Goal: Task Accomplishment & Management: Manage account settings

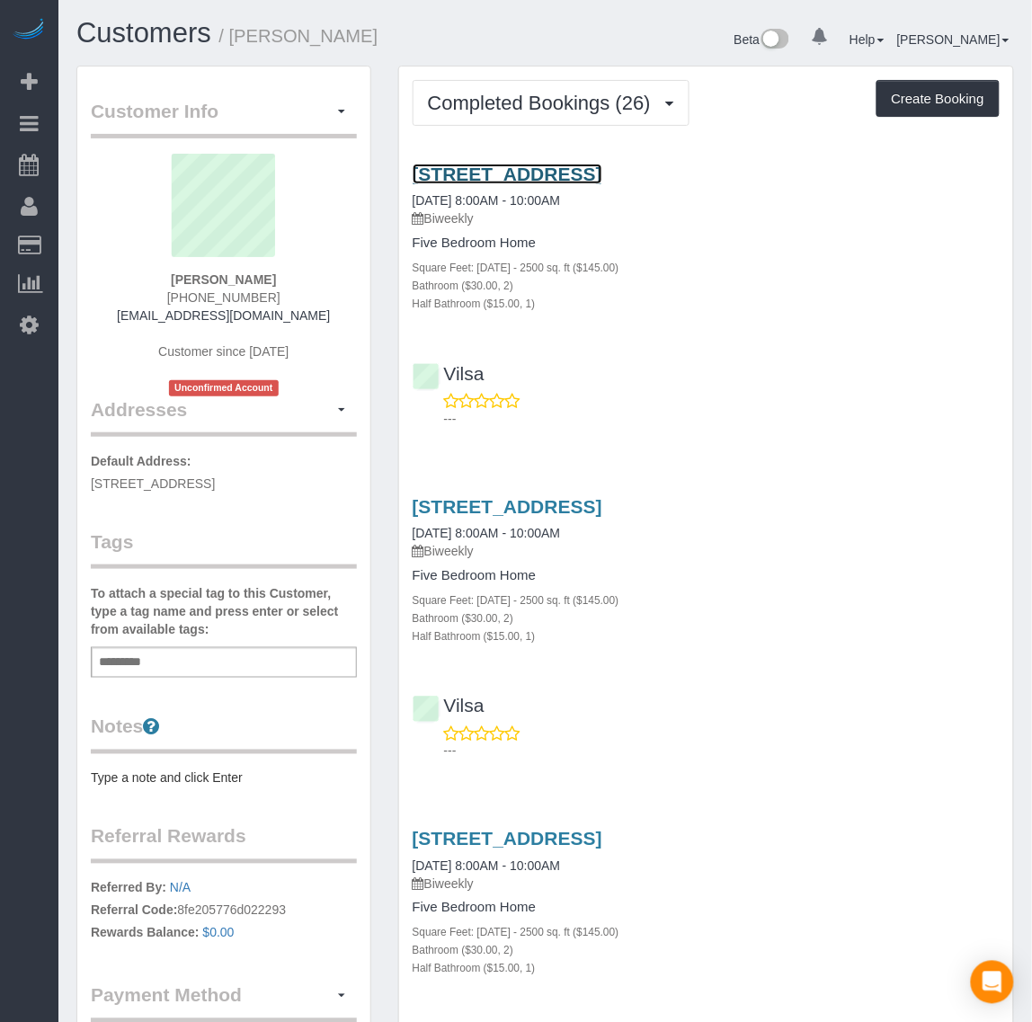
click at [601, 180] on link "1604 Cloister Dr, Richmond, VA 23238" at bounding box center [508, 174] width 190 height 21
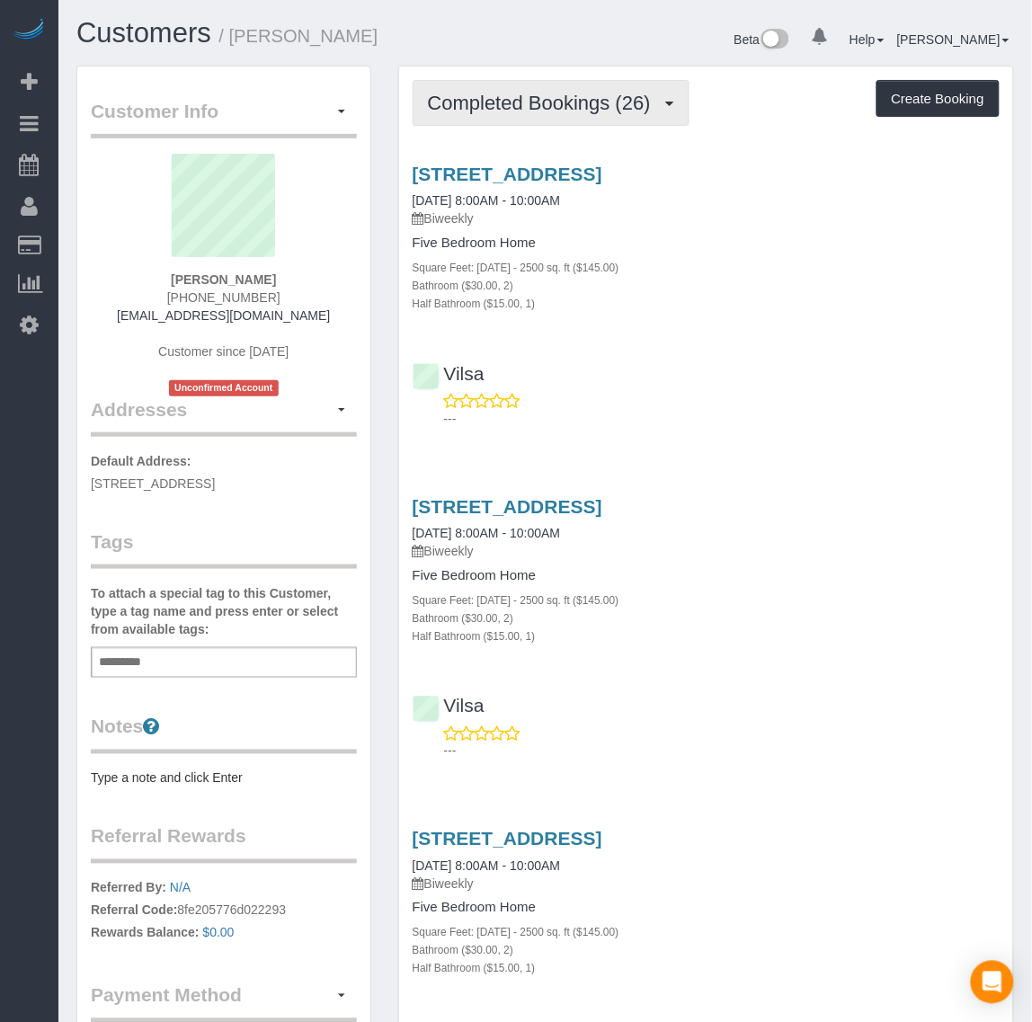
click at [623, 113] on button "Completed Bookings (26)" at bounding box center [551, 103] width 277 height 46
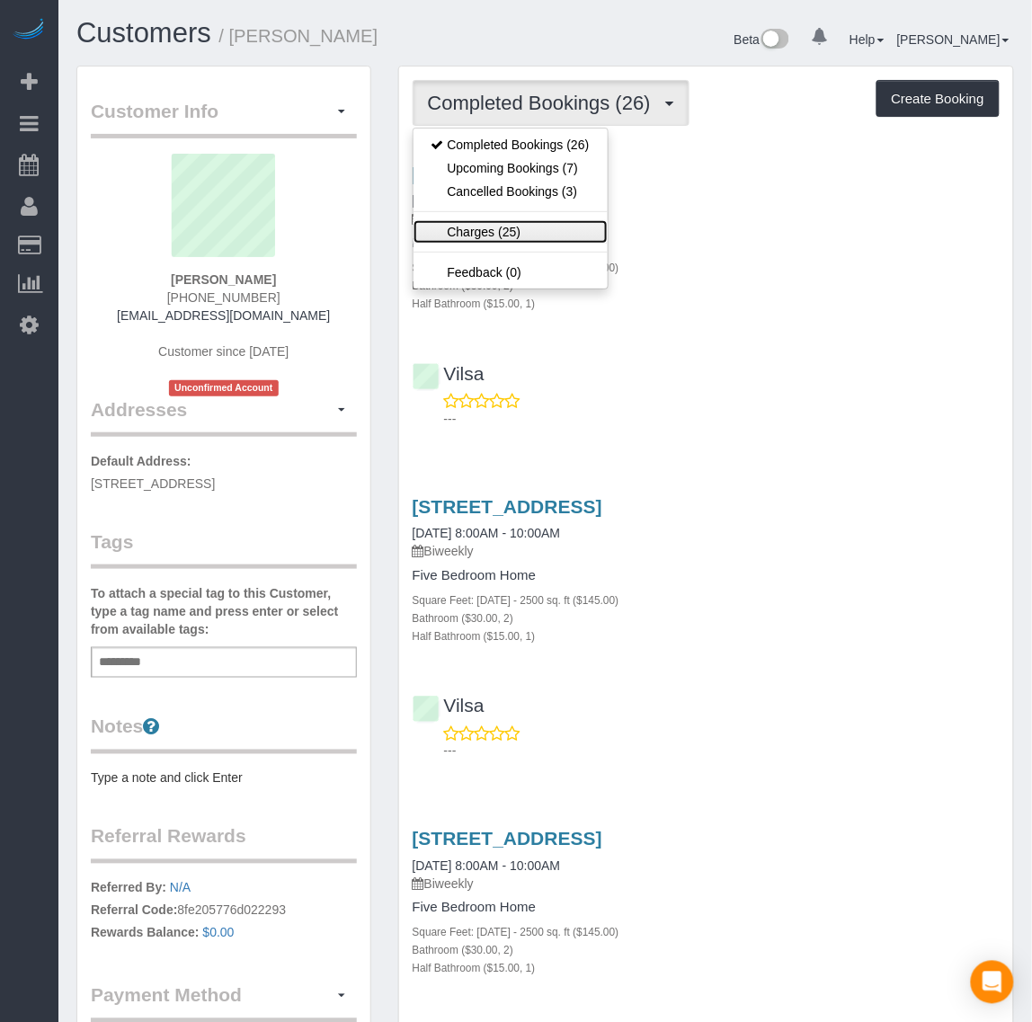
click at [490, 236] on link "Charges (25)" at bounding box center [511, 231] width 194 height 23
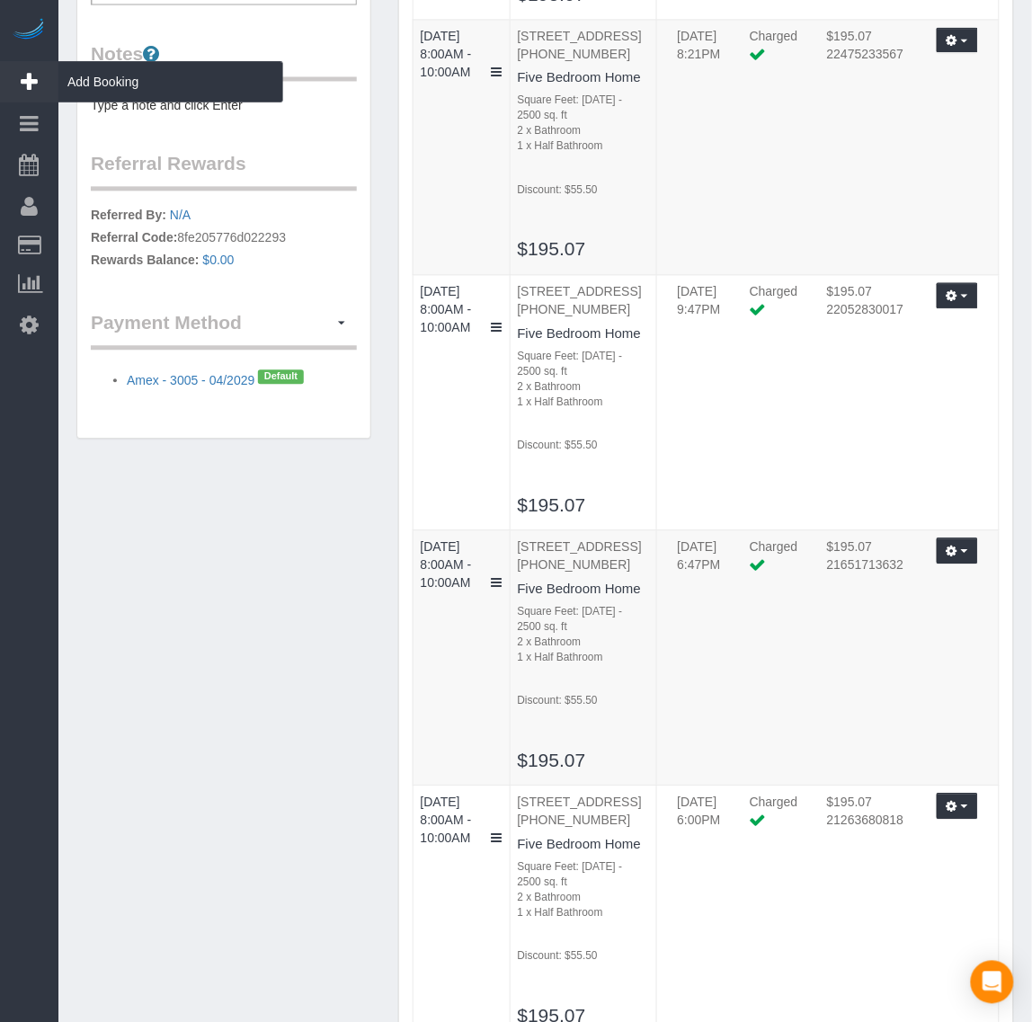
scroll to position [674, 0]
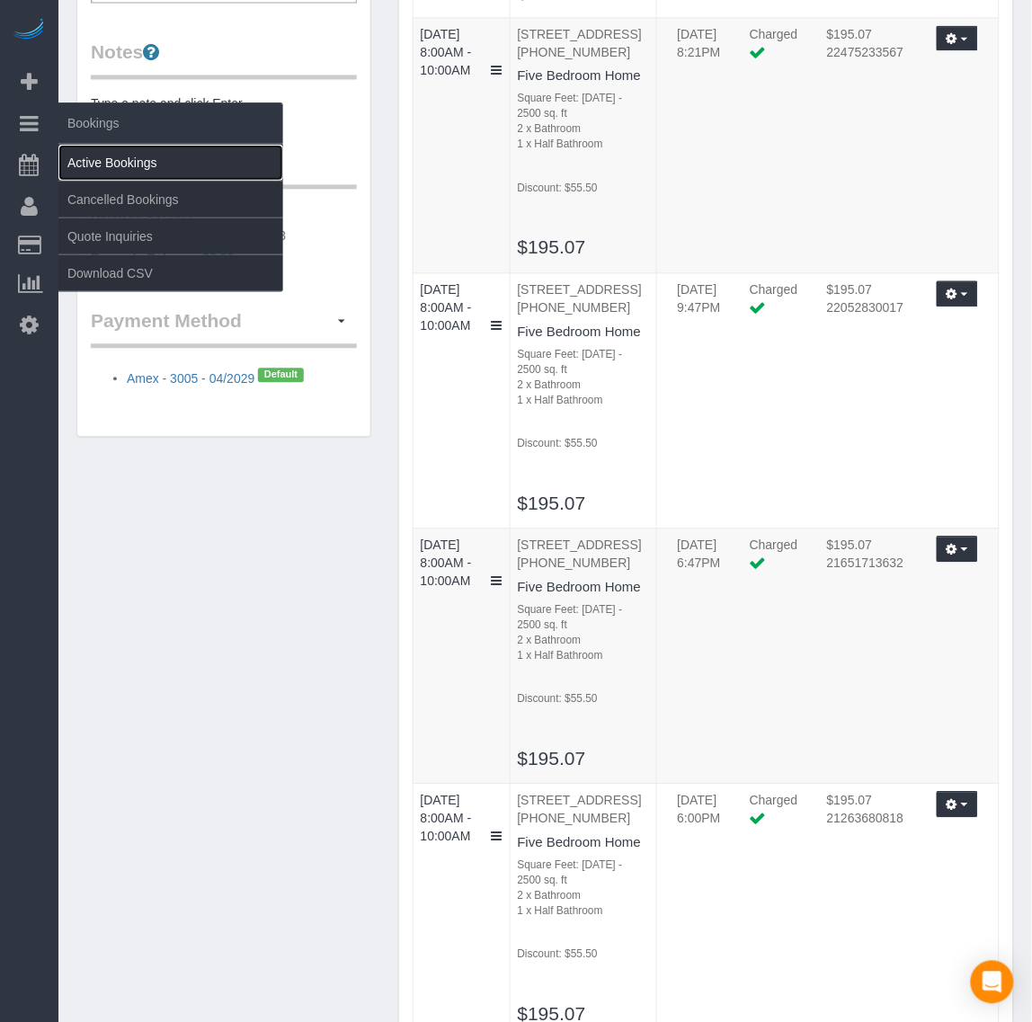
click at [122, 163] on link "Active Bookings" at bounding box center [170, 163] width 225 height 36
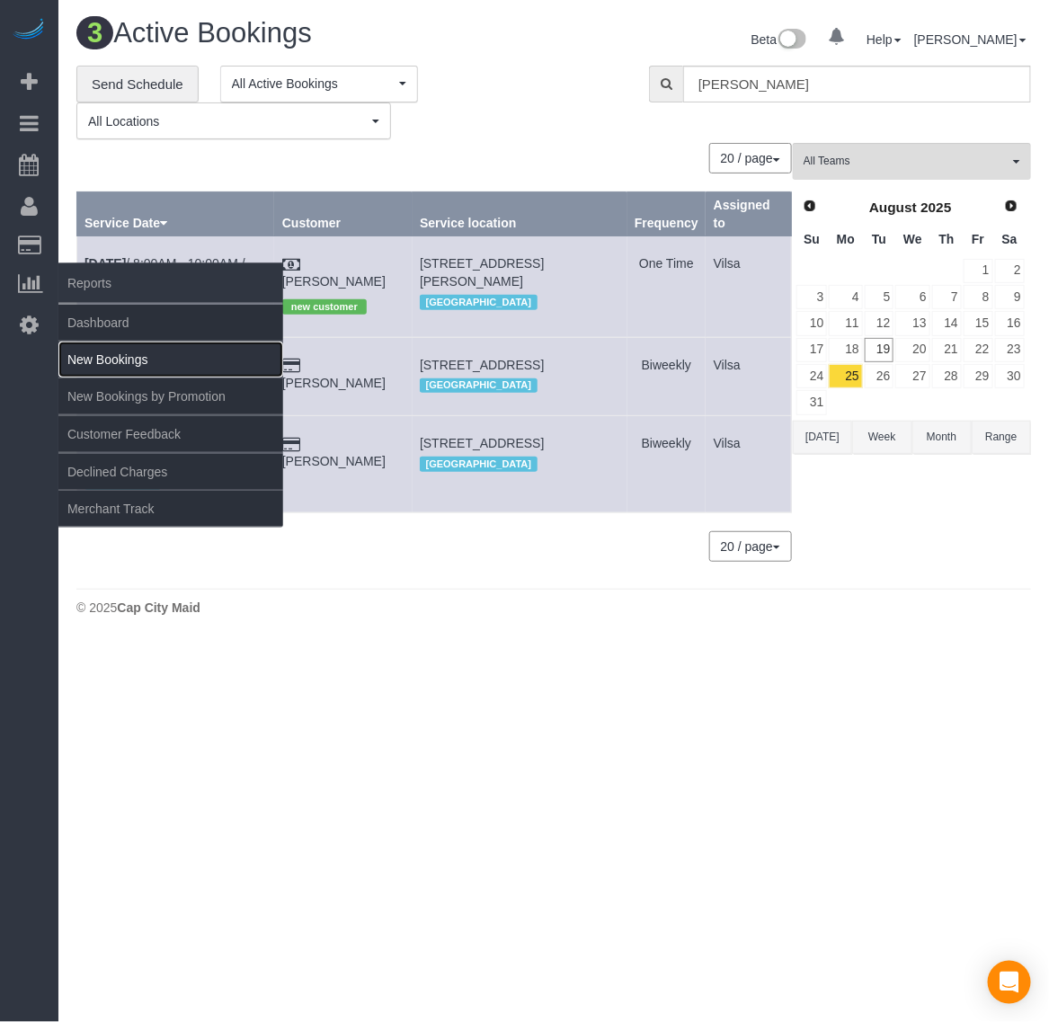
click at [112, 346] on link "New Bookings" at bounding box center [170, 360] width 225 height 36
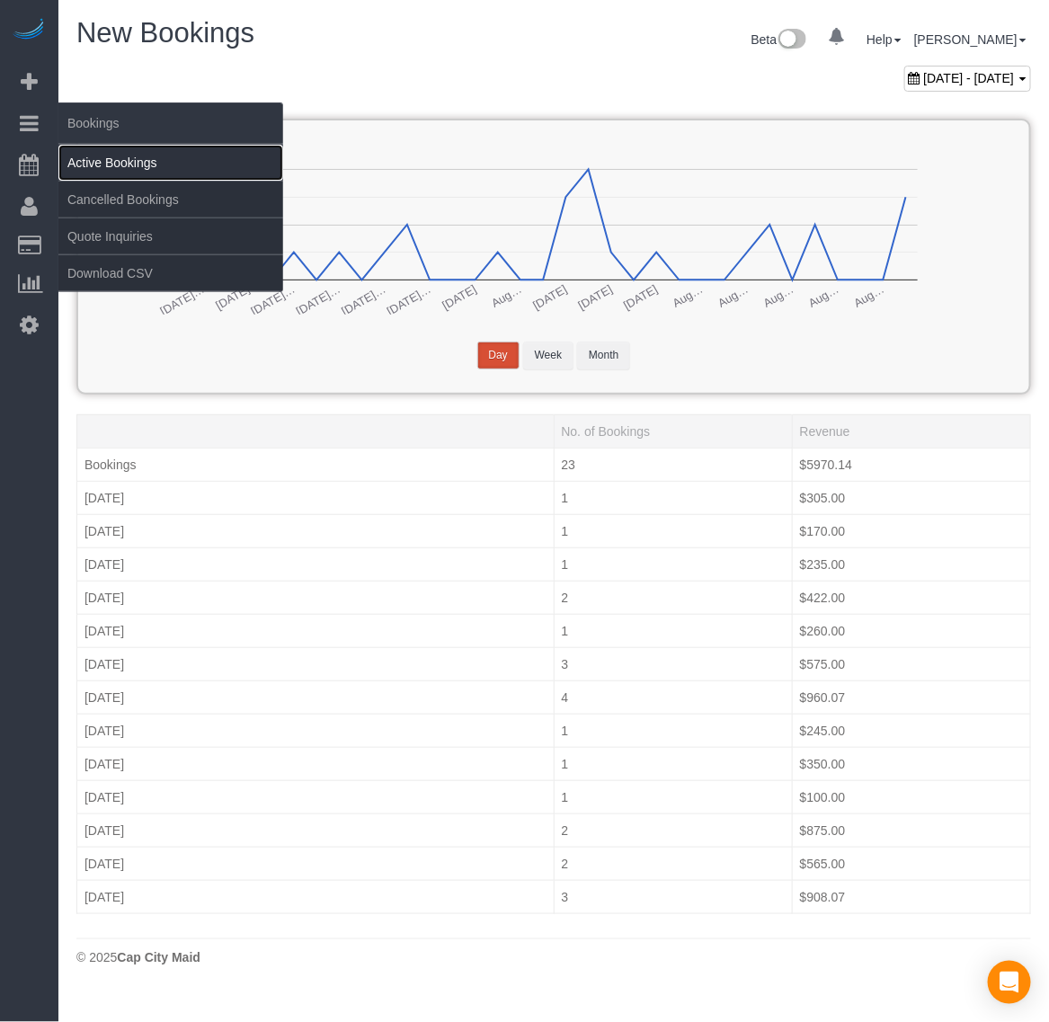
click at [113, 153] on link "Active Bookings" at bounding box center [170, 163] width 225 height 36
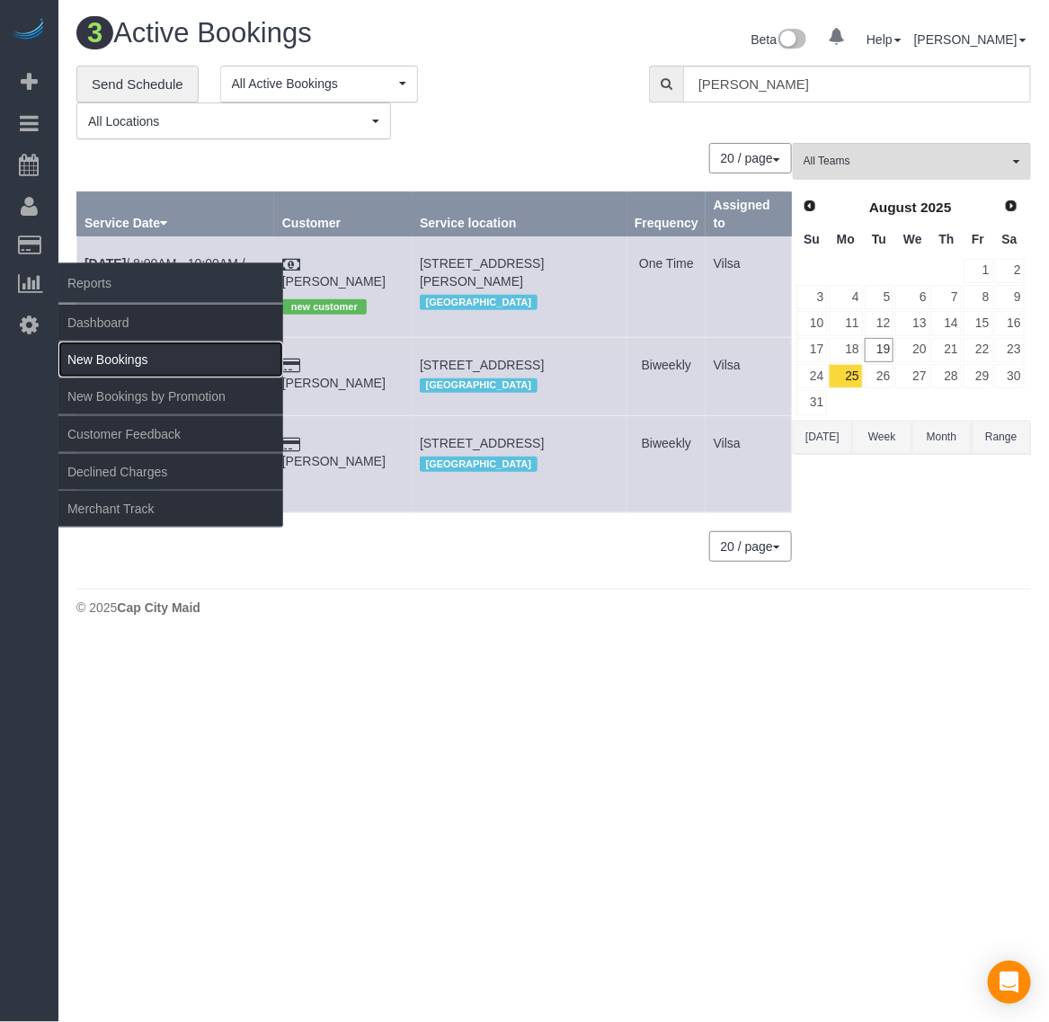
click at [106, 344] on link "New Bookings" at bounding box center [170, 360] width 225 height 36
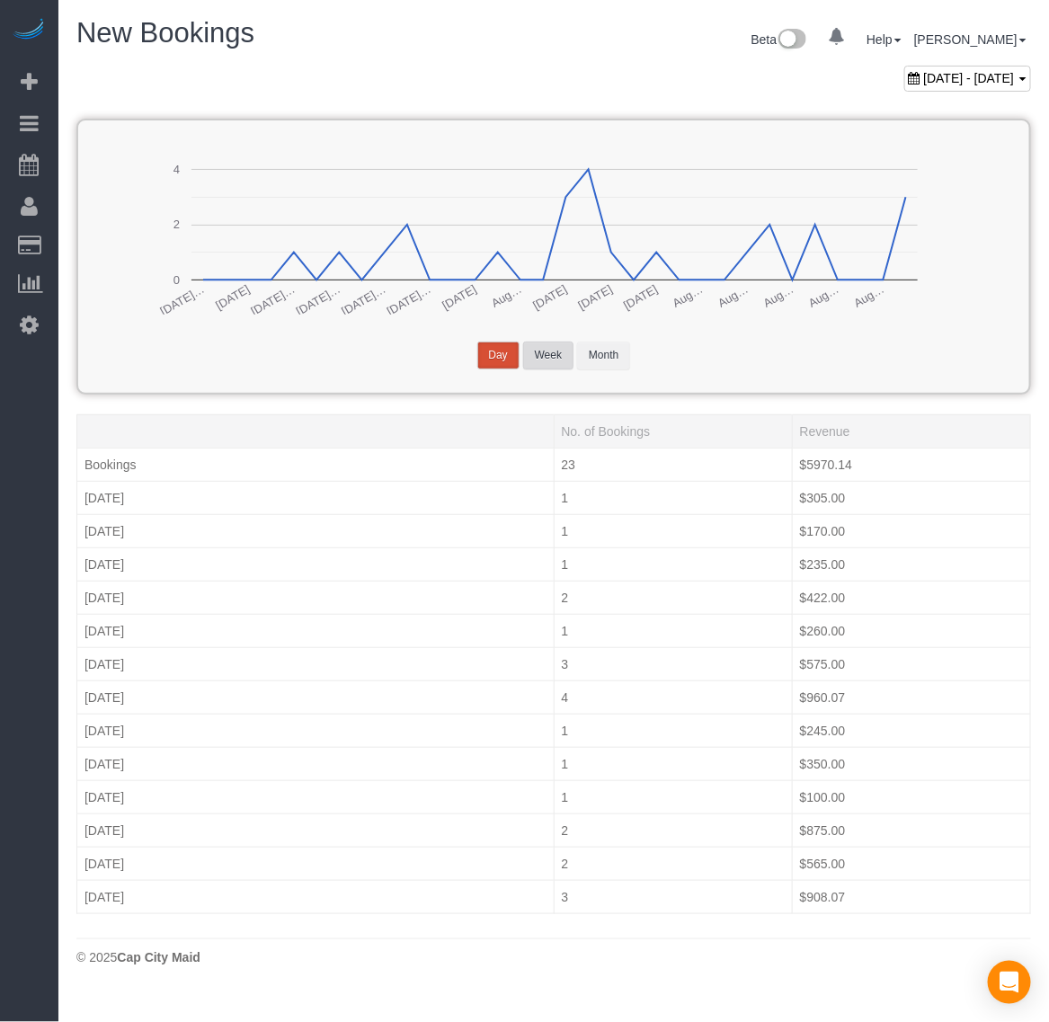
click at [553, 356] on button "Week" at bounding box center [548, 356] width 50 height 28
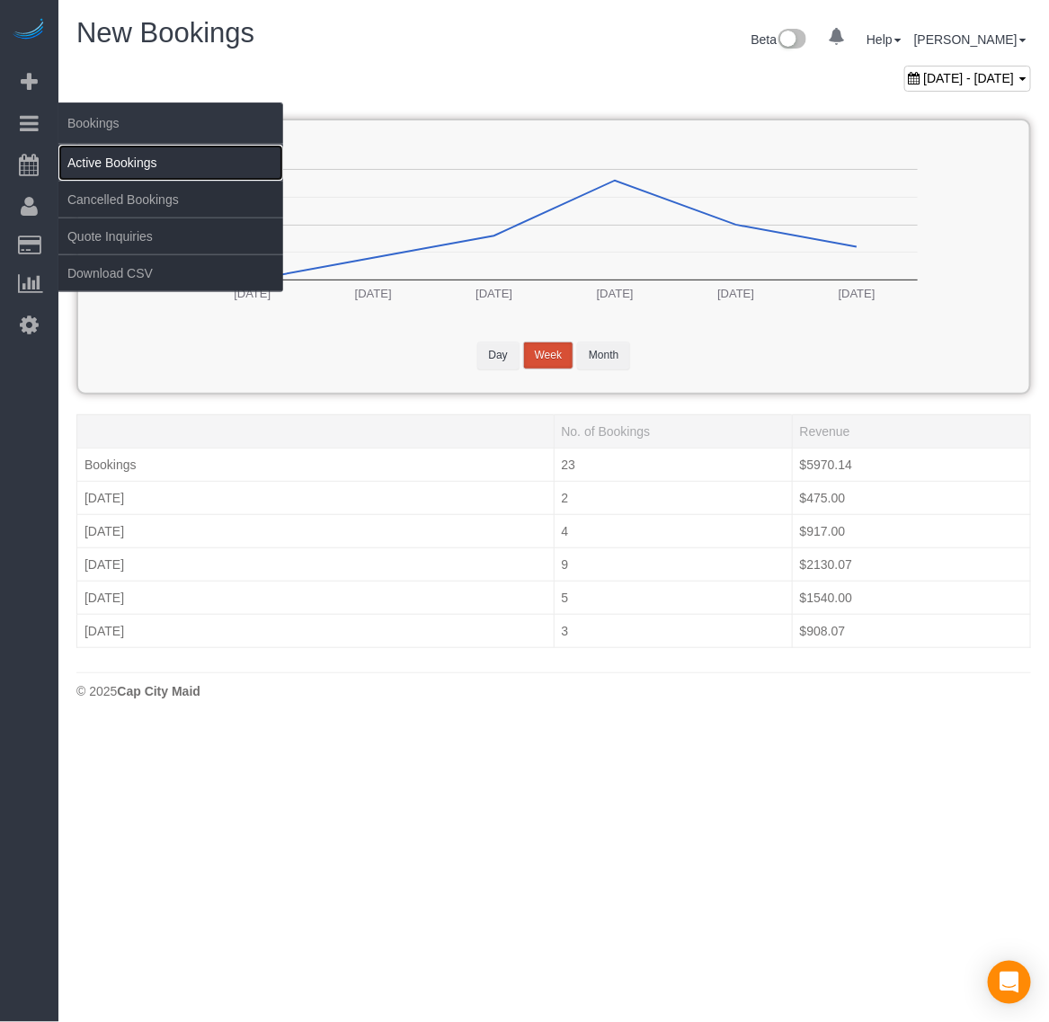
click at [88, 153] on link "Active Bookings" at bounding box center [170, 163] width 225 height 36
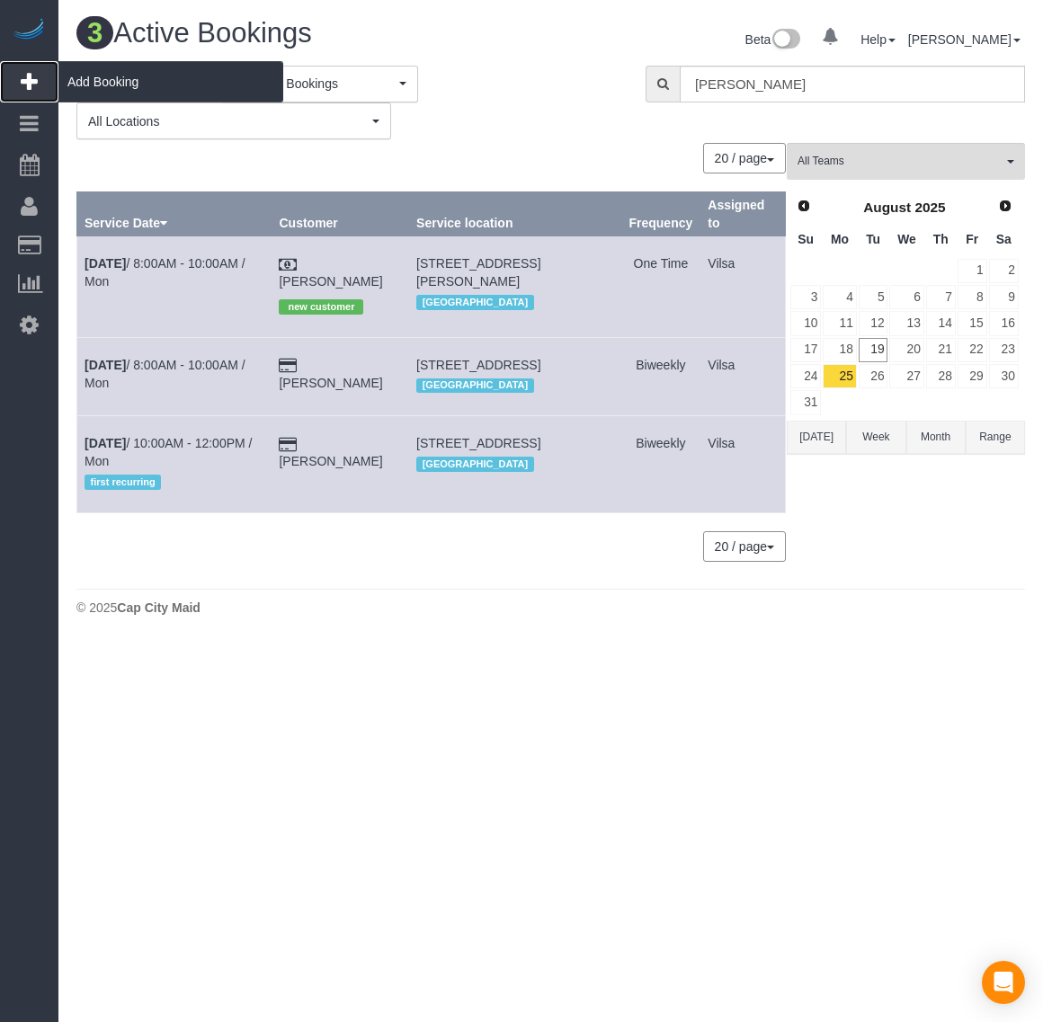
click at [109, 81] on span "Add Booking" at bounding box center [170, 81] width 225 height 41
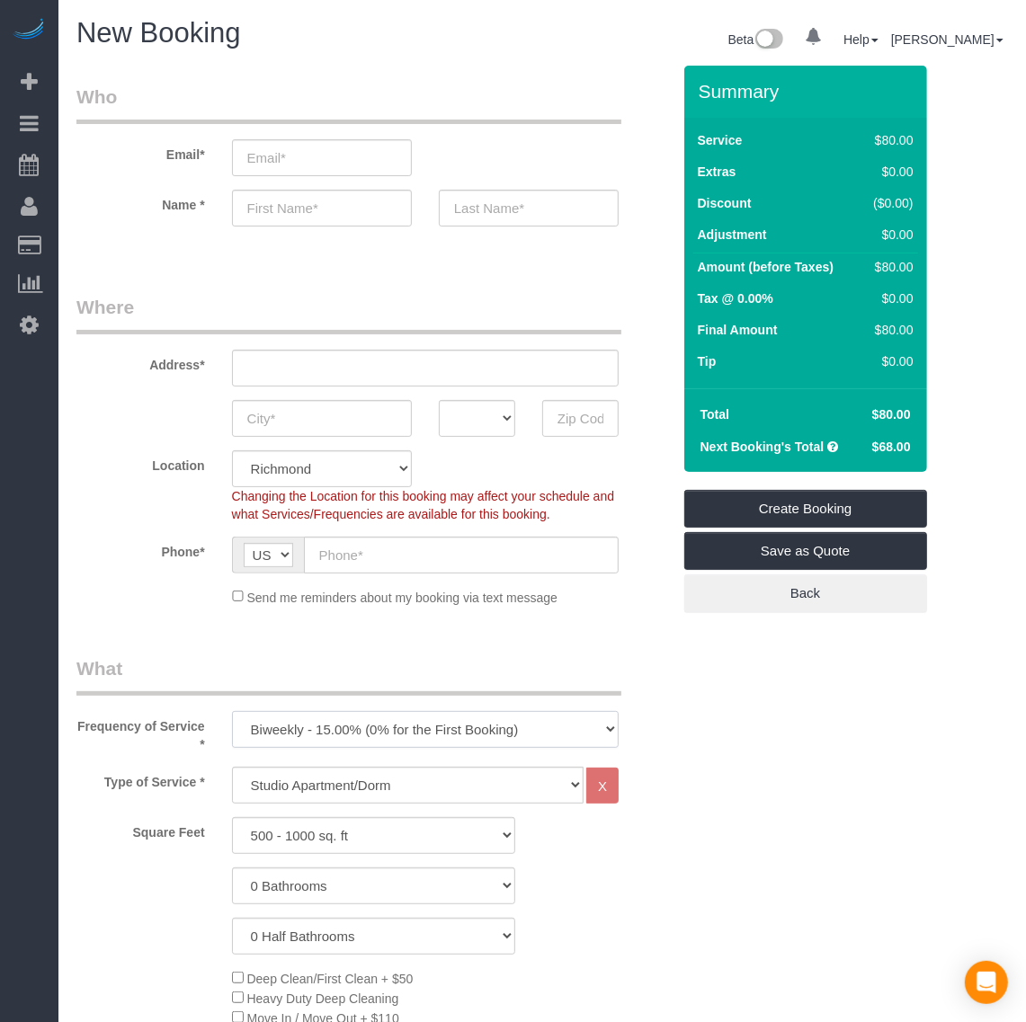
click at [339, 725] on select "One Time Weekly - 20.00% (0% for the First Booking) Biweekly - 15.00% (0% for t…" at bounding box center [425, 729] width 387 height 37
select select "object:20345"
click at [232, 711] on select "One Time Weekly - 20.00% (0% for the First Booking) Biweekly - 15.00% (0% for t…" at bounding box center [425, 729] width 387 height 37
click at [317, 793] on select "Studio Apartment/Dorm One Bedroom Home Two Bedroom Home Three Bedroom Home Four…" at bounding box center [408, 785] width 352 height 37
select select "136"
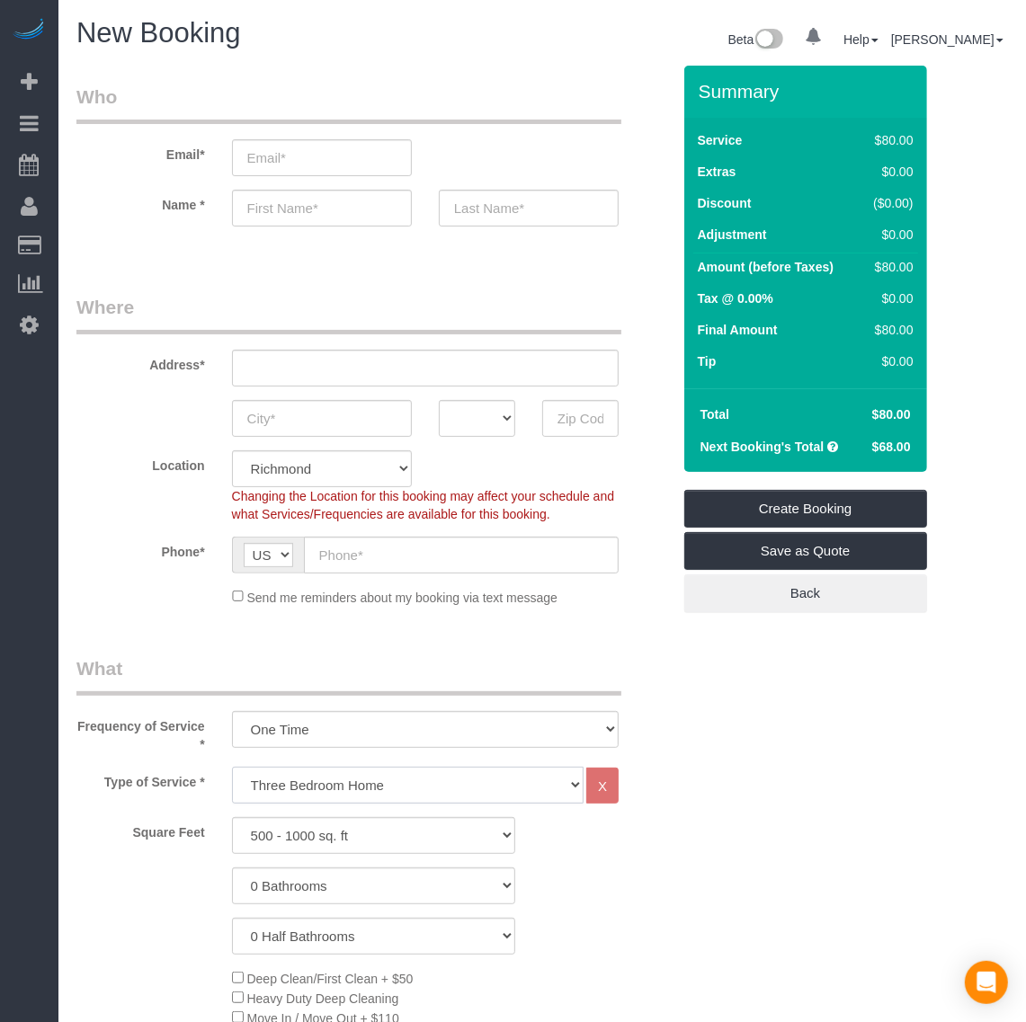
click at [232, 767] on select "Studio Apartment/Dorm One Bedroom Home Two Bedroom Home Three Bedroom Home Four…" at bounding box center [408, 785] width 352 height 37
click at [346, 837] on select "500 - 1000 sq. ft 1001 - 1500 sq. ft 1501 - 2000 sq. ft 2001 - 2500 sq. ft 2501…" at bounding box center [373, 835] width 283 height 37
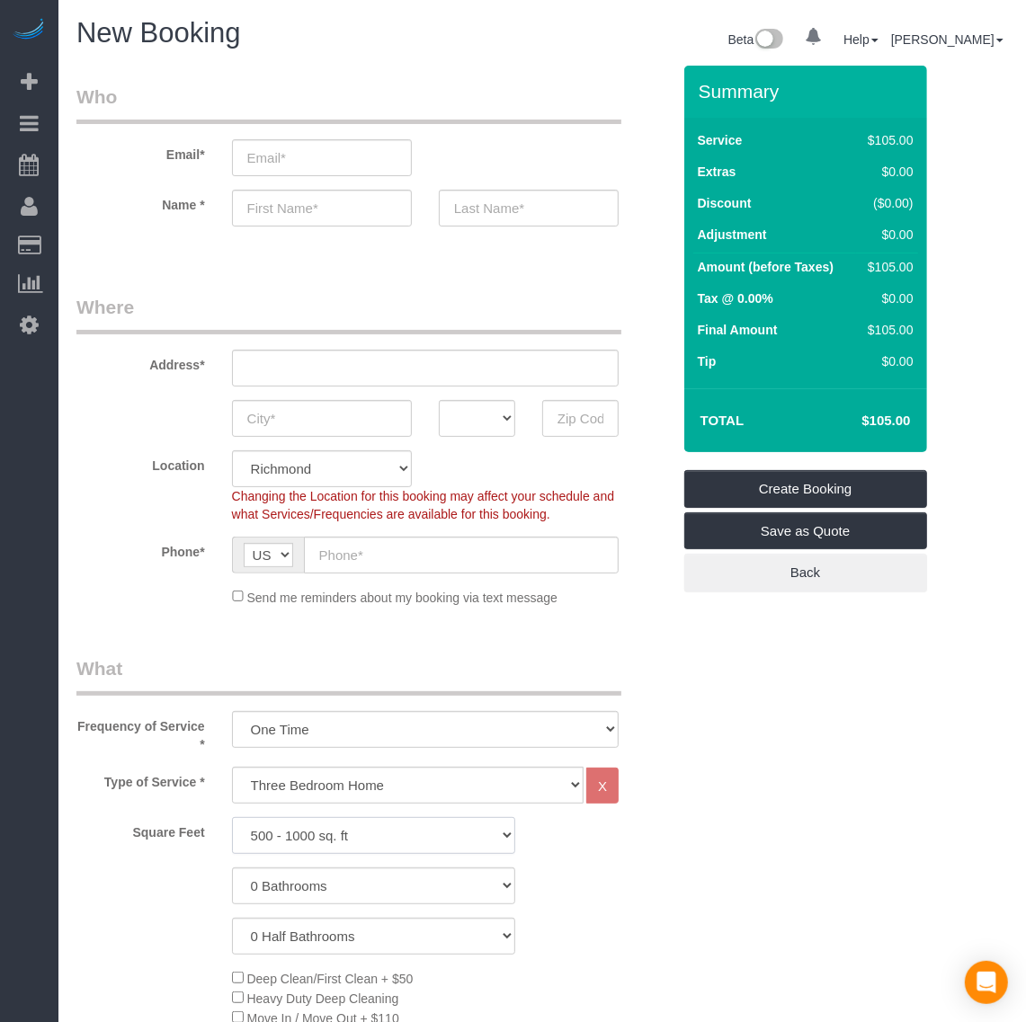
select select "1501"
click at [232, 817] on select "500 - 1000 sq. ft 1001 - 1500 sq. ft 1501 - 2000 sq. ft 2001 - 2500 sq. ft 2501…" at bounding box center [373, 835] width 283 height 37
drag, startPoint x: 330, startPoint y: 884, endPoint x: 338, endPoint y: 879, distance: 9.3
click at [330, 884] on select "0 Bathrooms 1 Bathroom 2 Bathrooms 3 Bathrooms 4 Bathrooms 5 Bathrooms 6 Bathro…" at bounding box center [373, 886] width 283 height 37
select select "2"
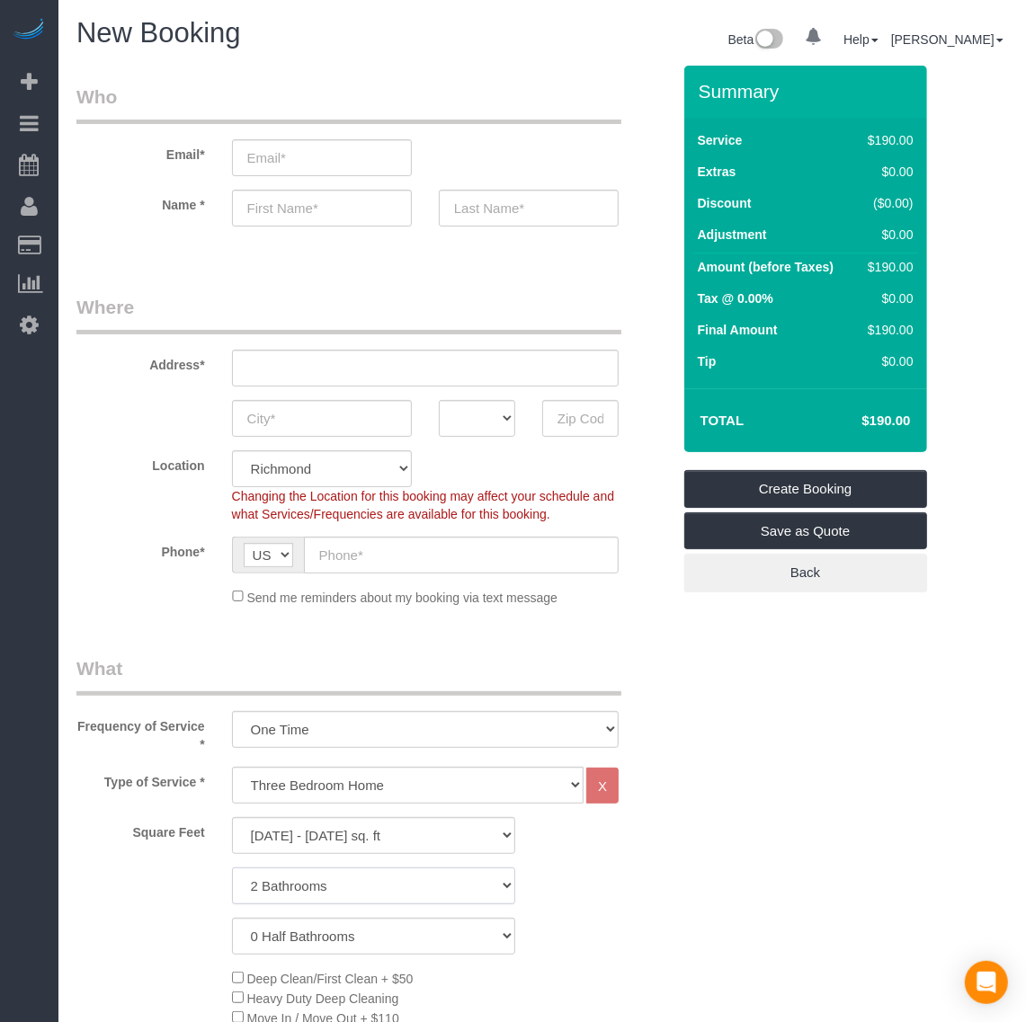
click at [232, 868] on select "0 Bathrooms 1 Bathroom 2 Bathrooms 3 Bathrooms 4 Bathrooms 5 Bathrooms 6 Bathro…" at bounding box center [373, 886] width 283 height 37
click at [324, 953] on select "0 Half Bathrooms 1 Half Bathroom 2 Half Bathrooms 3 Half Bathrooms 4 Half Bathr…" at bounding box center [373, 936] width 283 height 37
select select "1"
click at [232, 918] on select "0 Half Bathrooms 1 Half Bathroom 2 Half Bathrooms 3 Half Bathrooms 4 Half Bathr…" at bounding box center [373, 936] width 283 height 37
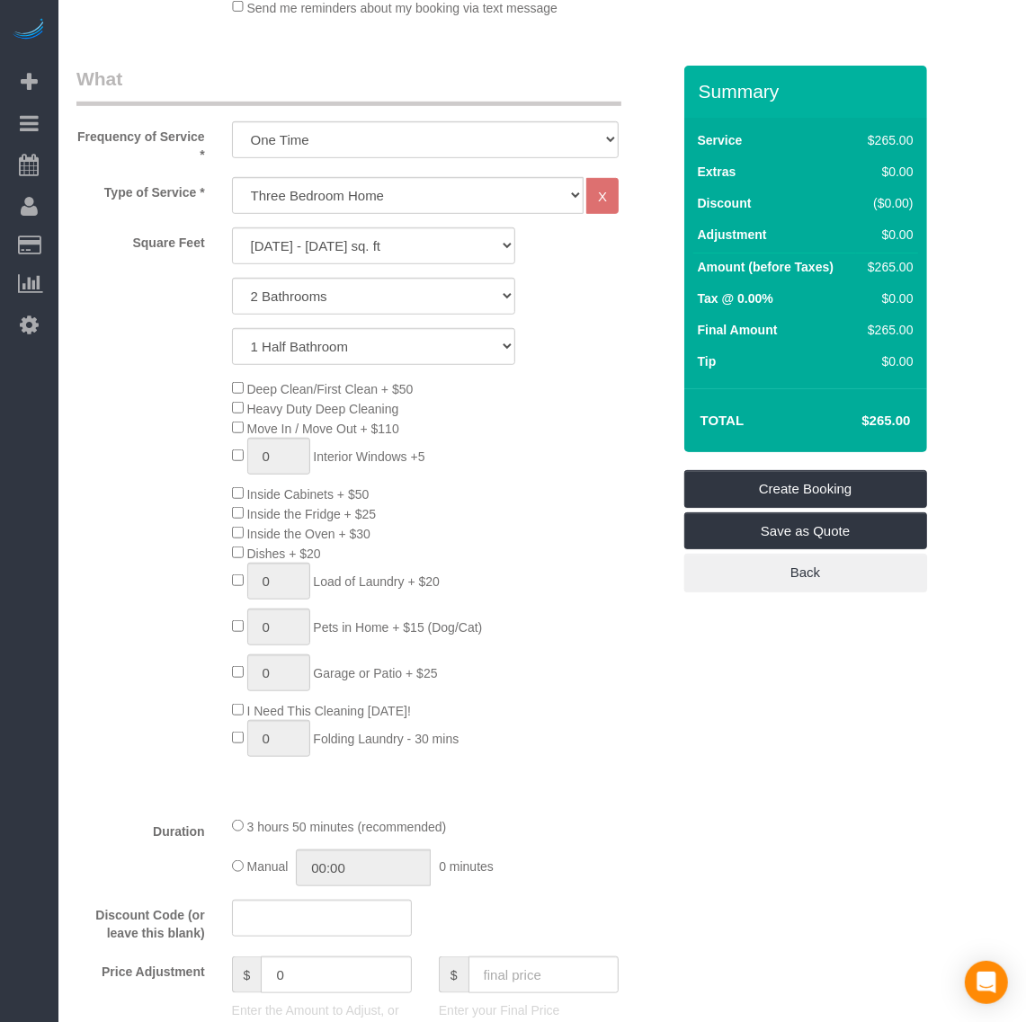
scroll to position [899, 0]
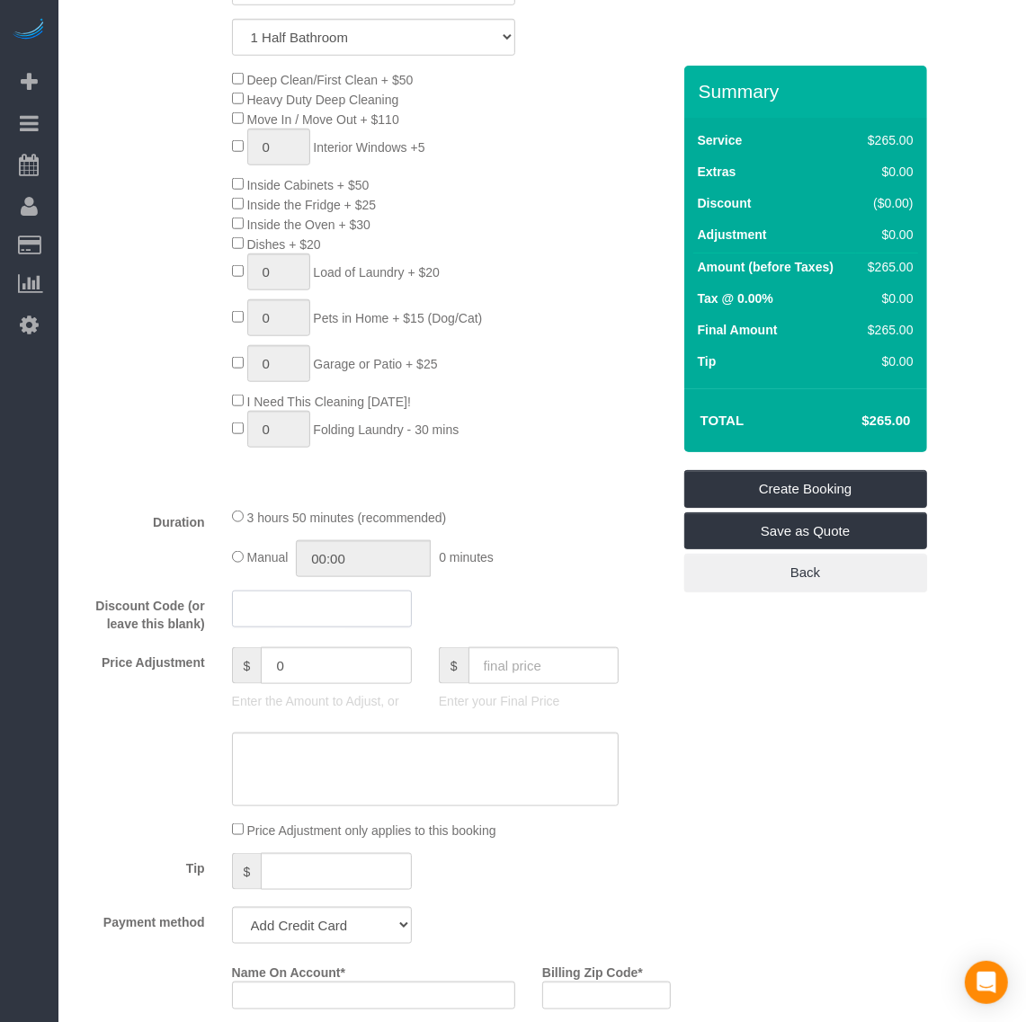
click at [308, 613] on input "text" at bounding box center [322, 609] width 180 height 37
type input "POTATOCHIP"
click at [775, 708] on div "Who Email* Name * Where Address* AK AL AR AZ CA CO CT DC DE FL GA HI IA ID IL I…" at bounding box center [542, 890] width 932 height 3446
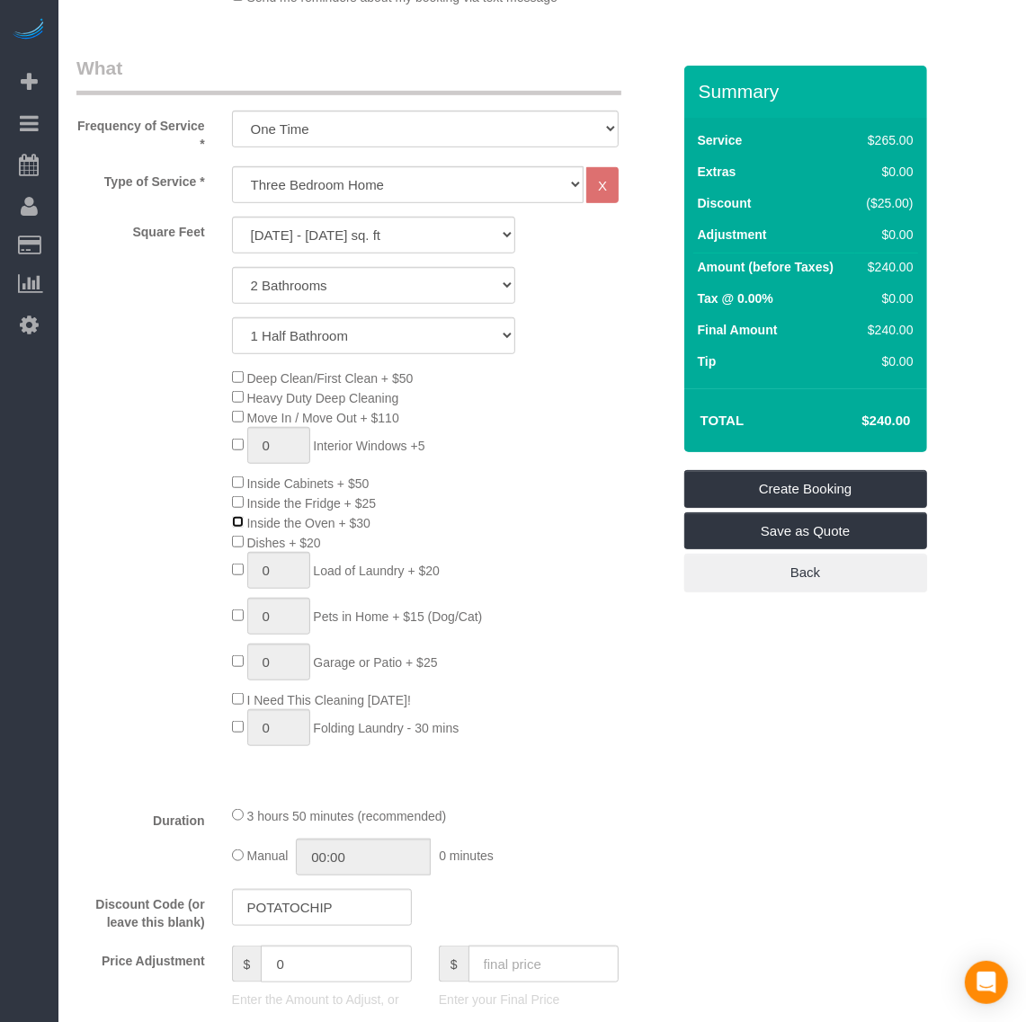
scroll to position [674, 0]
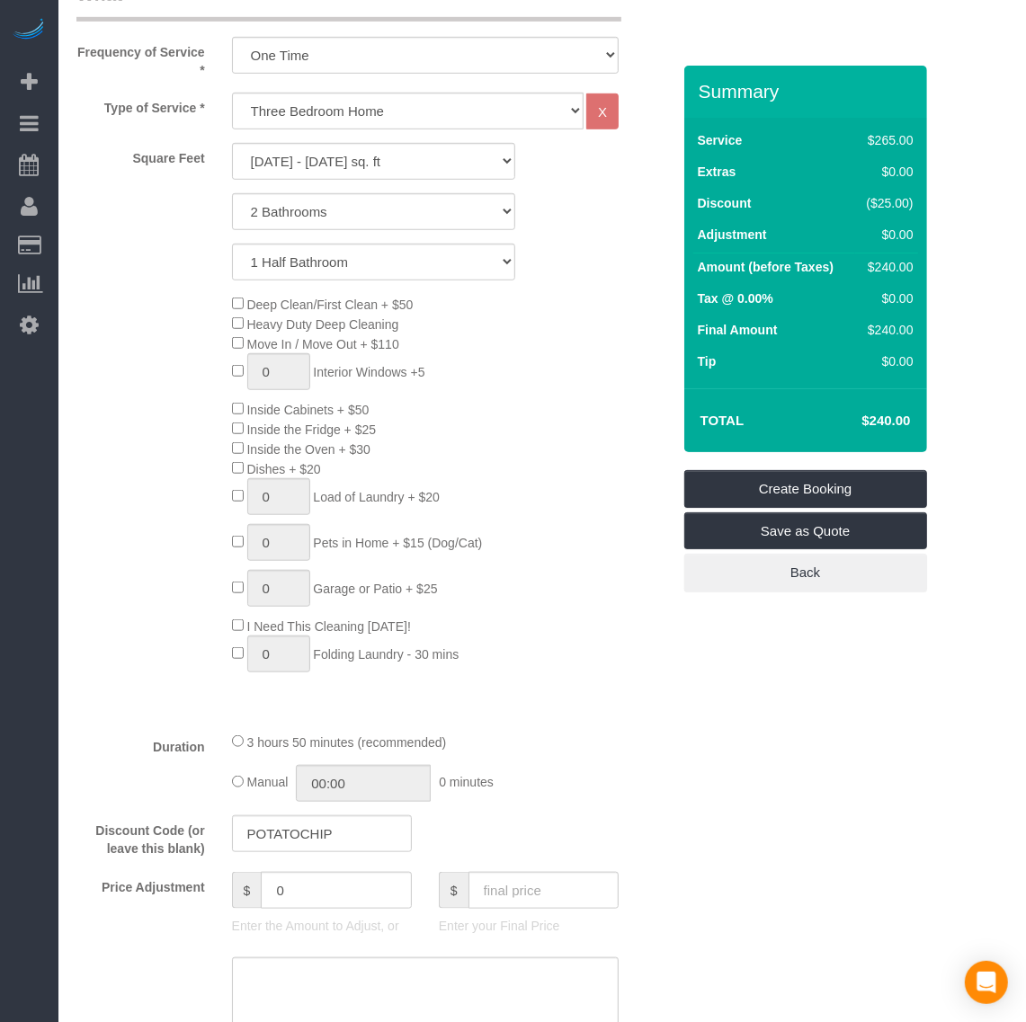
click at [243, 454] on span "Inside the Oven + $30" at bounding box center [301, 449] width 138 height 14
click at [645, 732] on div "Duration 5 hours 15 minutes (recommended) Manual 00:00 0 minutes" at bounding box center [373, 767] width 621 height 70
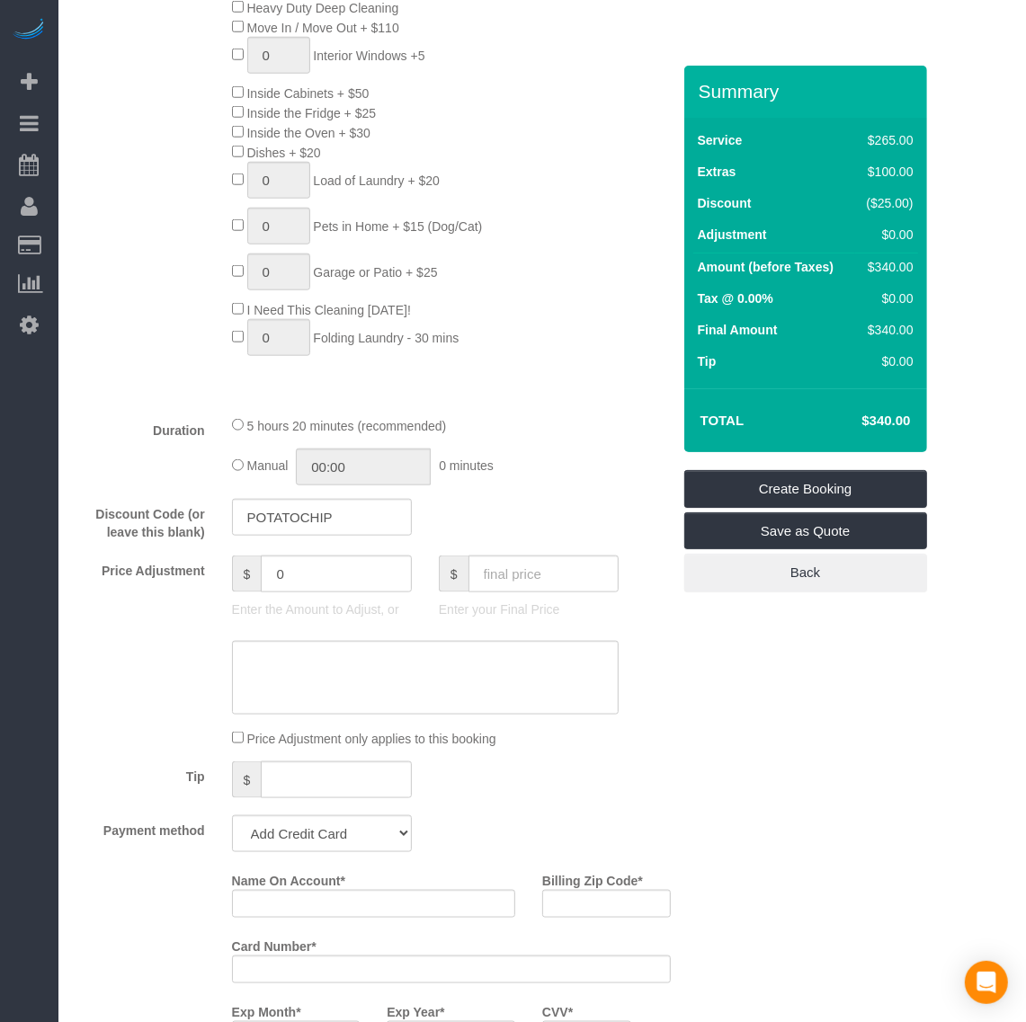
scroll to position [1124, 0]
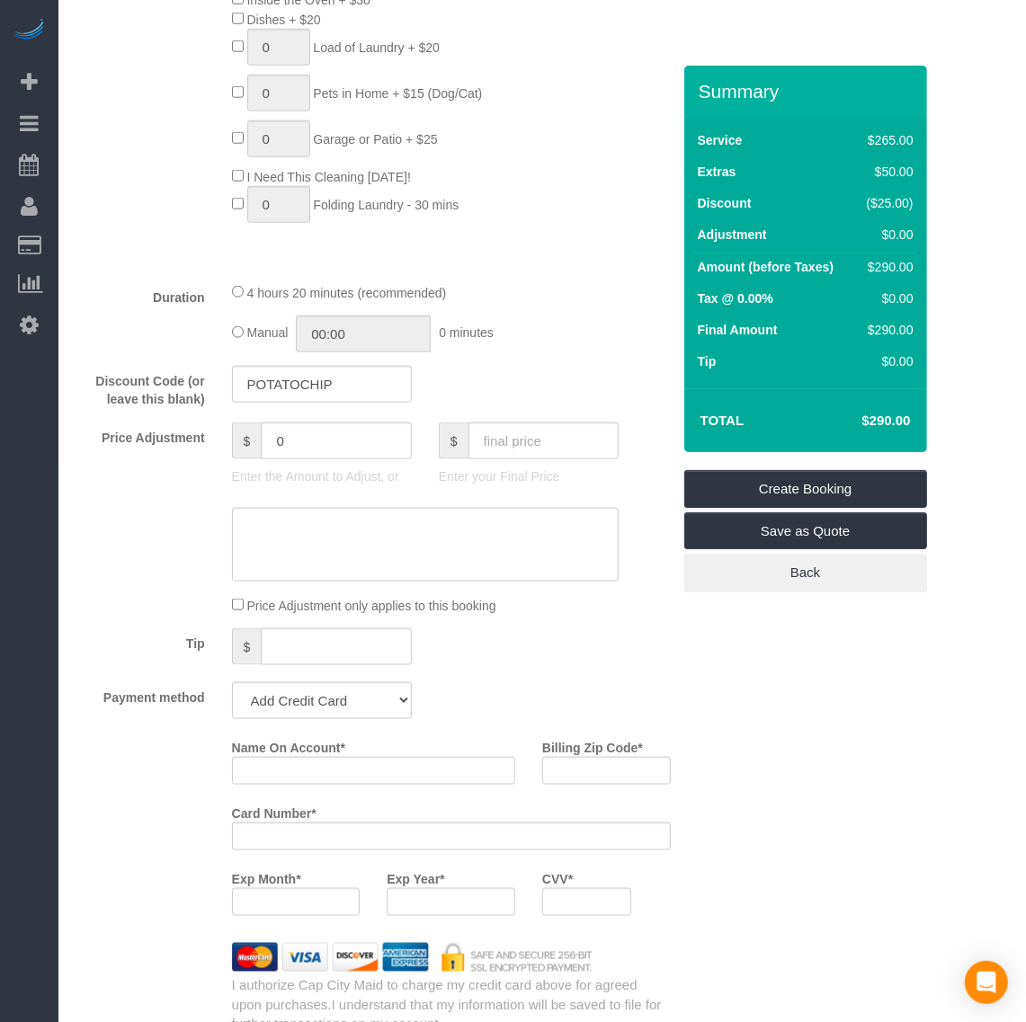
click at [592, 391] on div "Discount Code (or leave this blank) POTATOCHIP" at bounding box center [373, 387] width 621 height 43
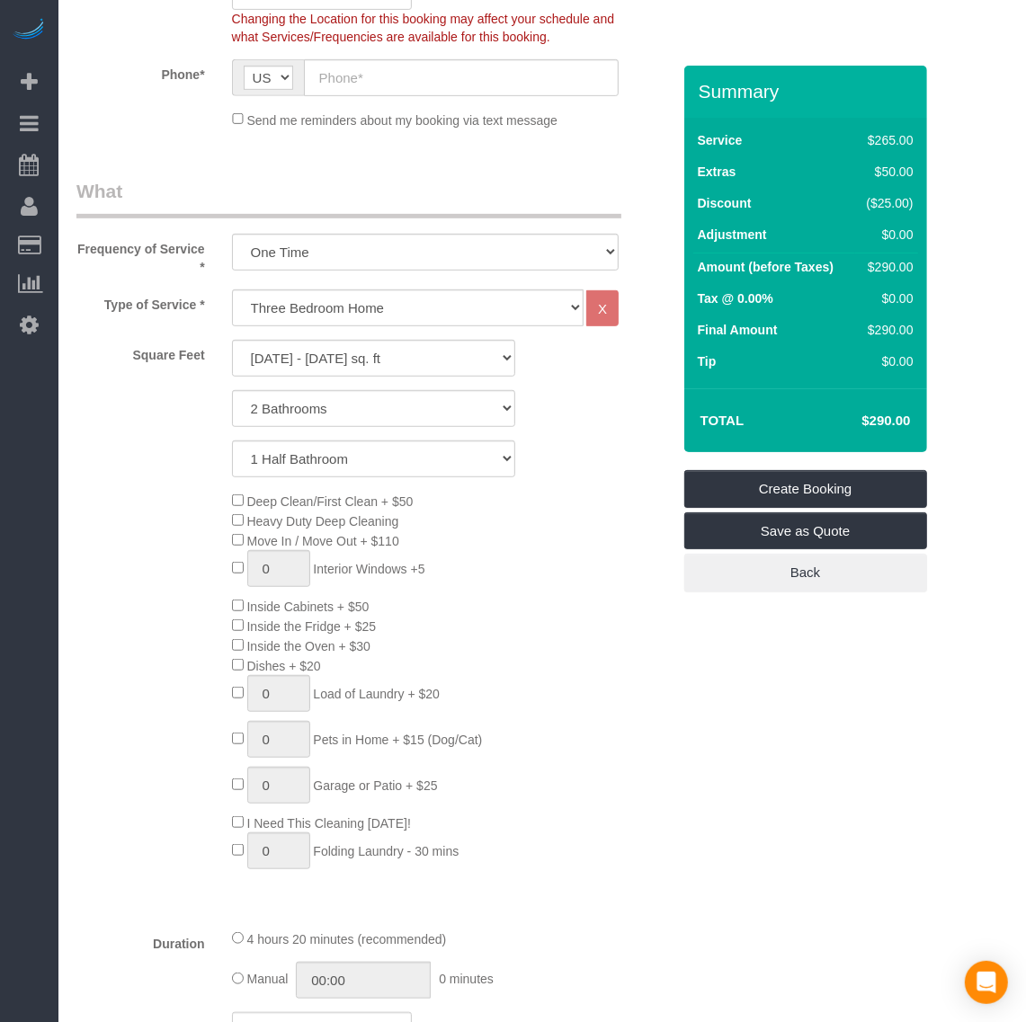
scroll to position [450, 0]
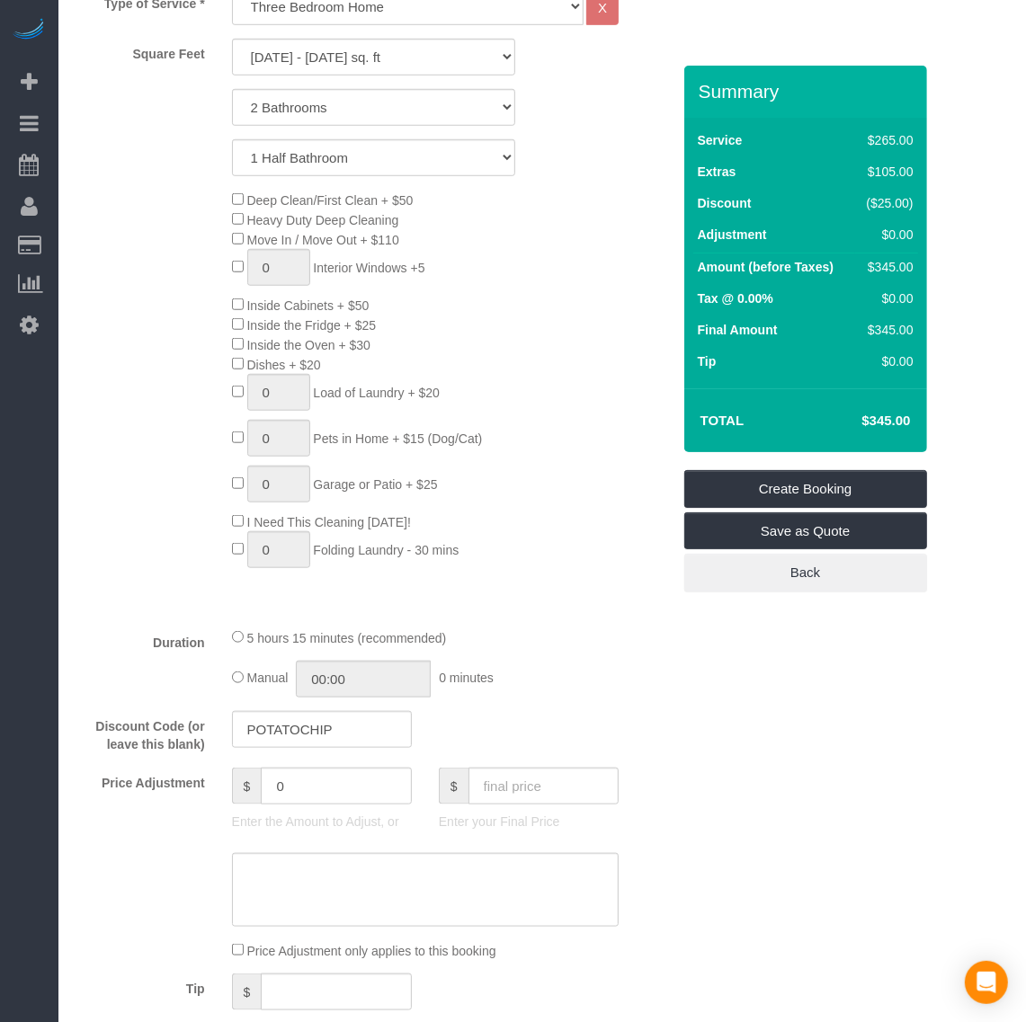
scroll to position [674, 0]
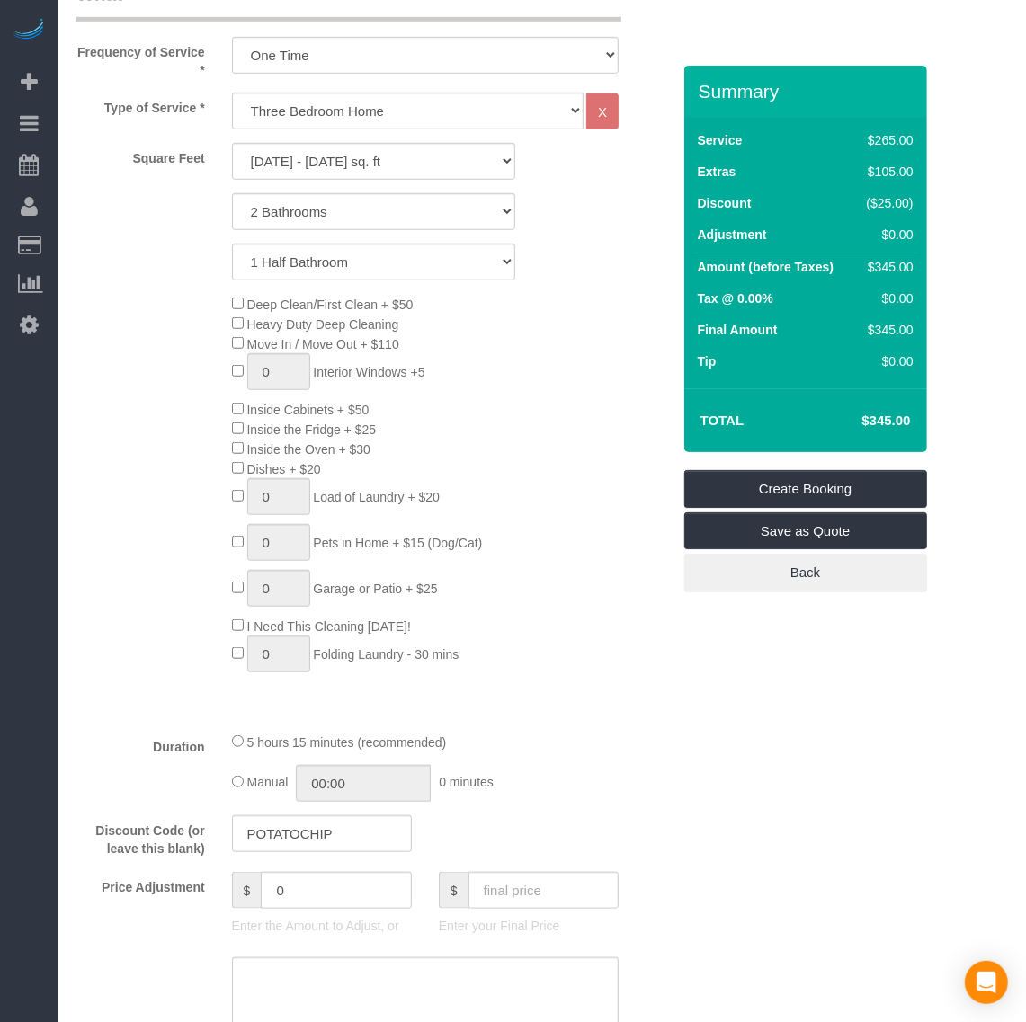
click at [230, 403] on div "Deep Clean/First Clean + $50 Heavy Duty Deep Cleaning Move In / Move Out + $110…" at bounding box center [451, 488] width 466 height 388
click at [234, 454] on span "Inside the Oven + $30" at bounding box center [301, 449] width 138 height 14
click at [241, 418] on div "Deep Clean/First Clean + $50 Heavy Duty Deep Cleaning Move In / Move Out + $110…" at bounding box center [451, 488] width 466 height 388
click at [239, 414] on span "Inside Cabinets + $50" at bounding box center [301, 410] width 138 height 14
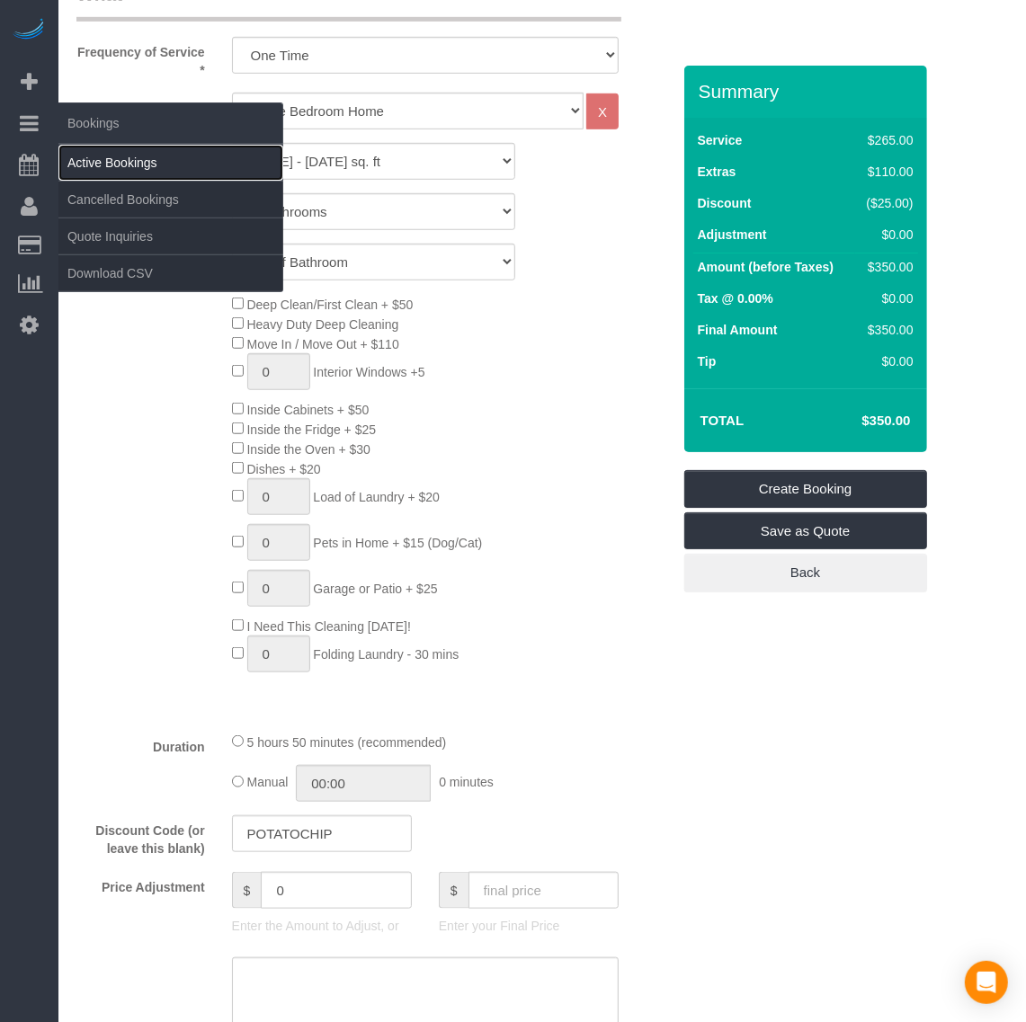
click at [115, 158] on link "Active Bookings" at bounding box center [170, 163] width 225 height 36
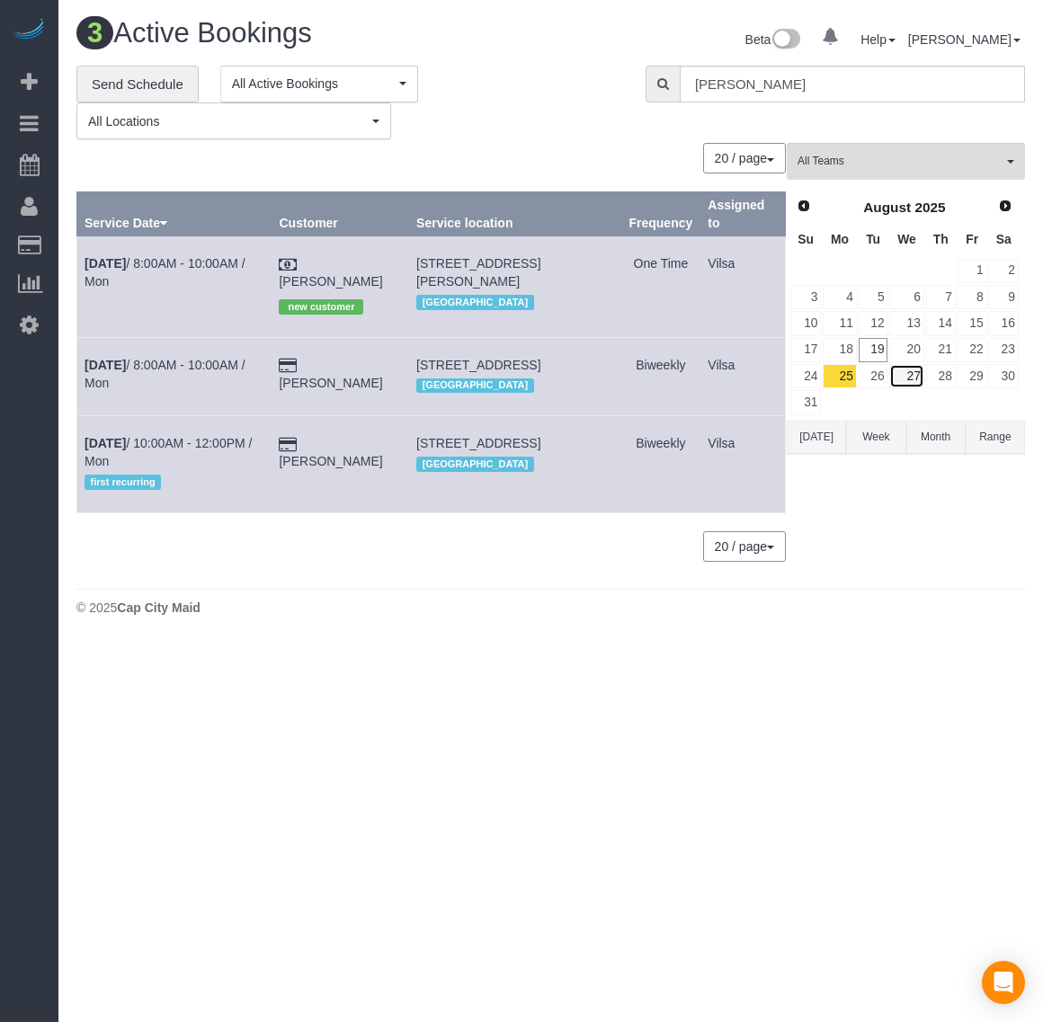
click at [913, 380] on link "27" at bounding box center [906, 376] width 34 height 24
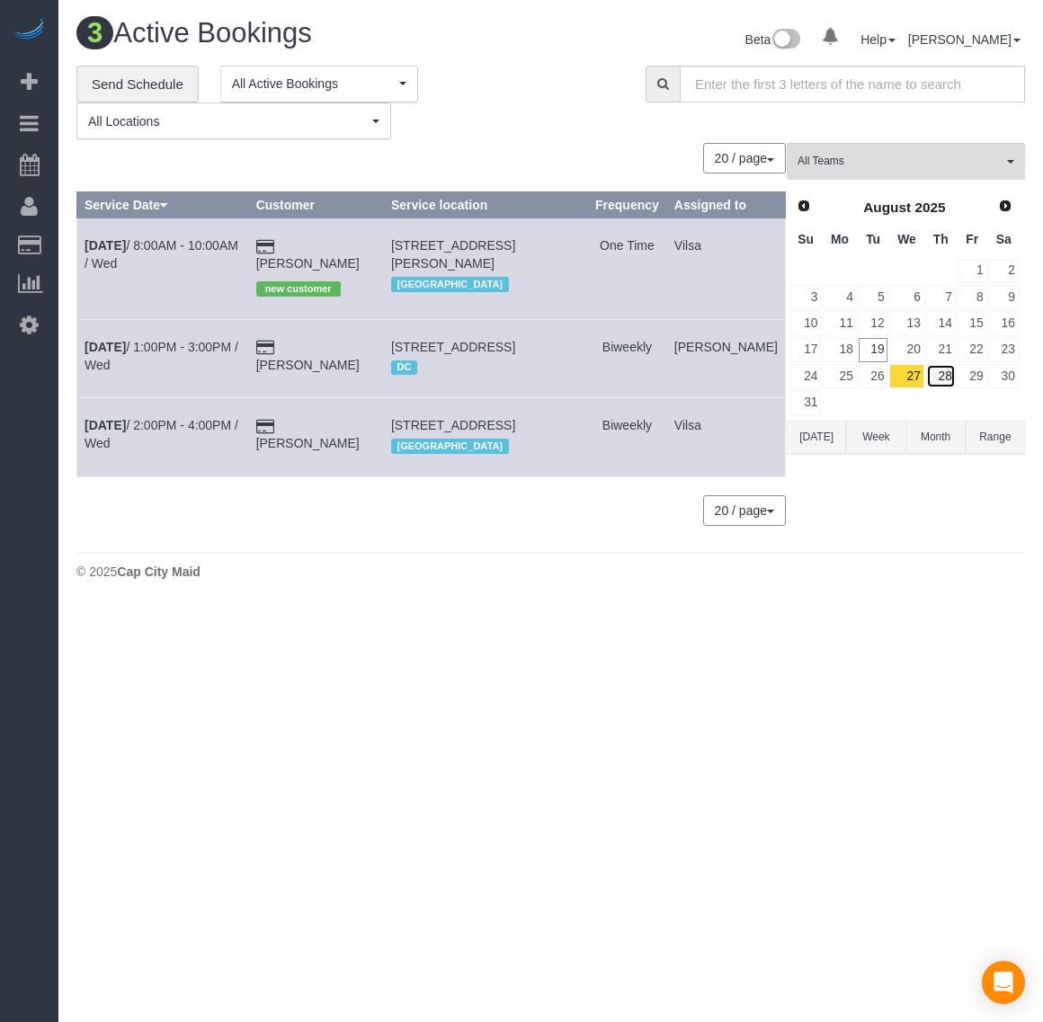
click at [949, 382] on link "28" at bounding box center [941, 376] width 30 height 24
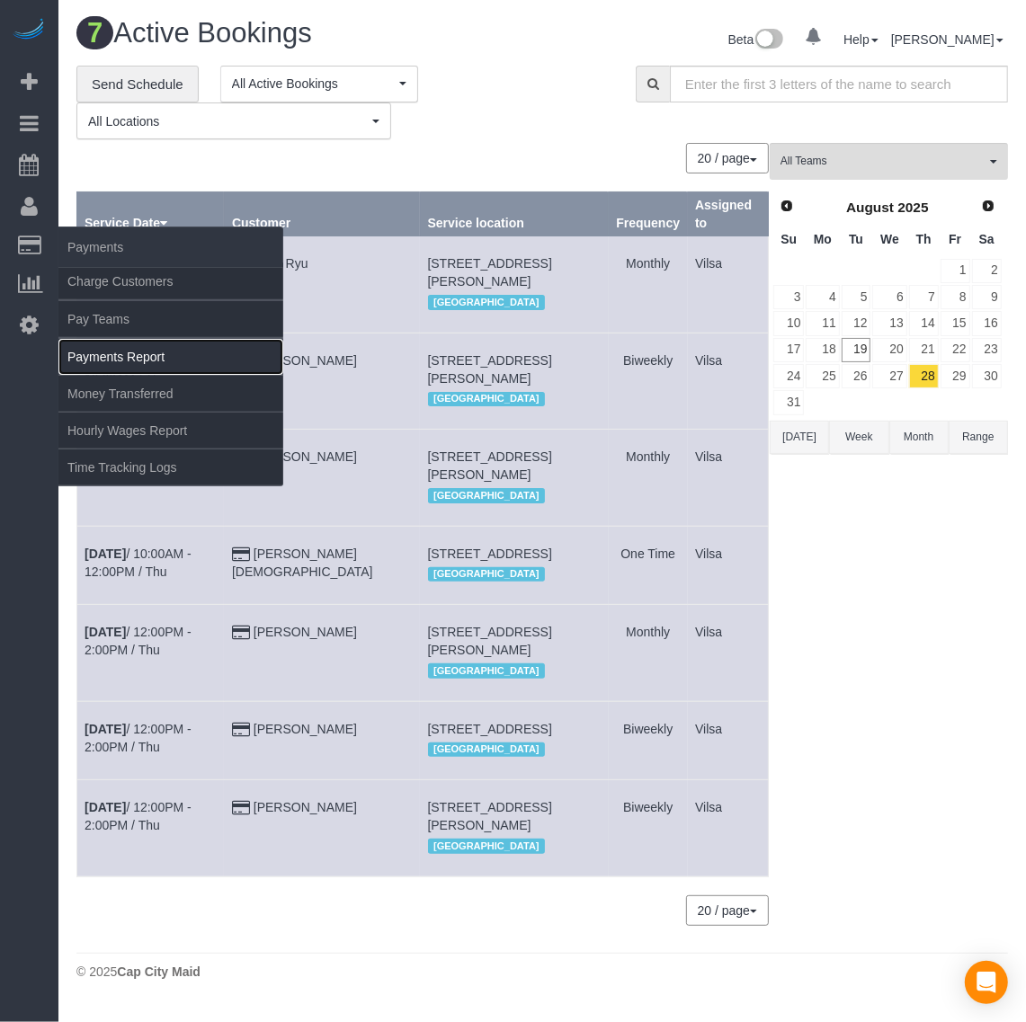
click at [142, 352] on link "Payments Report" at bounding box center [170, 357] width 225 height 36
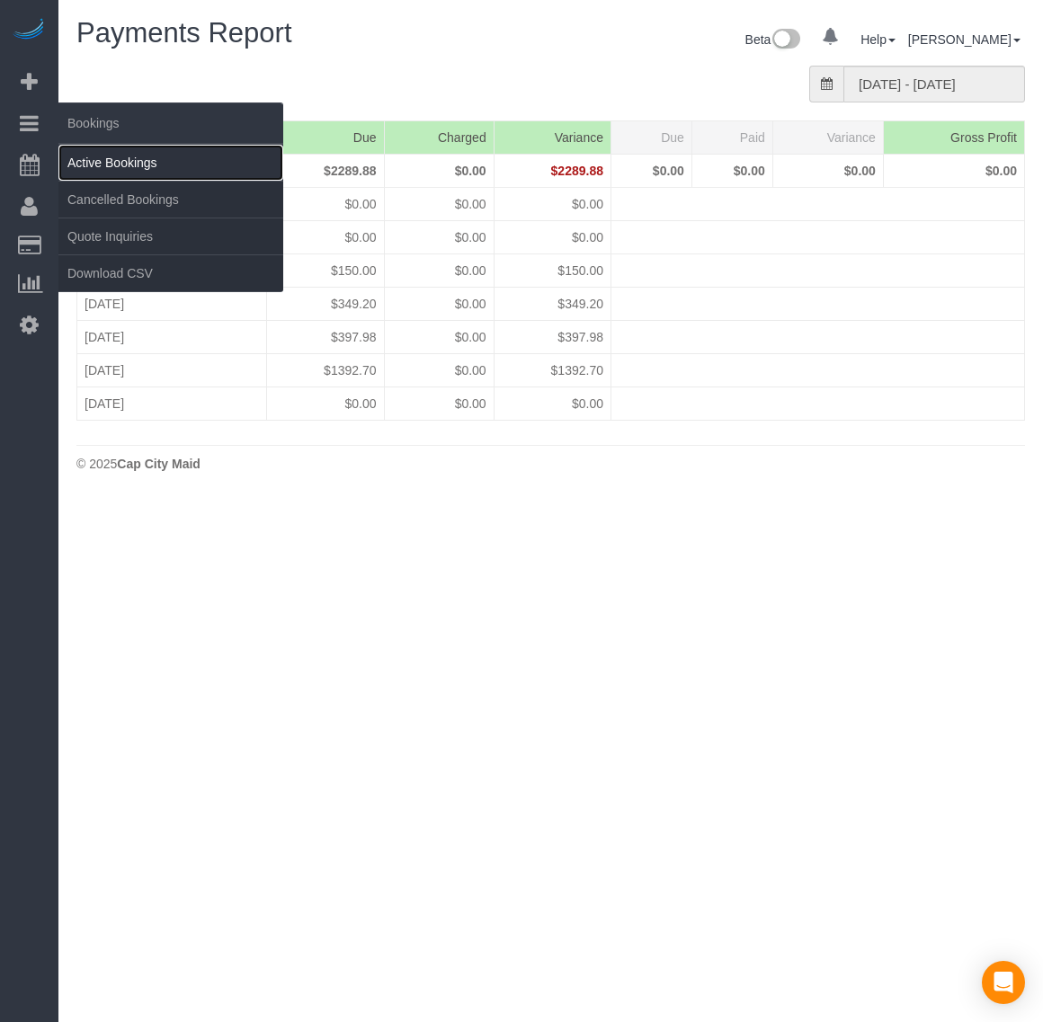
click at [93, 168] on link "Active Bookings" at bounding box center [170, 163] width 225 height 36
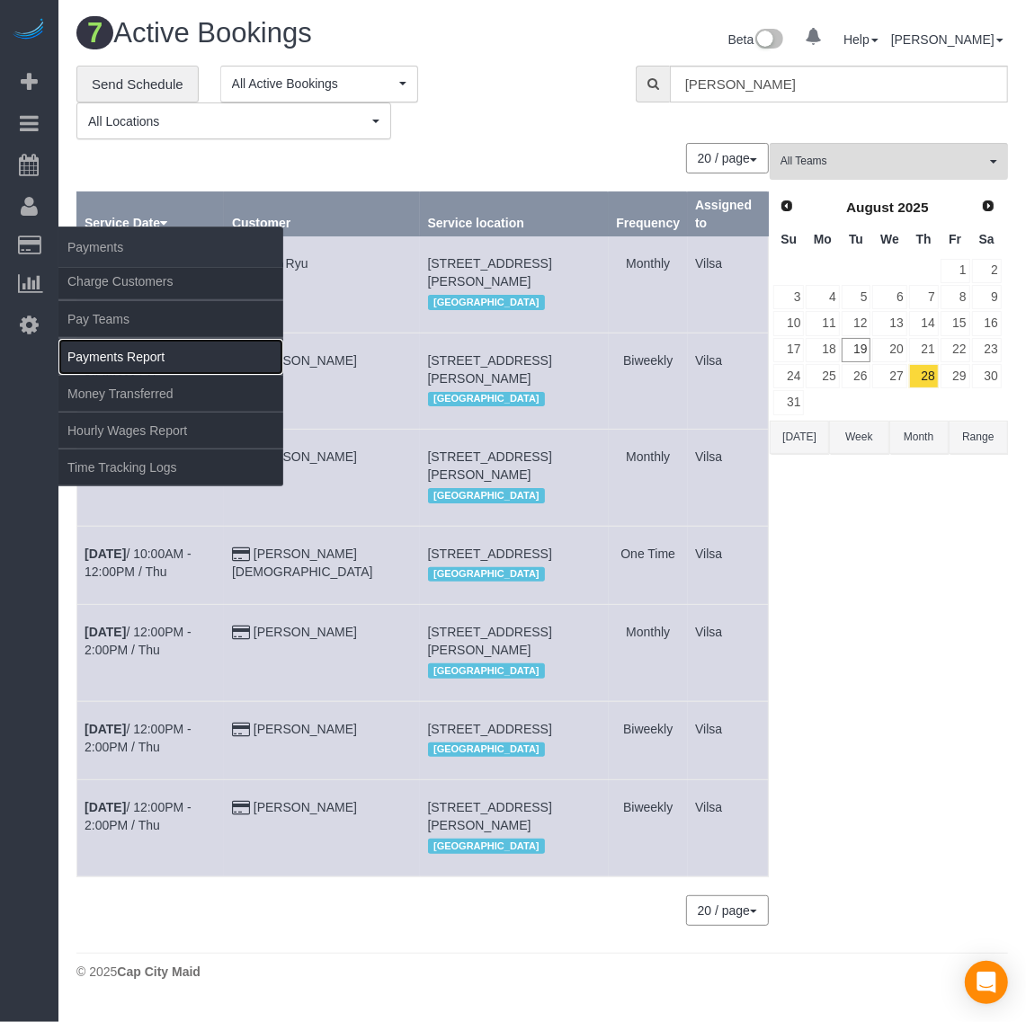
click at [110, 343] on link "Payments Report" at bounding box center [170, 357] width 225 height 36
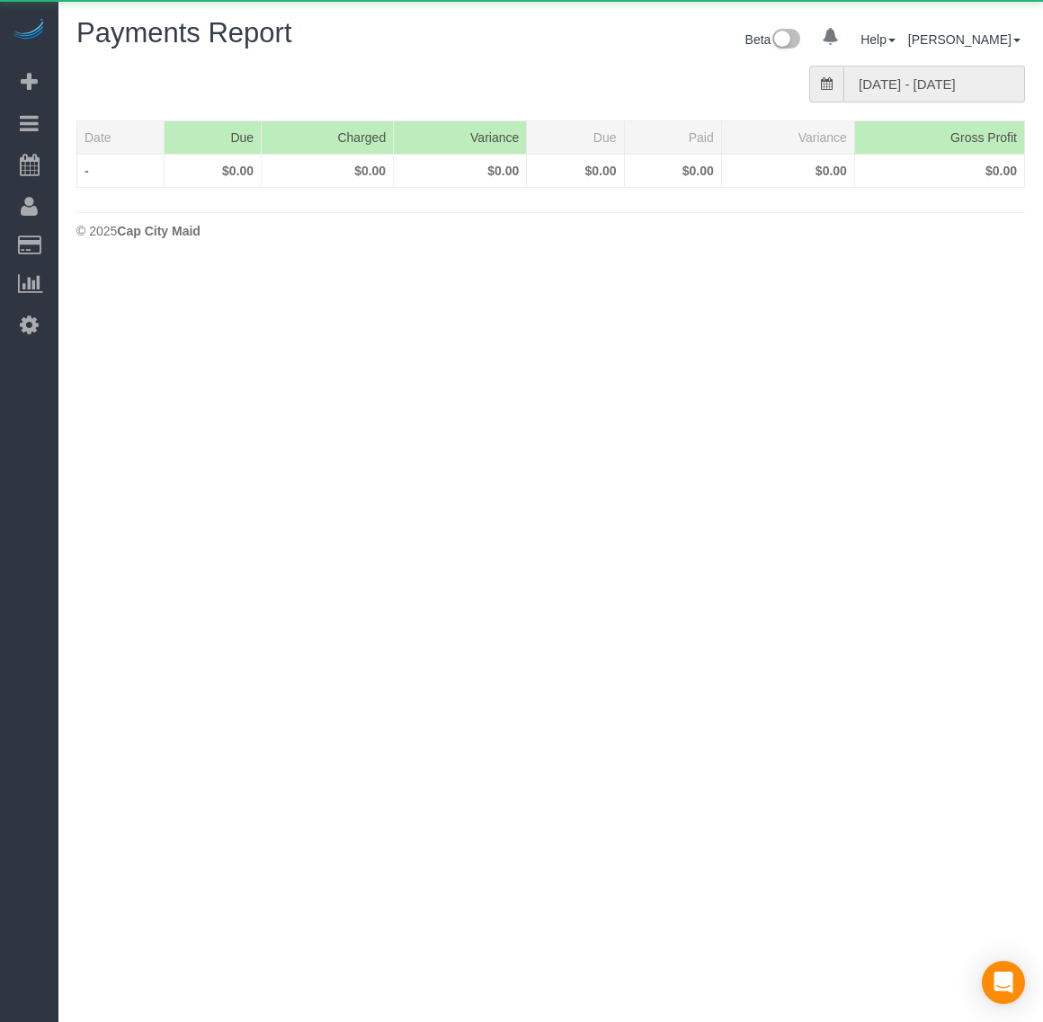
click at [917, 85] on input "08/17/2025 - 08/23/2025" at bounding box center [934, 84] width 182 height 37
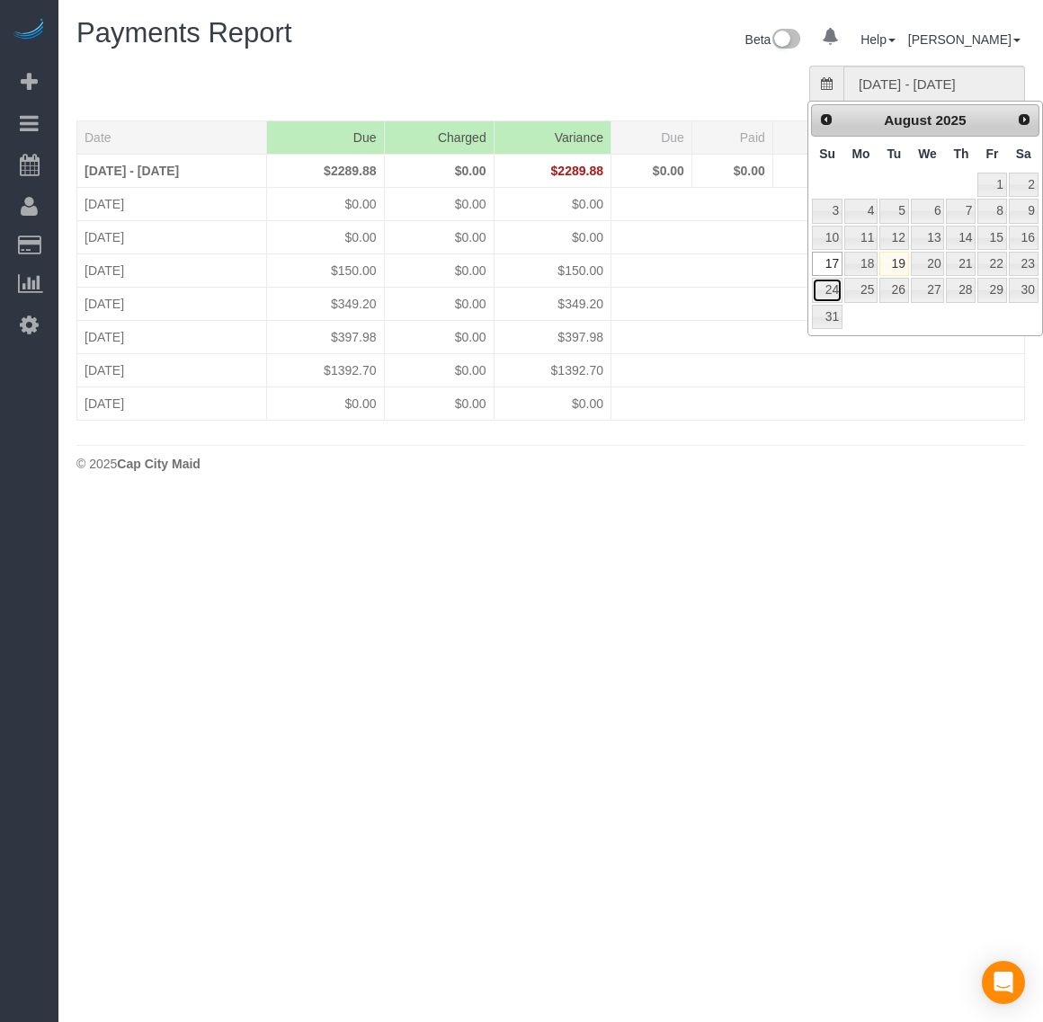
click at [824, 297] on link "24" at bounding box center [827, 290] width 31 height 24
type input "08/24/2025 - 08/30/2025"
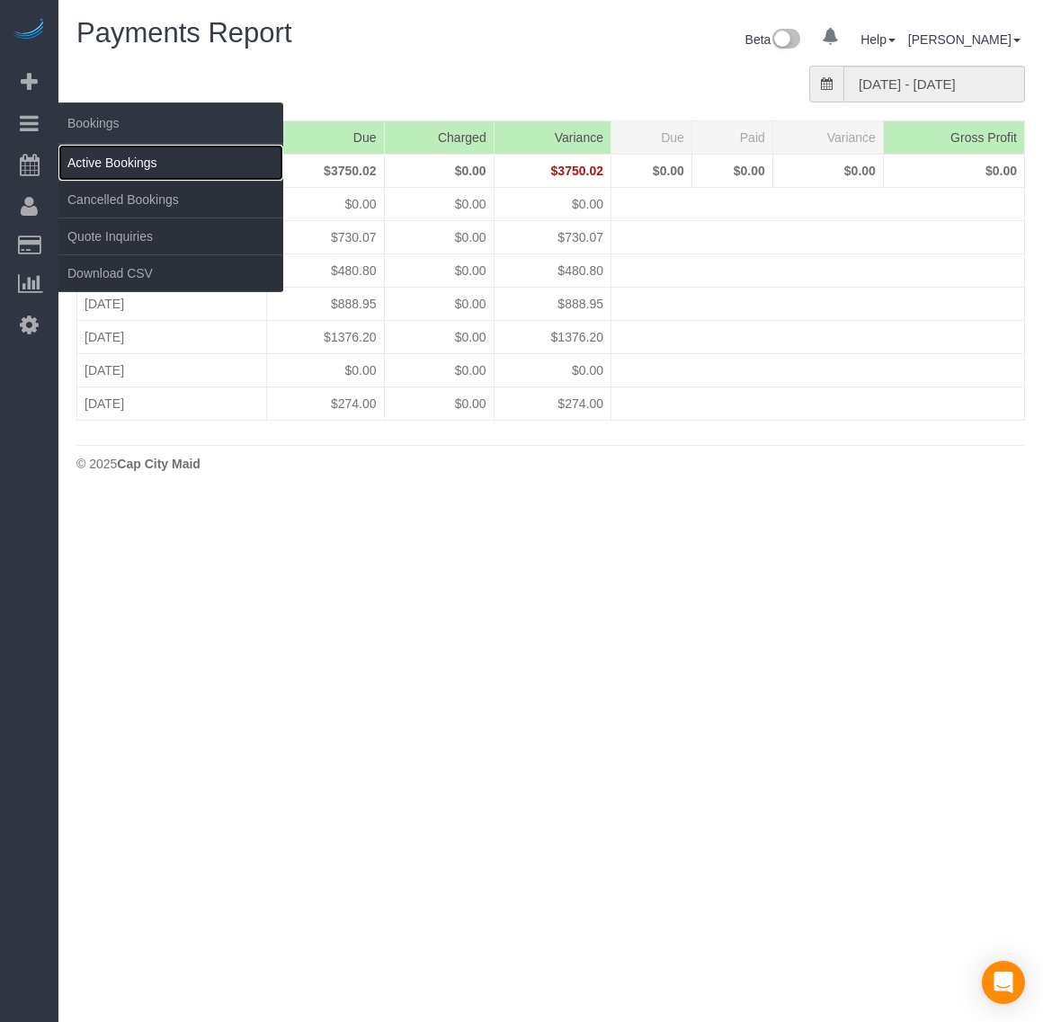
click at [102, 168] on link "Active Bookings" at bounding box center [170, 163] width 225 height 36
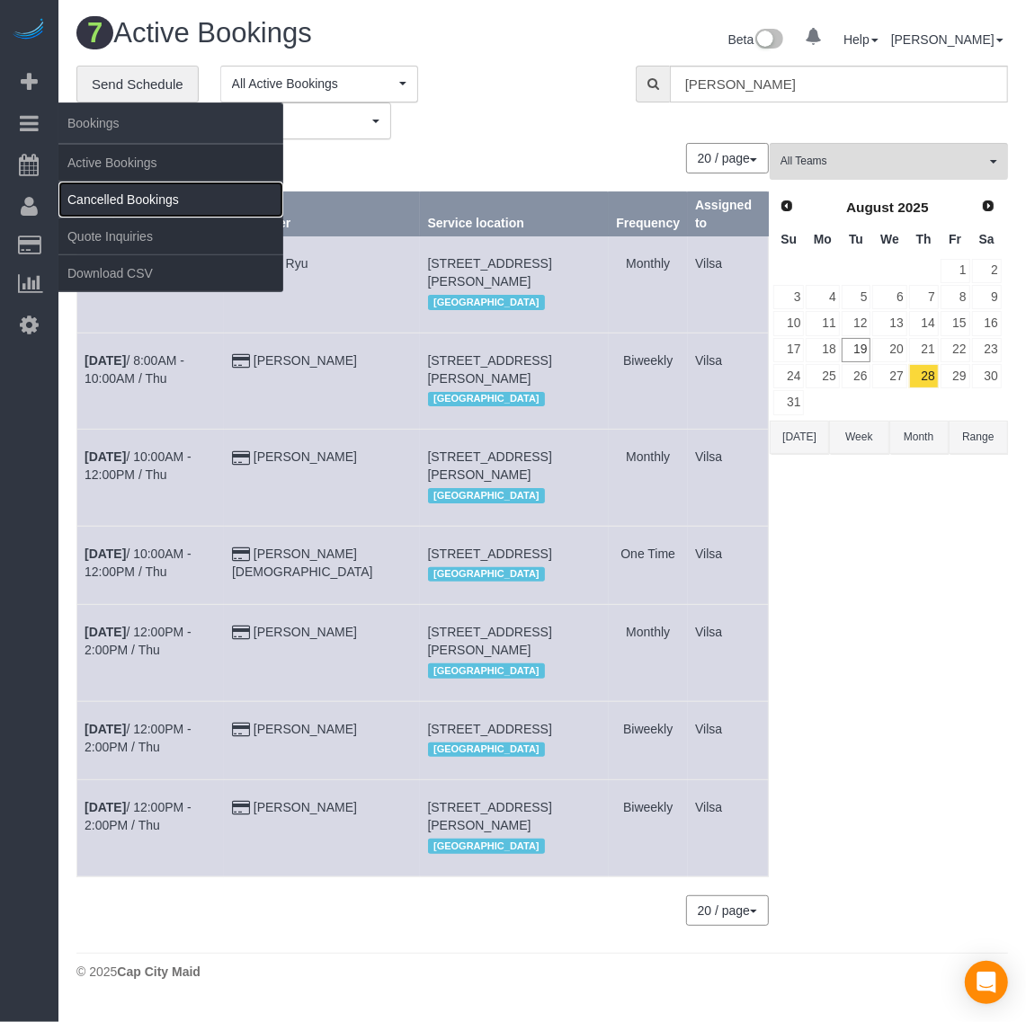
click at [88, 194] on link "Cancelled Bookings" at bounding box center [170, 200] width 225 height 36
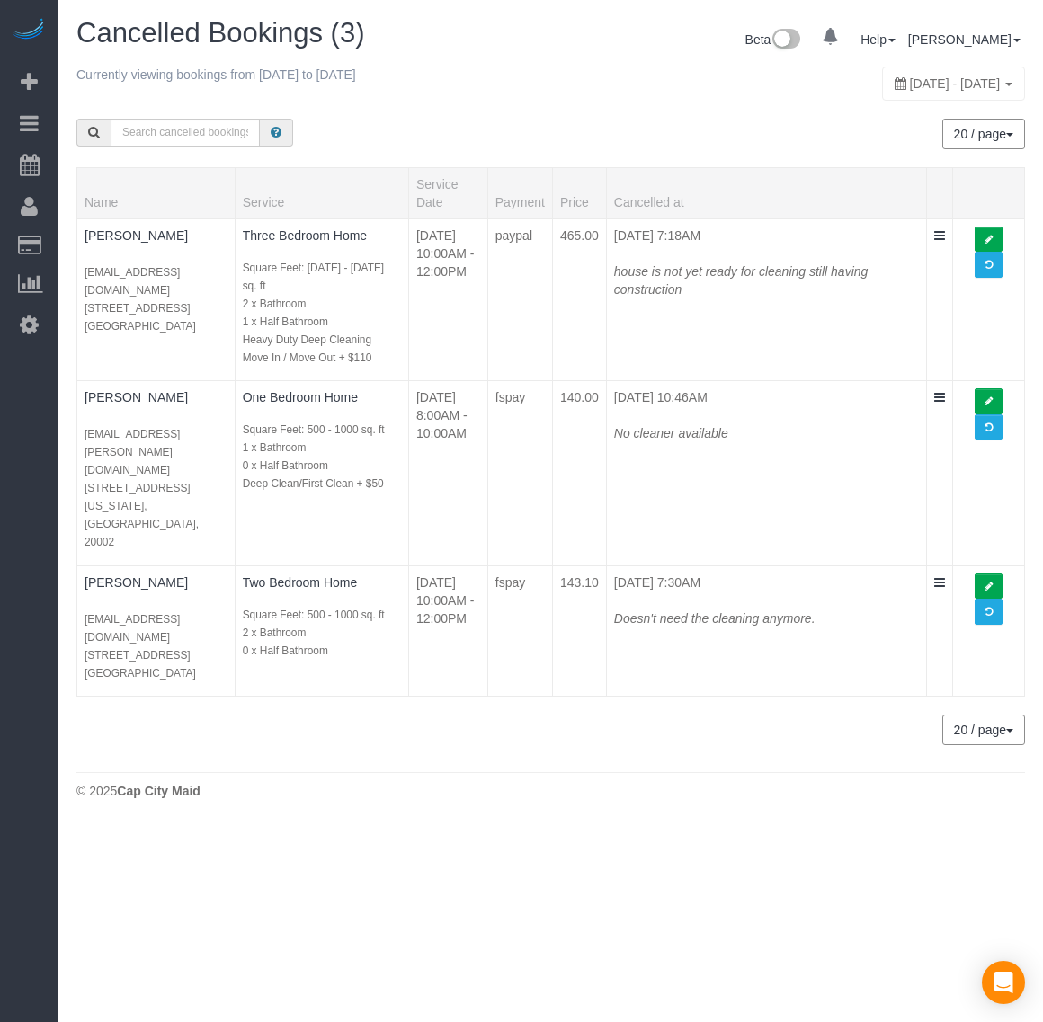
click at [887, 67] on div "August 17, 2025 - August 23, 2025" at bounding box center [953, 84] width 143 height 34
type input "**********"
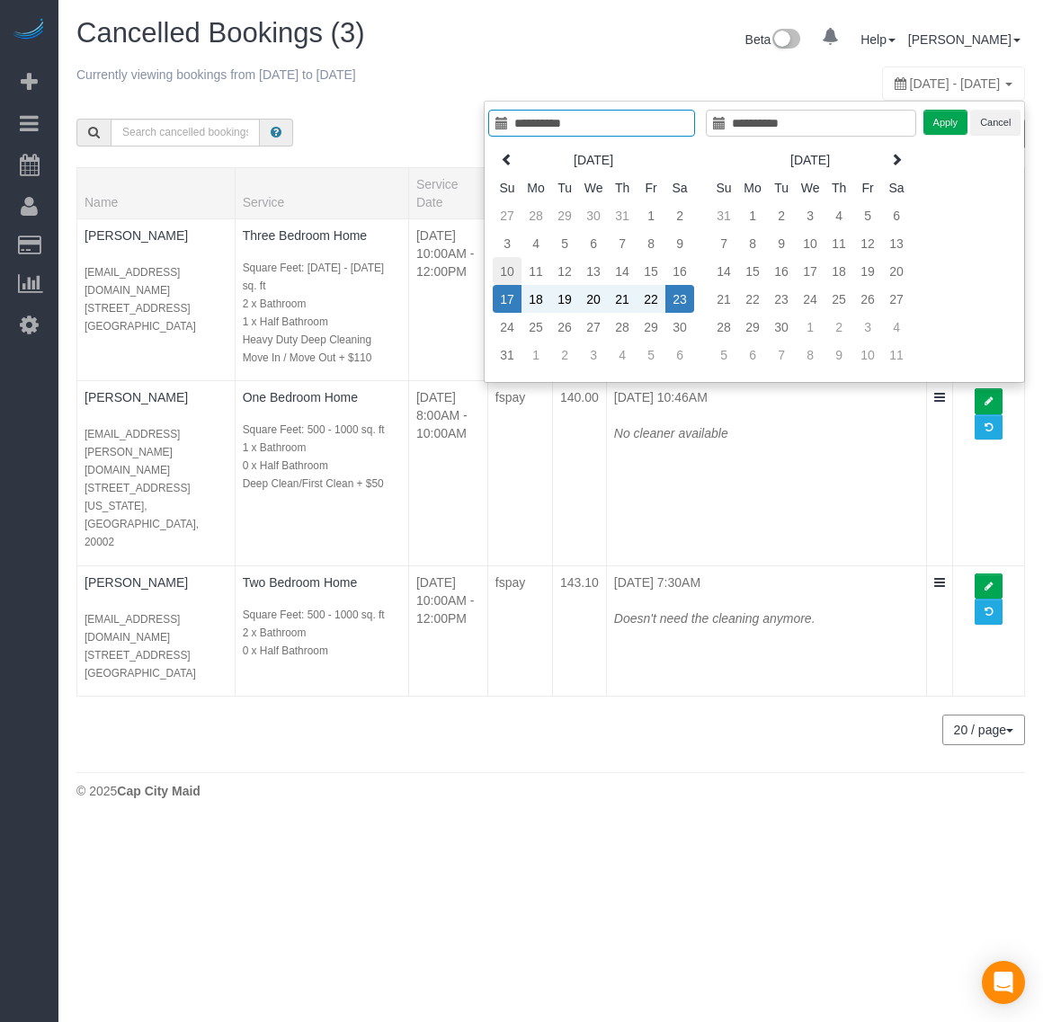
type input "**********"
click at [495, 268] on td "10" at bounding box center [507, 271] width 29 height 28
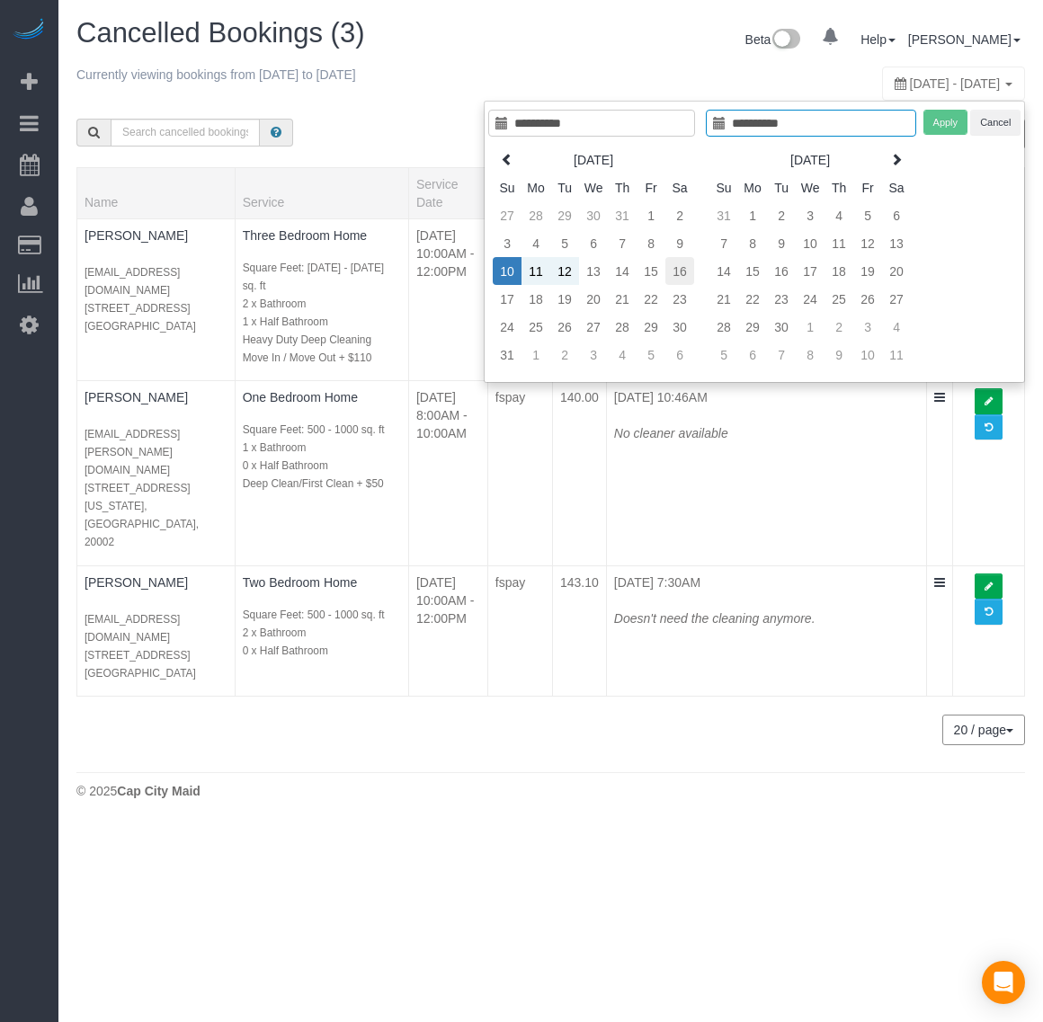
type input "**********"
click at [690, 275] on td "16" at bounding box center [679, 271] width 29 height 28
type input "**********"
click at [929, 118] on button "Apply" at bounding box center [945, 123] width 45 height 26
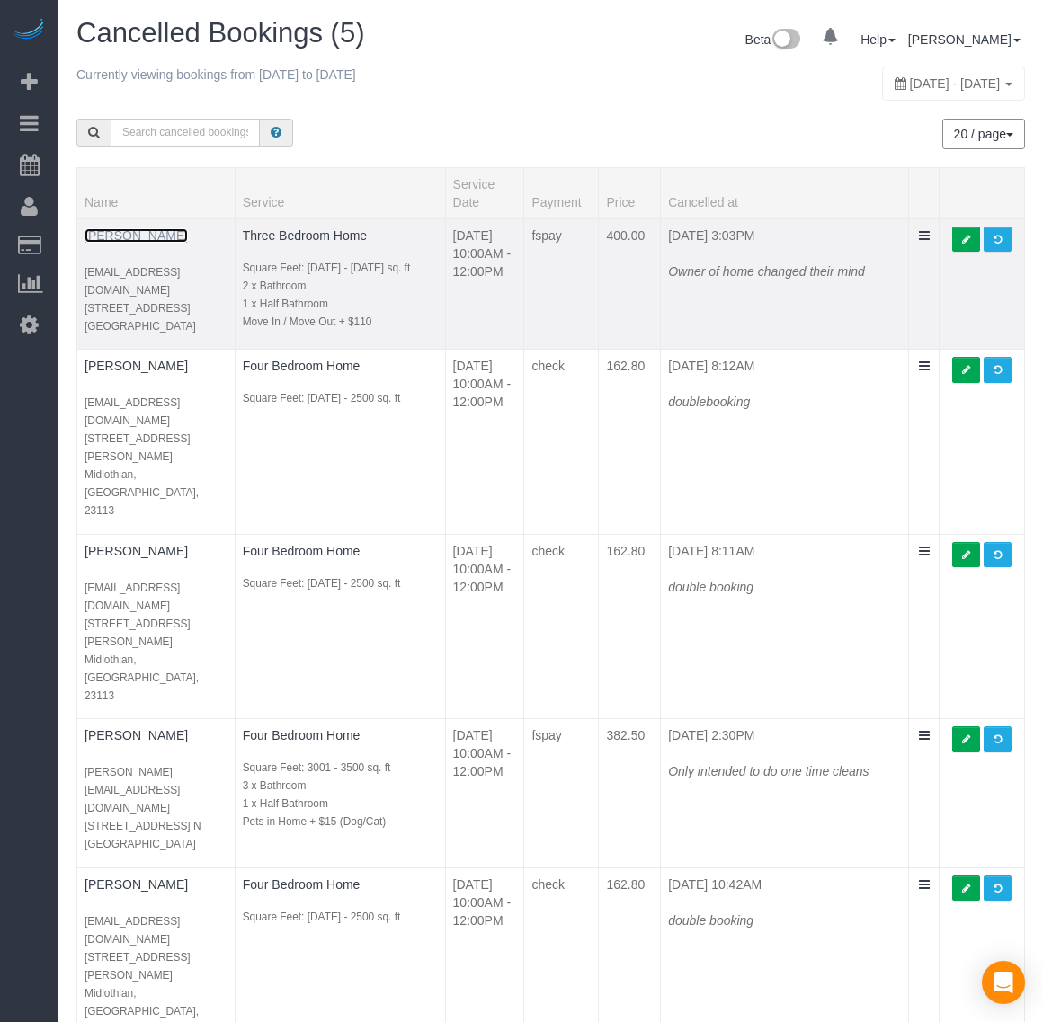
click at [124, 234] on link "Noah Tucker" at bounding box center [136, 235] width 103 height 14
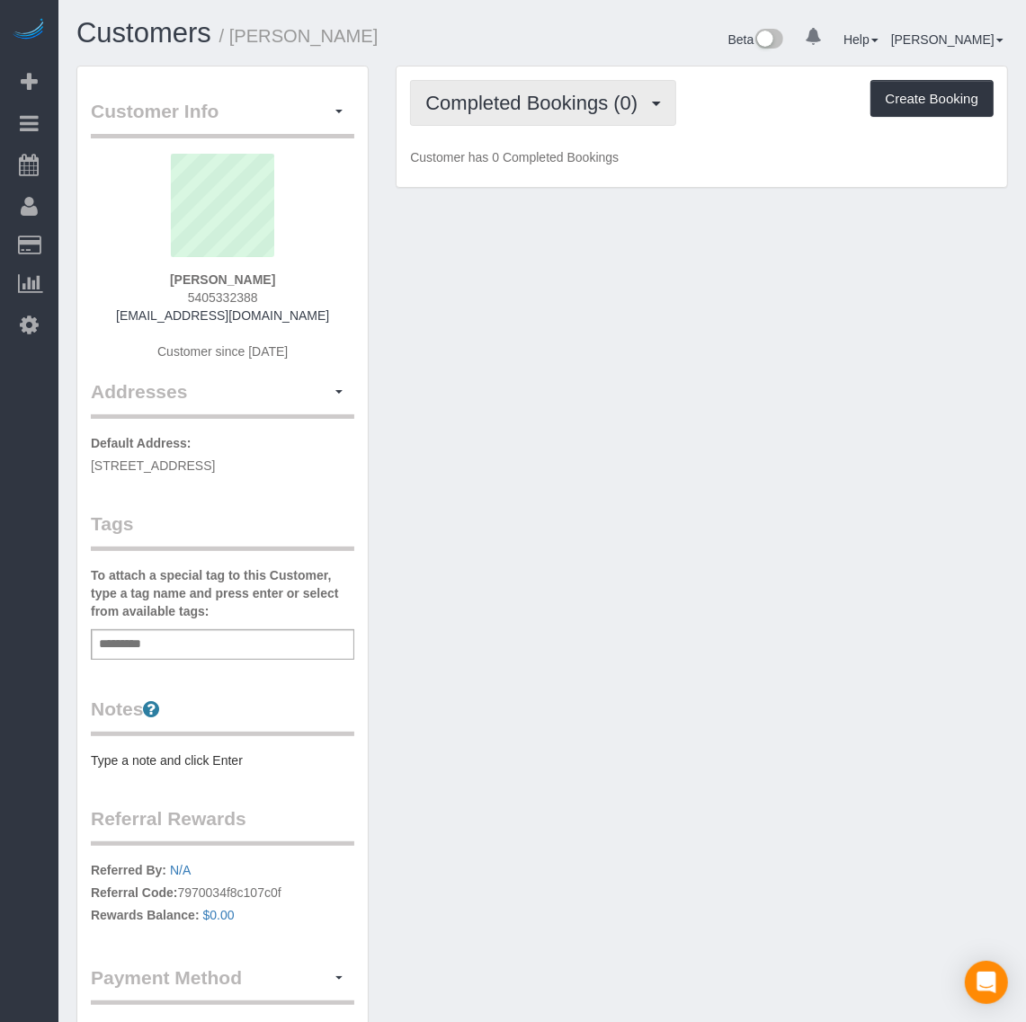
click at [530, 101] on span "Completed Bookings (0)" at bounding box center [535, 103] width 221 height 22
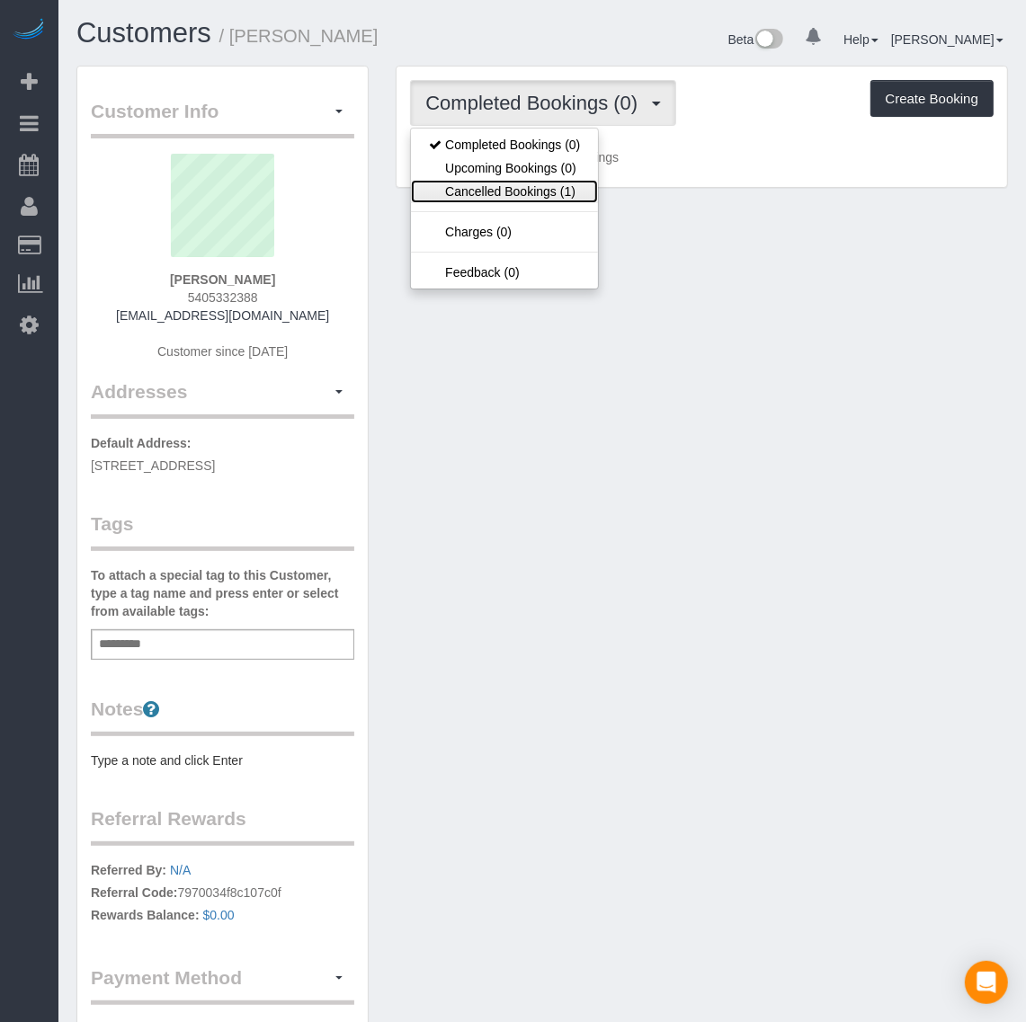
click at [531, 185] on link "Cancelled Bookings (1)" at bounding box center [504, 191] width 187 height 23
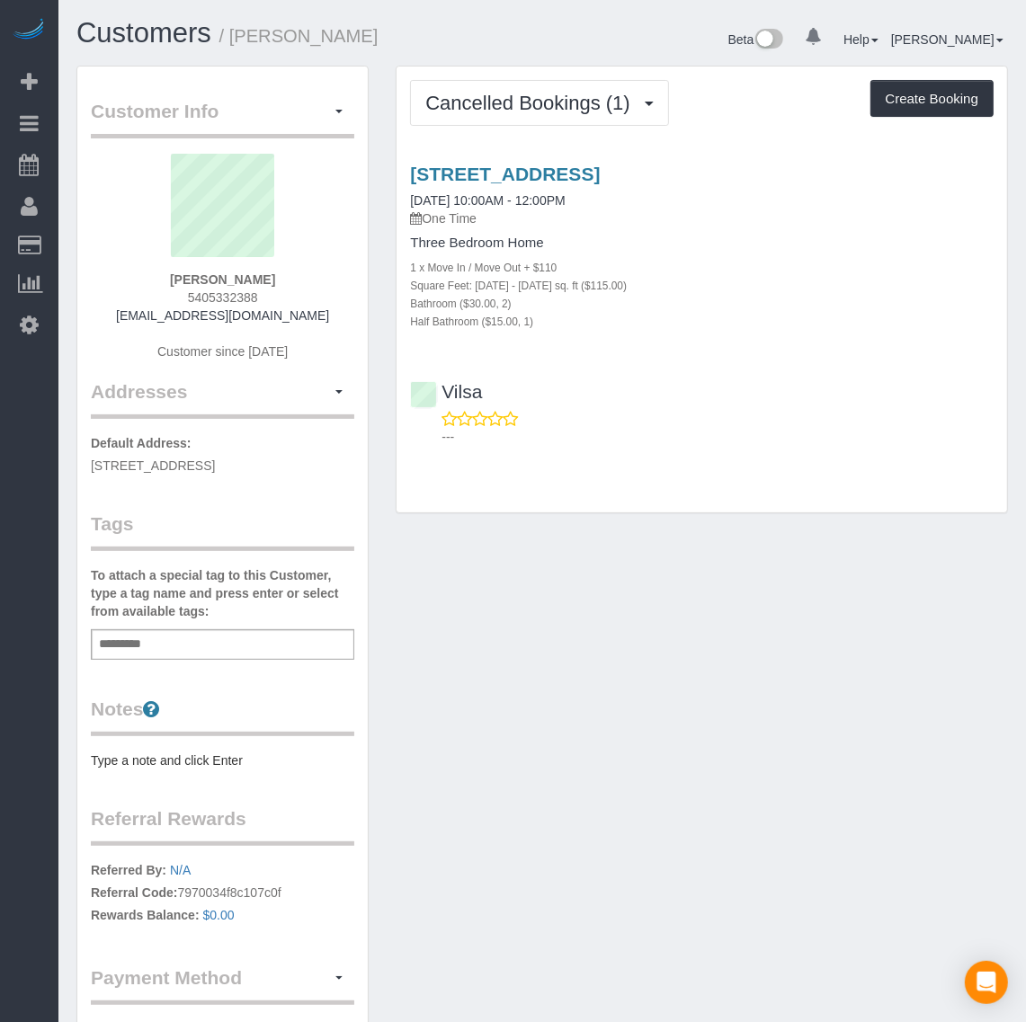
drag, startPoint x: 407, startPoint y: 160, endPoint x: 967, endPoint y: 160, distance: 560.2
click at [967, 160] on div "10426 White Rabbit Road, North Chesterfield, VA 23235 08/12/2025 10:00AM - 12:0…" at bounding box center [702, 301] width 611 height 306
copy link "10426 White Rabbit Road, North Chesterfield, VA 23235"
click at [518, 99] on span "Cancelled Bookings (1)" at bounding box center [531, 103] width 213 height 22
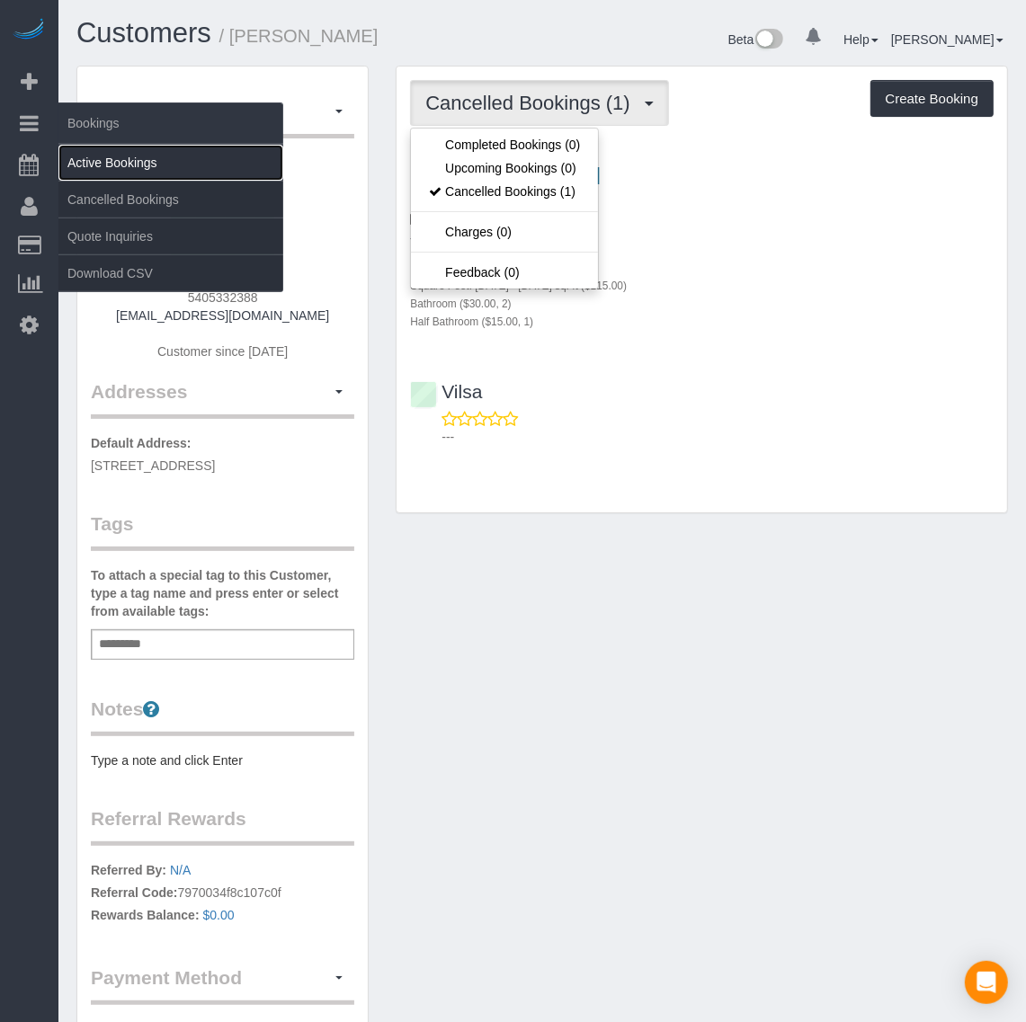
click at [99, 162] on link "Active Bookings" at bounding box center [170, 163] width 225 height 36
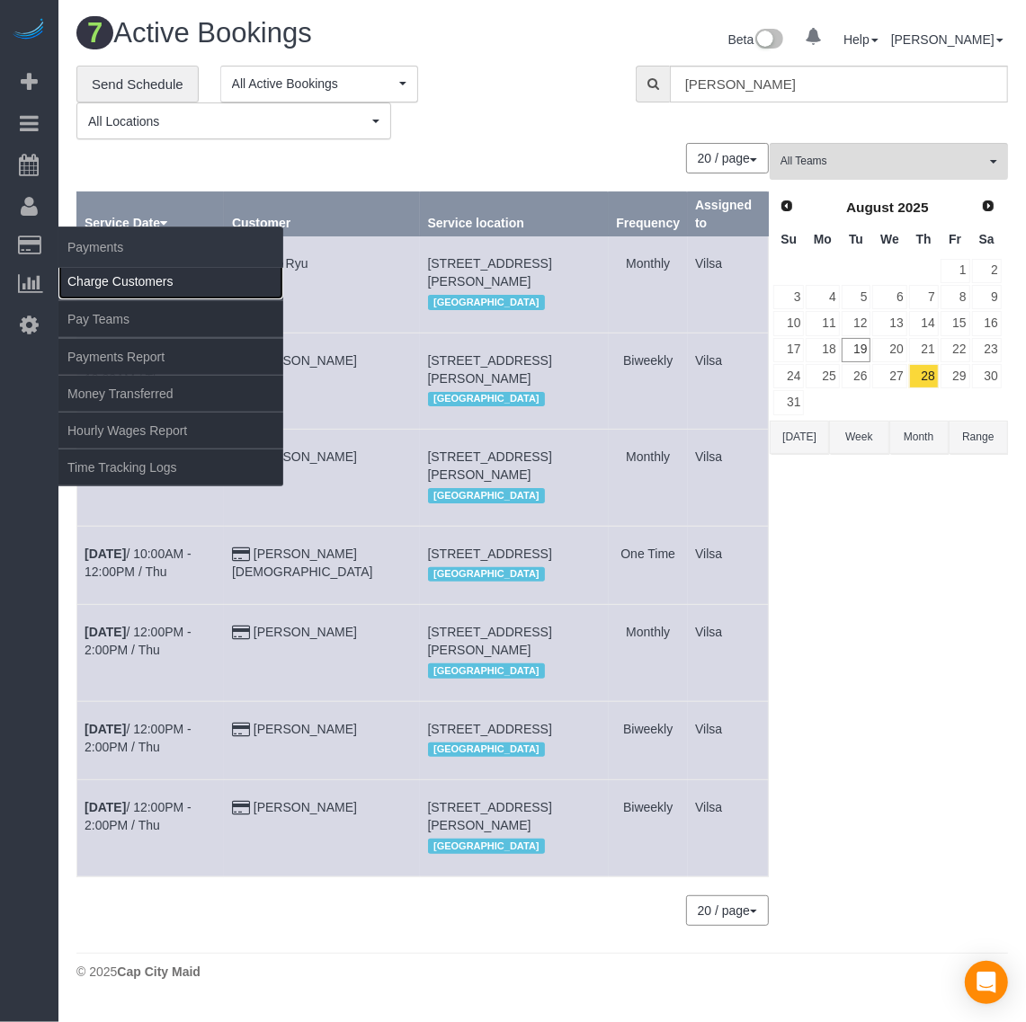
click at [95, 268] on link "Charge Customers" at bounding box center [170, 281] width 225 height 36
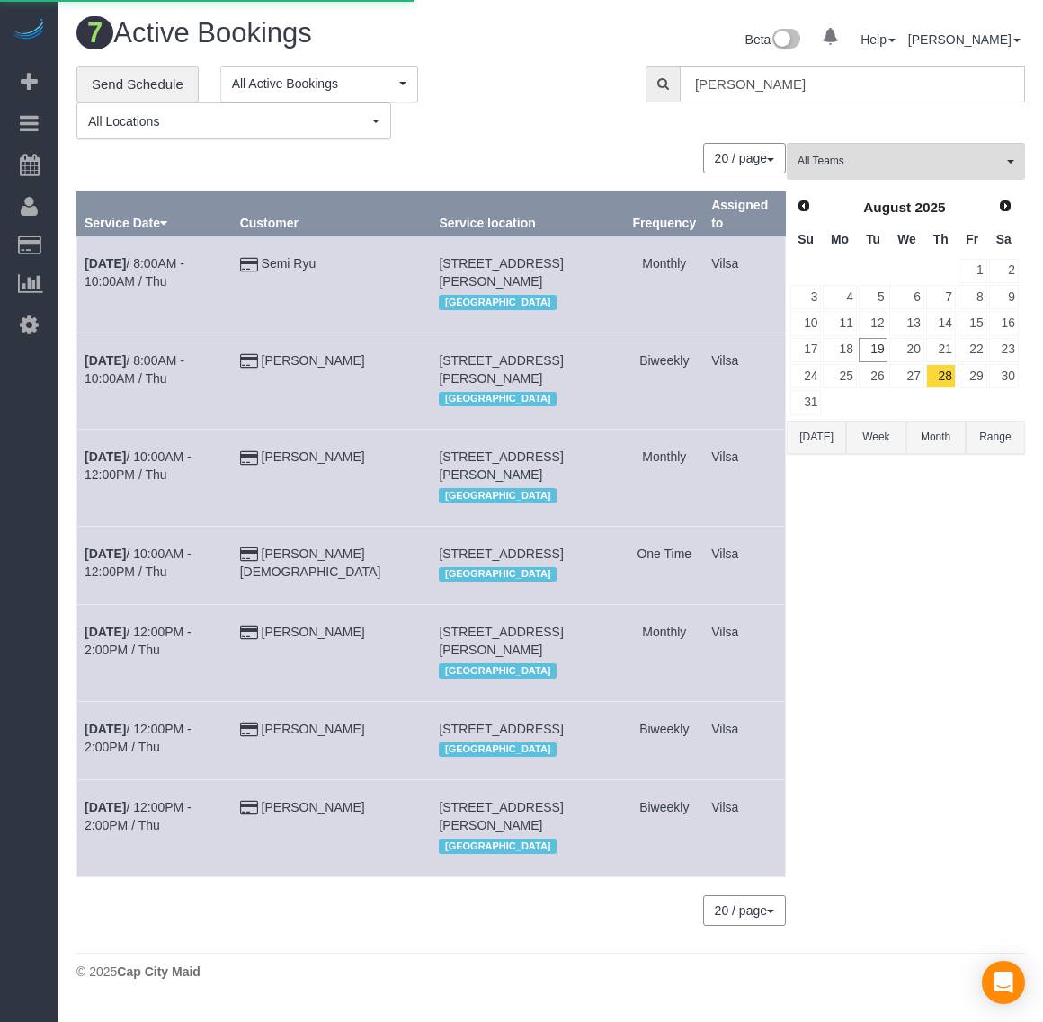
select select
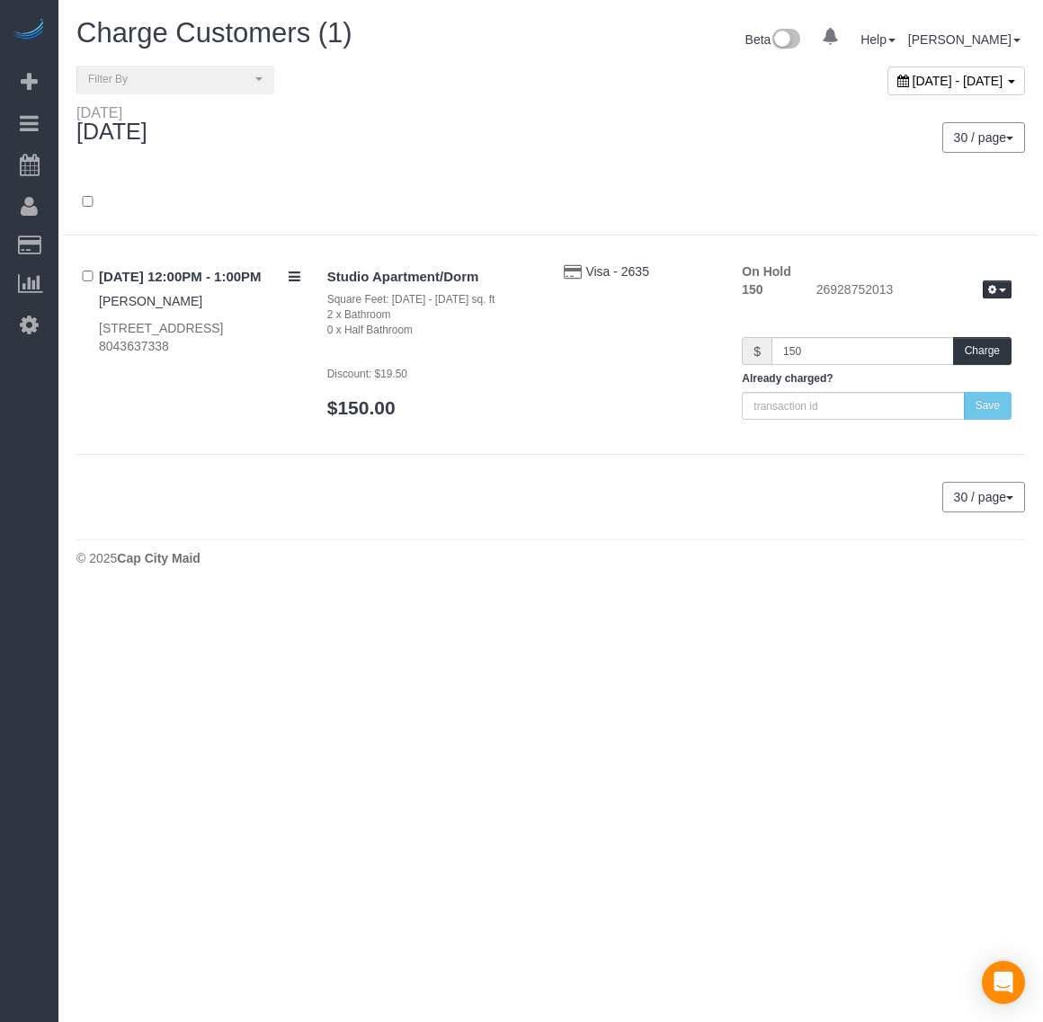
click at [913, 78] on span "[DATE] - [DATE]" at bounding box center [958, 81] width 91 height 14
type input "**********"
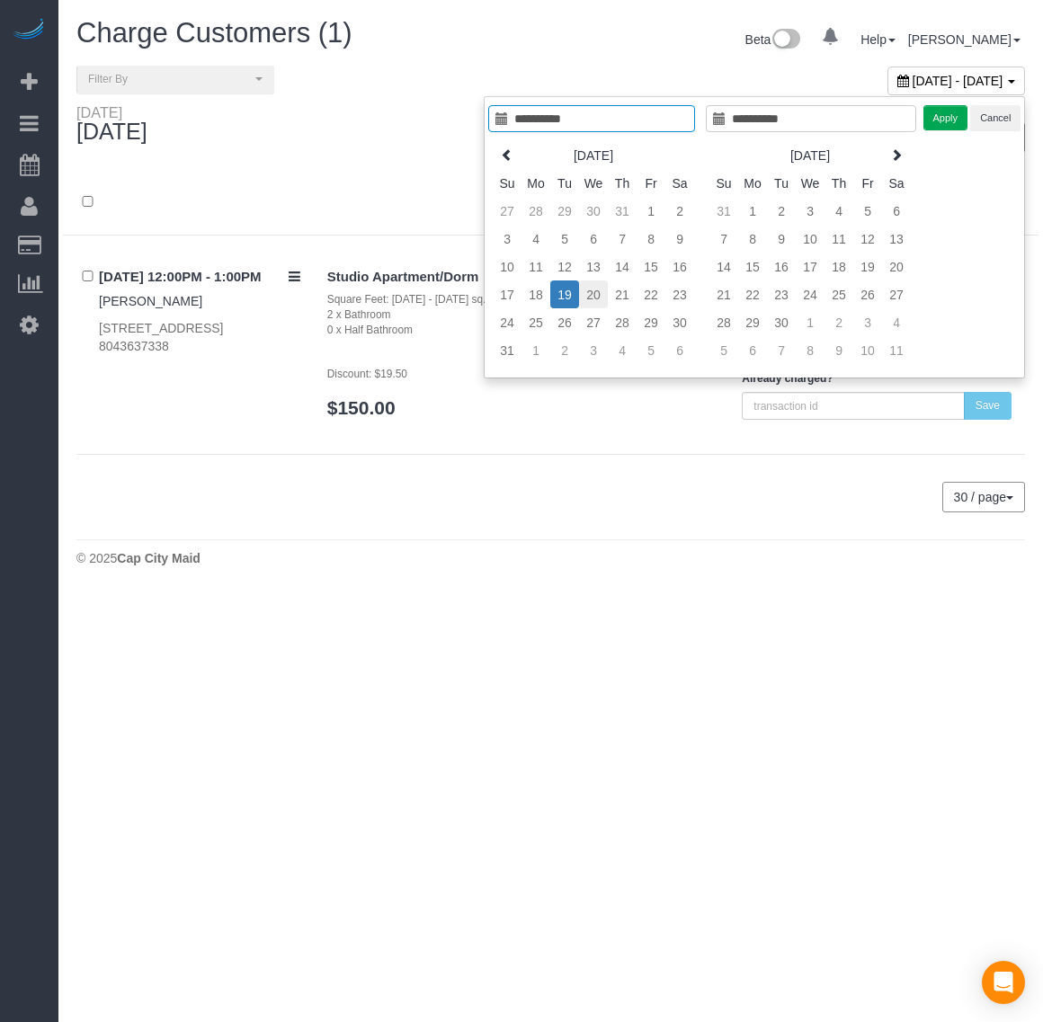
type input "**********"
click at [595, 299] on td "20" at bounding box center [593, 295] width 29 height 28
type input "**********"
click at [595, 299] on td "20" at bounding box center [593, 295] width 29 height 28
type input "**********"
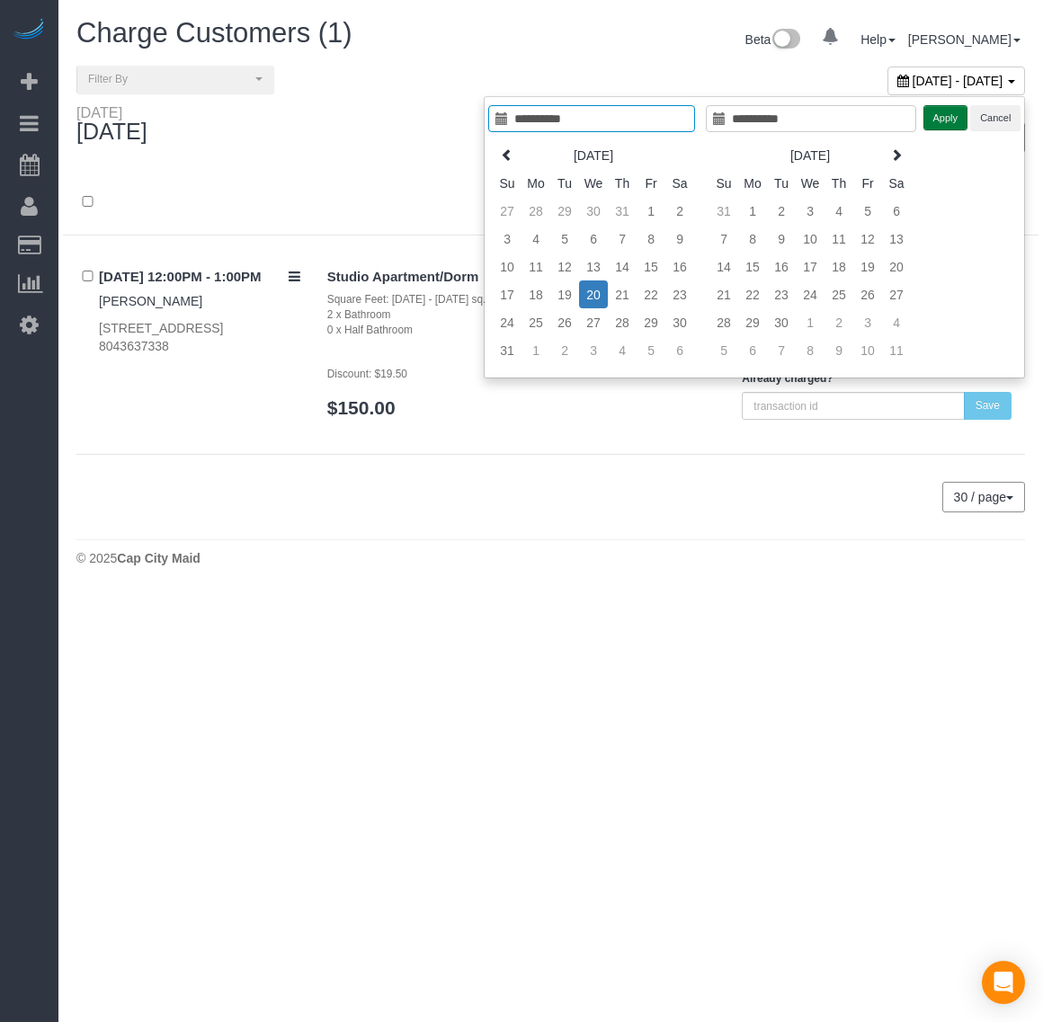
click at [955, 115] on button "Apply" at bounding box center [945, 118] width 45 height 26
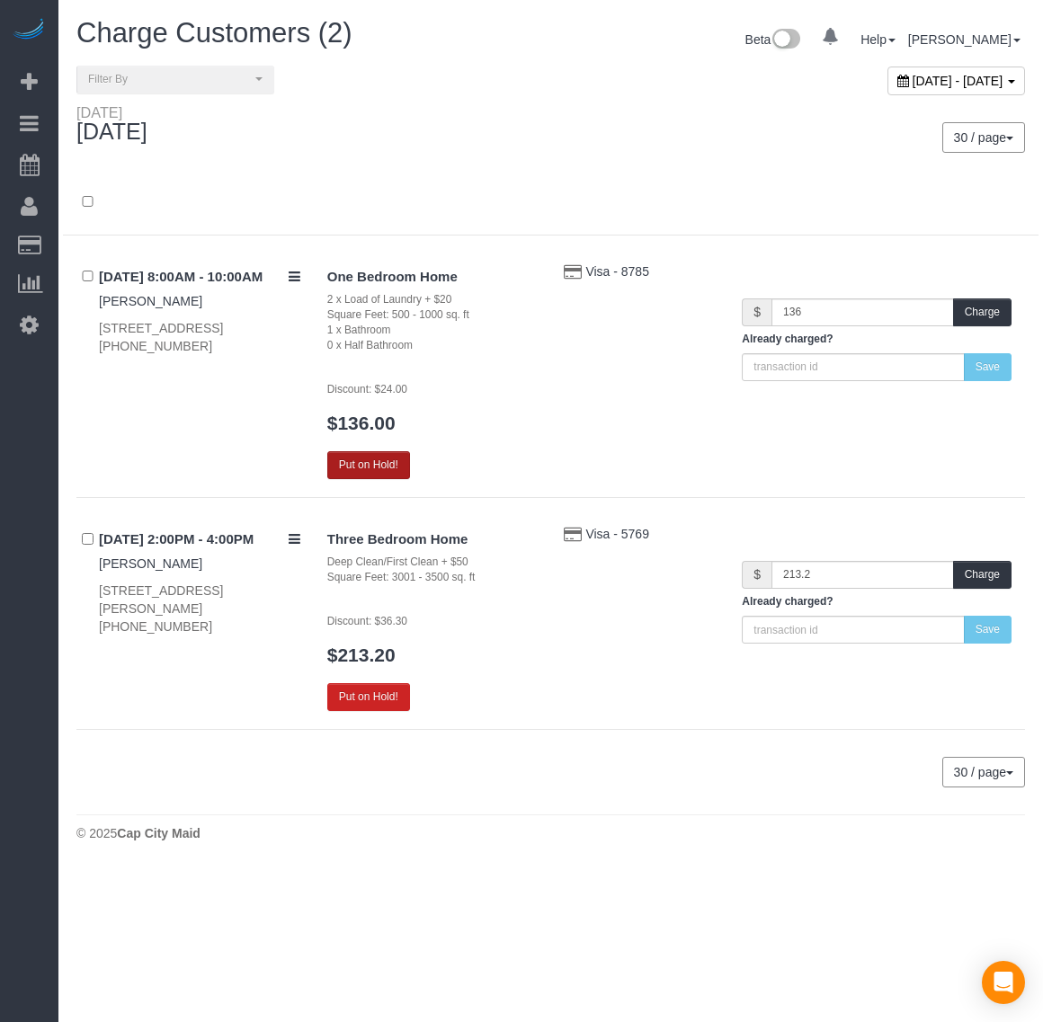
click at [369, 465] on button "Put on Hold!" at bounding box center [368, 465] width 83 height 28
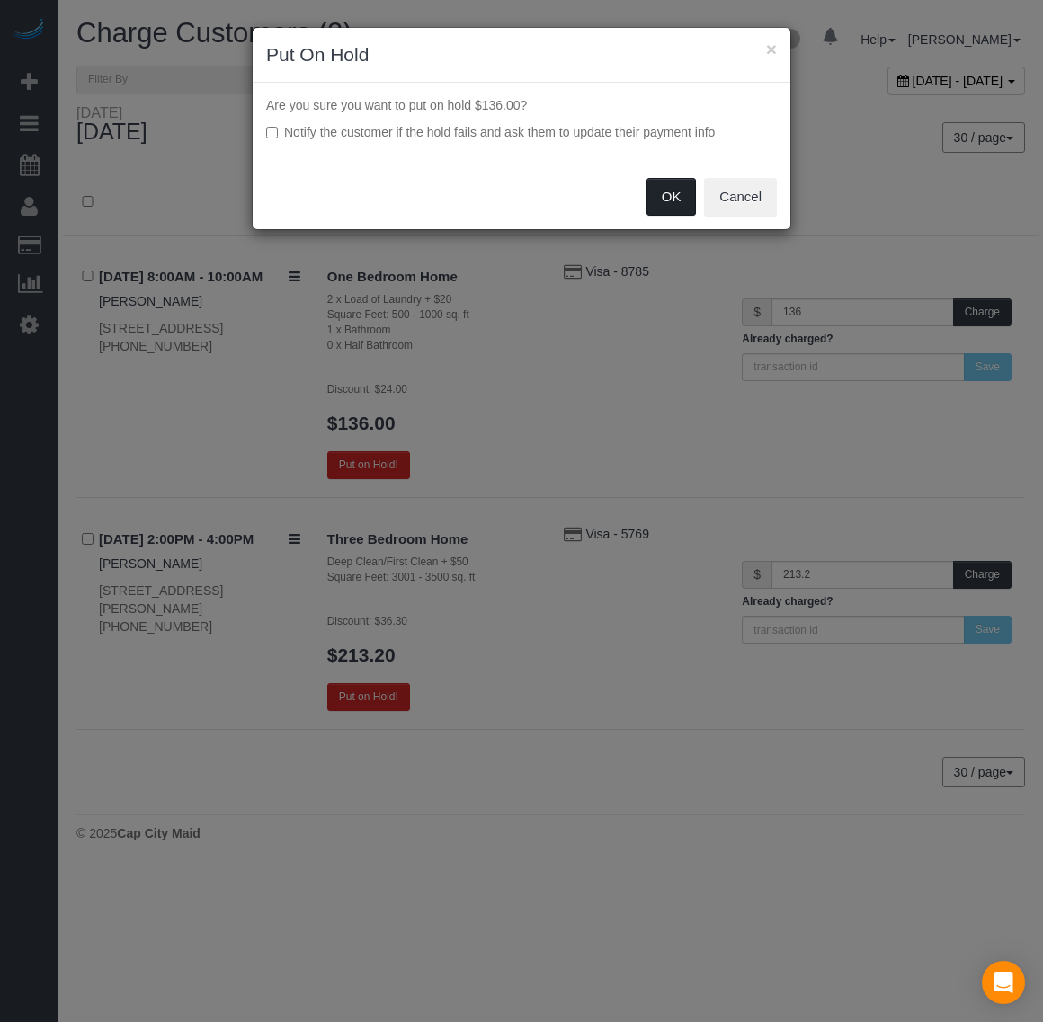
click at [667, 203] on button "OK" at bounding box center [671, 197] width 50 height 38
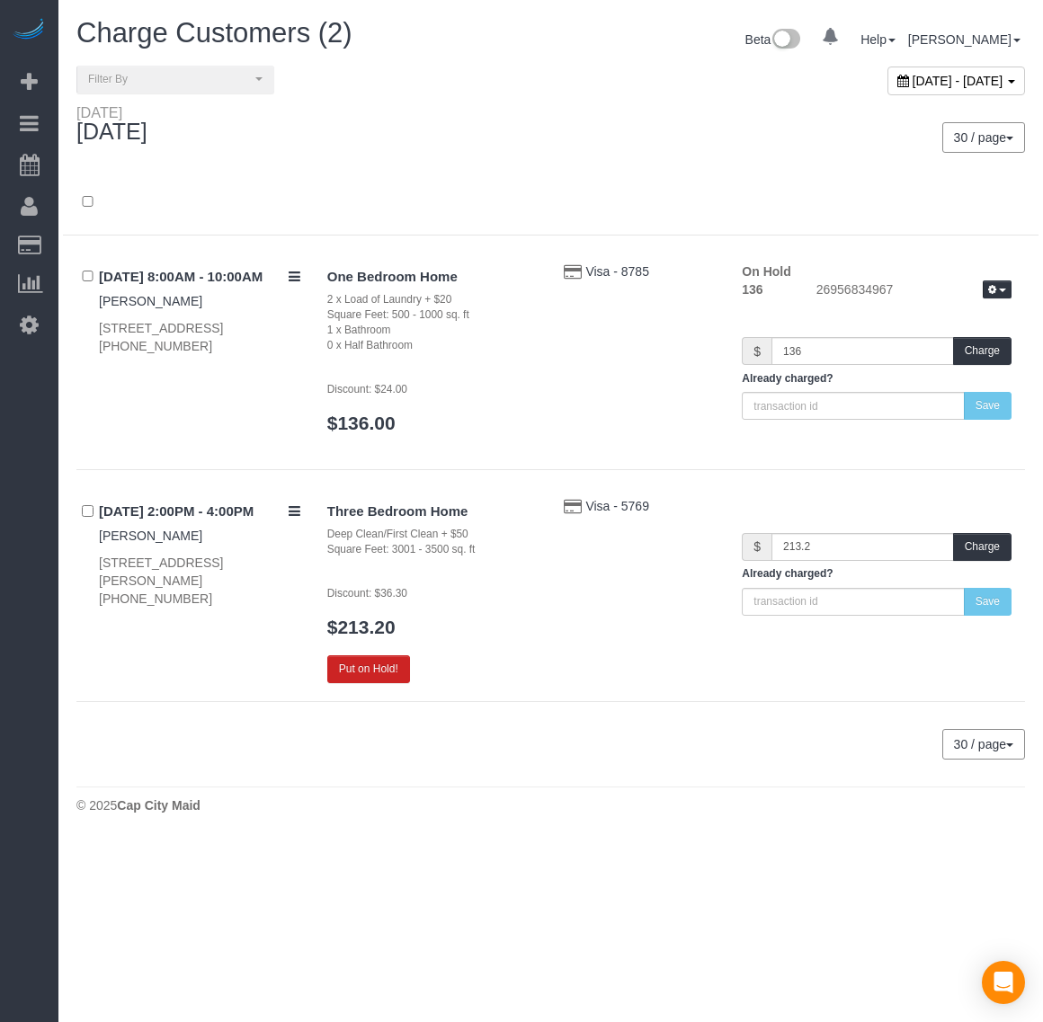
click at [110, 504] on h4 "[DATE] 2:00PM - 4:00PM" at bounding box center [199, 511] width 201 height 15
click at [131, 549] on div "08/20/2025 2:00PM - 4:00PM Erika Johnson 14418 Glenmorgan Dr, Chester, VA 23831…" at bounding box center [194, 552] width 237 height 111
click at [133, 535] on link "[PERSON_NAME]" at bounding box center [150, 536] width 103 height 14
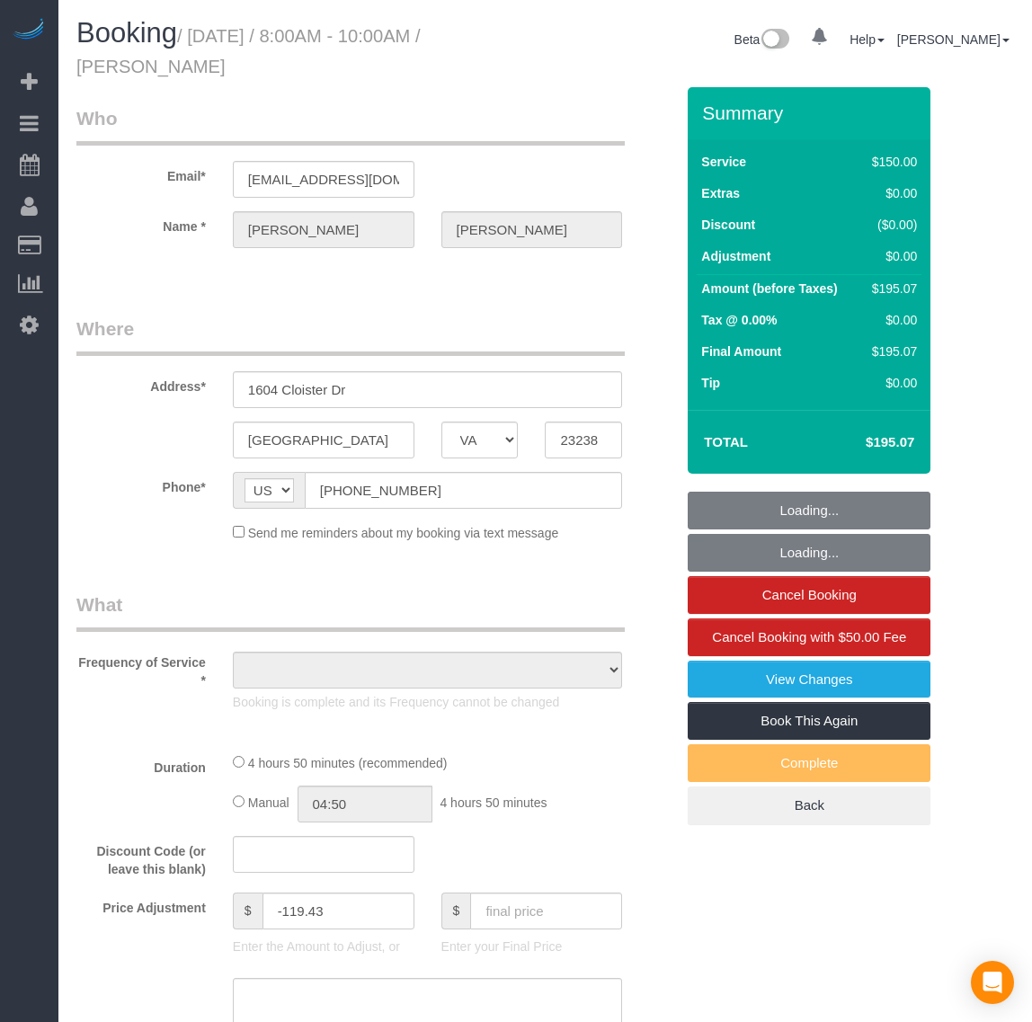
select select "VA"
select select "object:824"
select select "number:4"
select select "number:23"
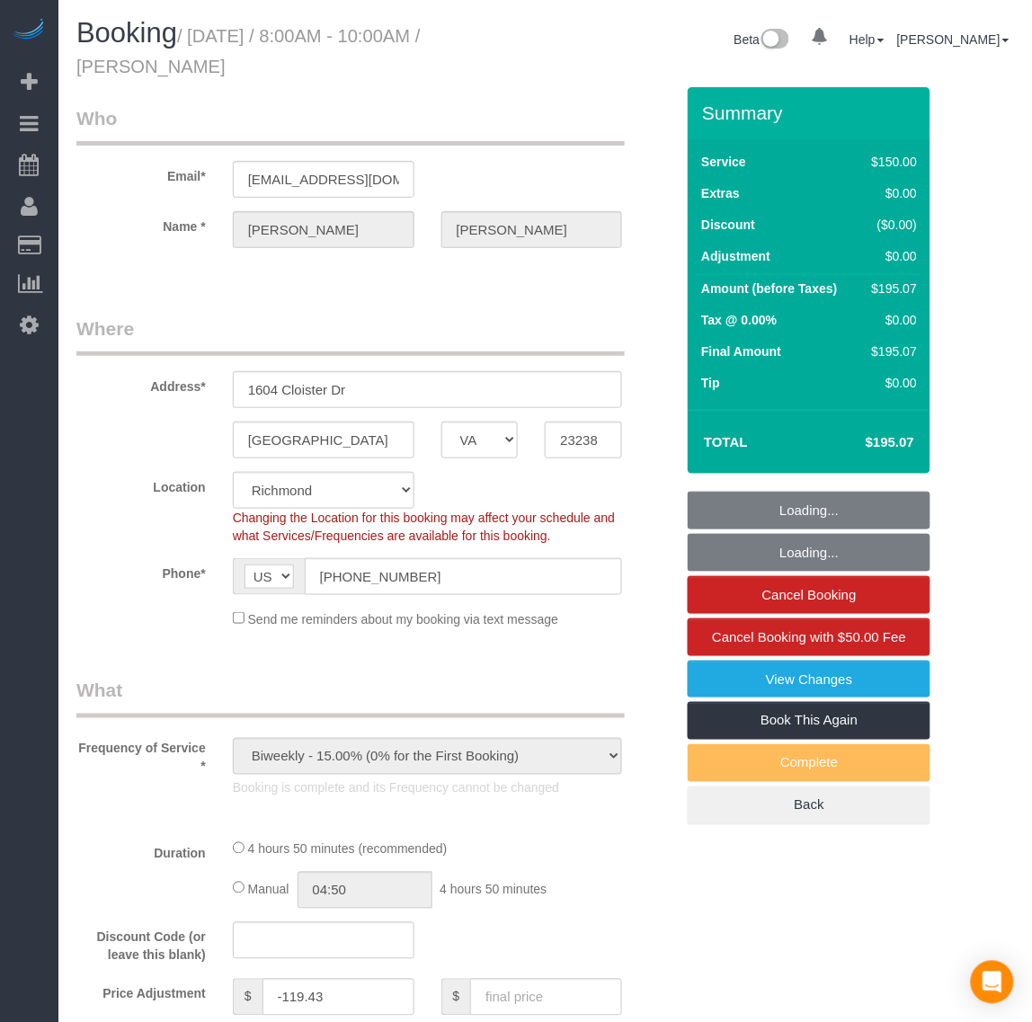
select select "2001"
select select "2"
select select "1"
select select "spot1"
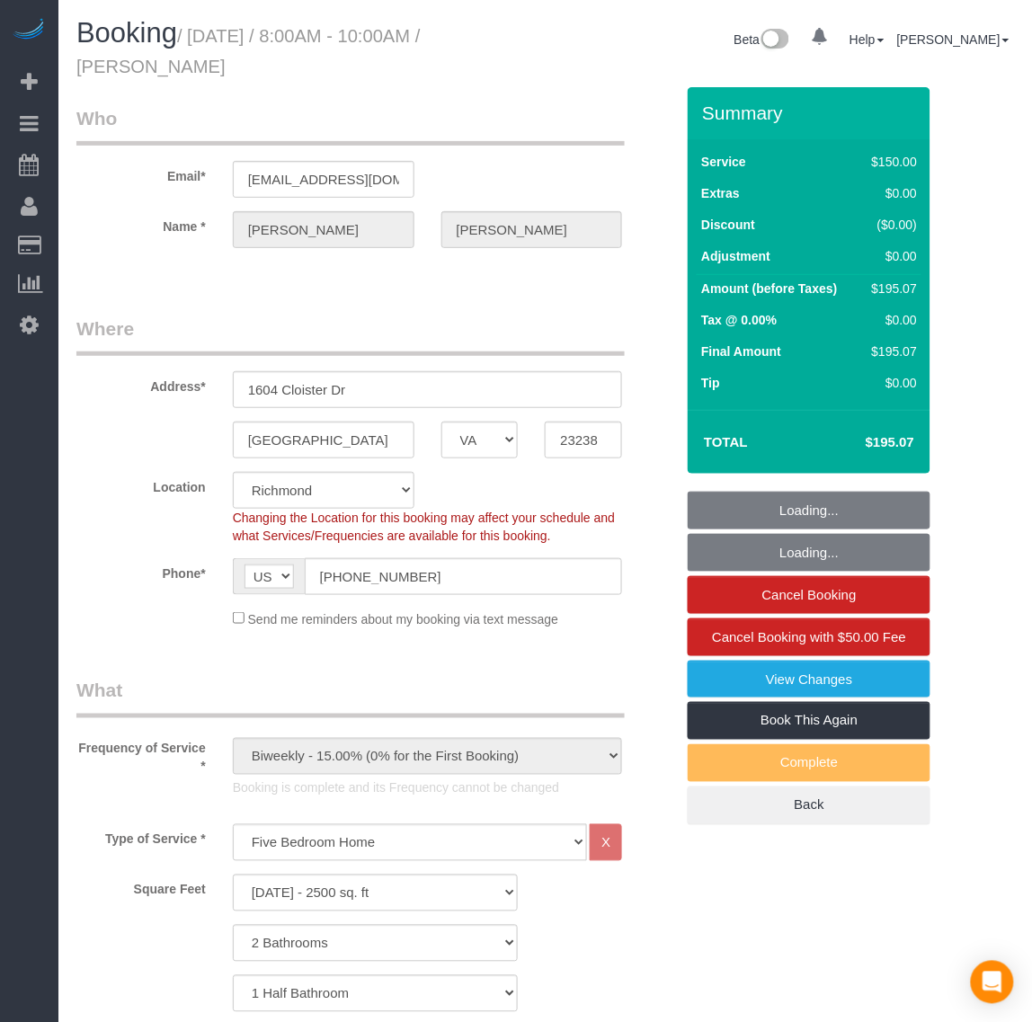
select select "object:1126"
select select "2001"
select select "2"
select select "1"
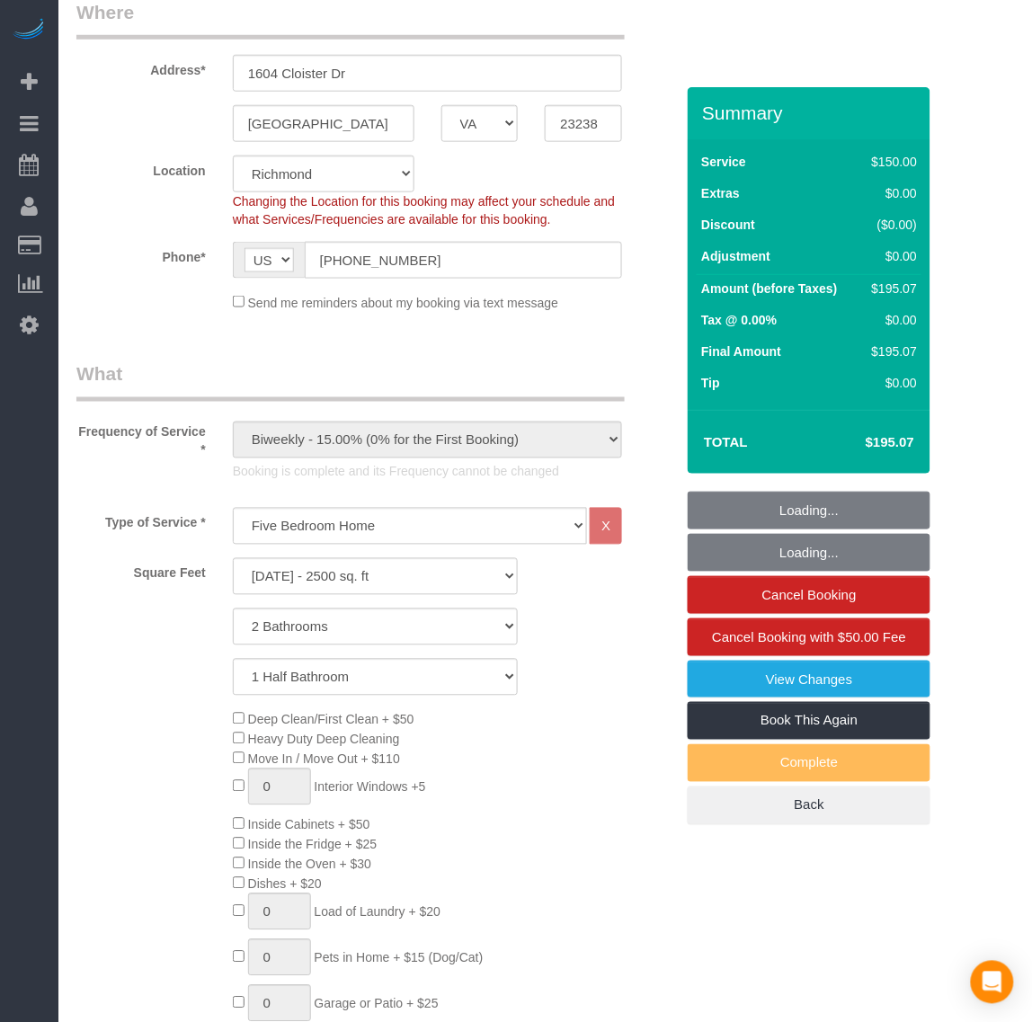
scroll to position [450, 0]
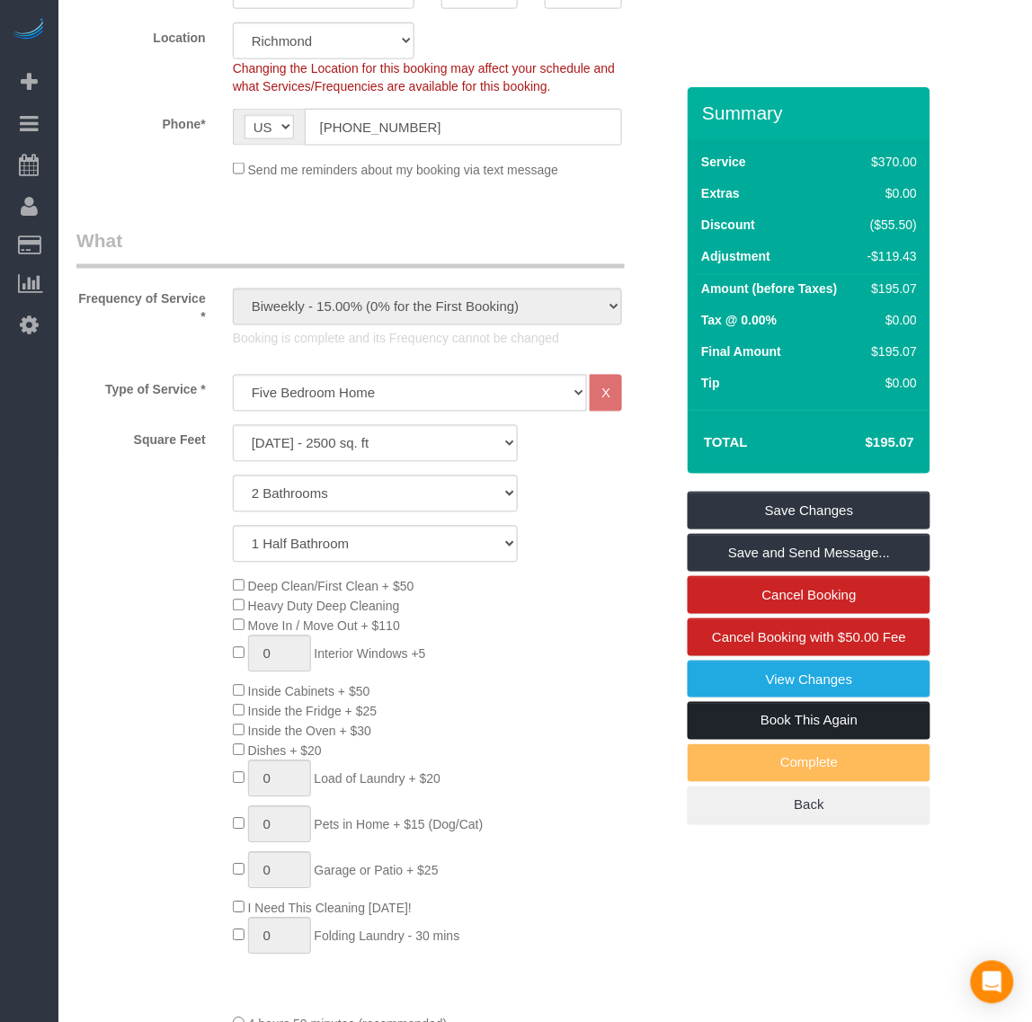
click at [755, 719] on link "Book This Again" at bounding box center [809, 721] width 243 height 38
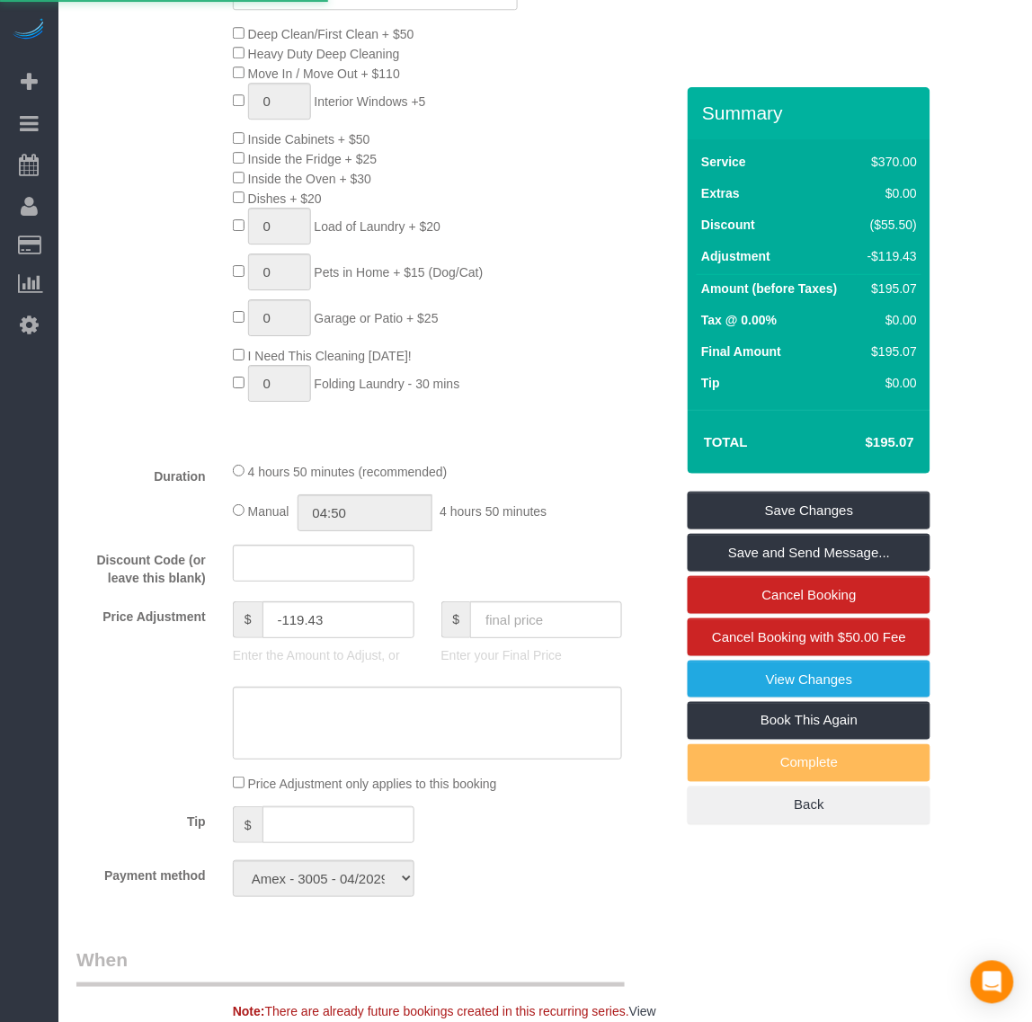
select select "VA"
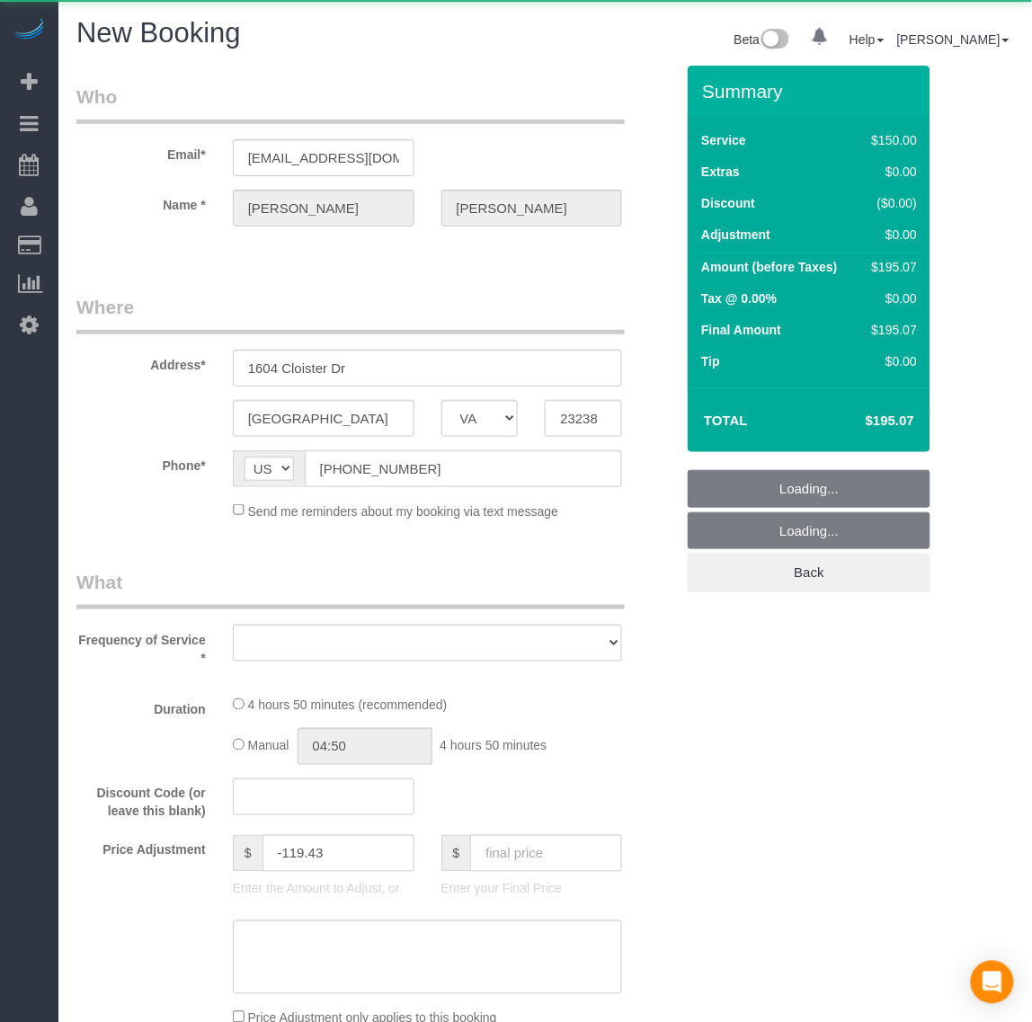
select select "string:fspay-9f32170a-b36f-4253-84dd-320aa88c4fdd"
select select "number:4"
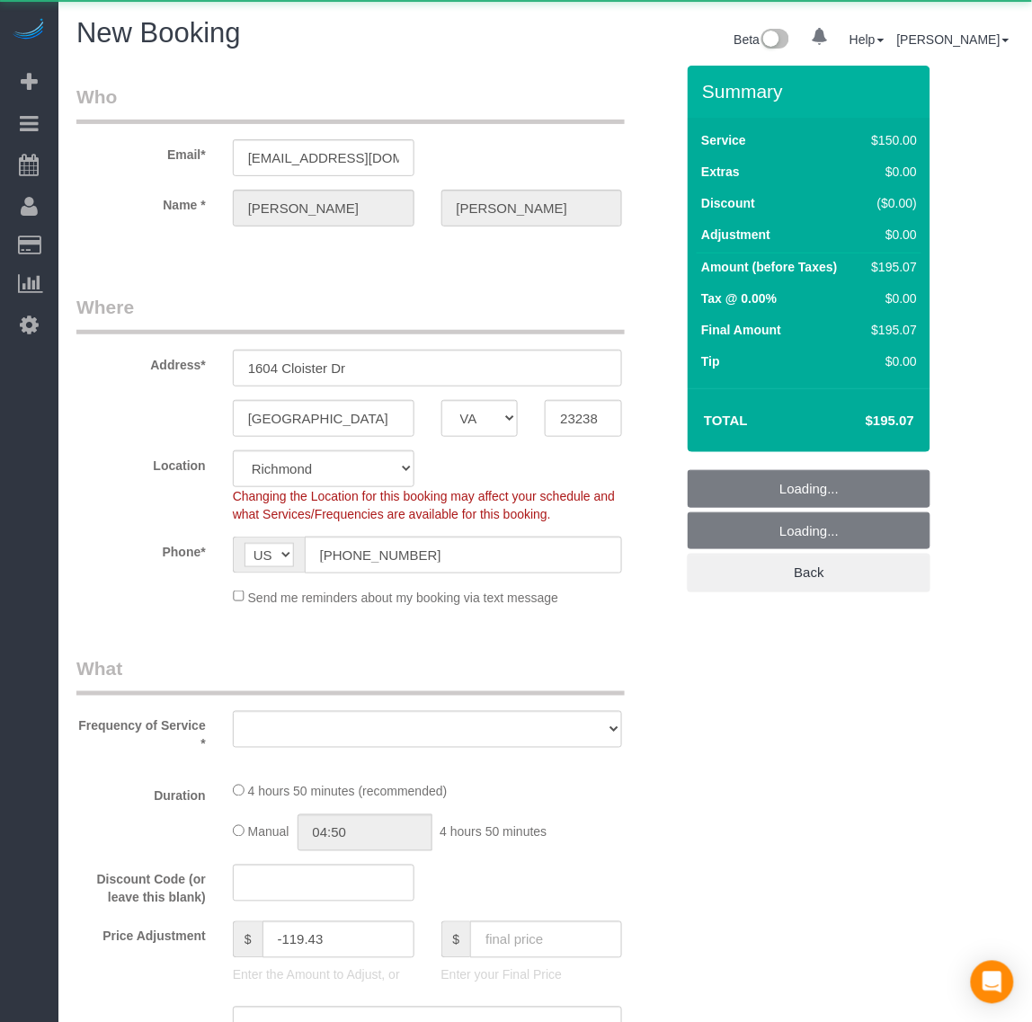
select select "2001"
select select "2"
select select "1"
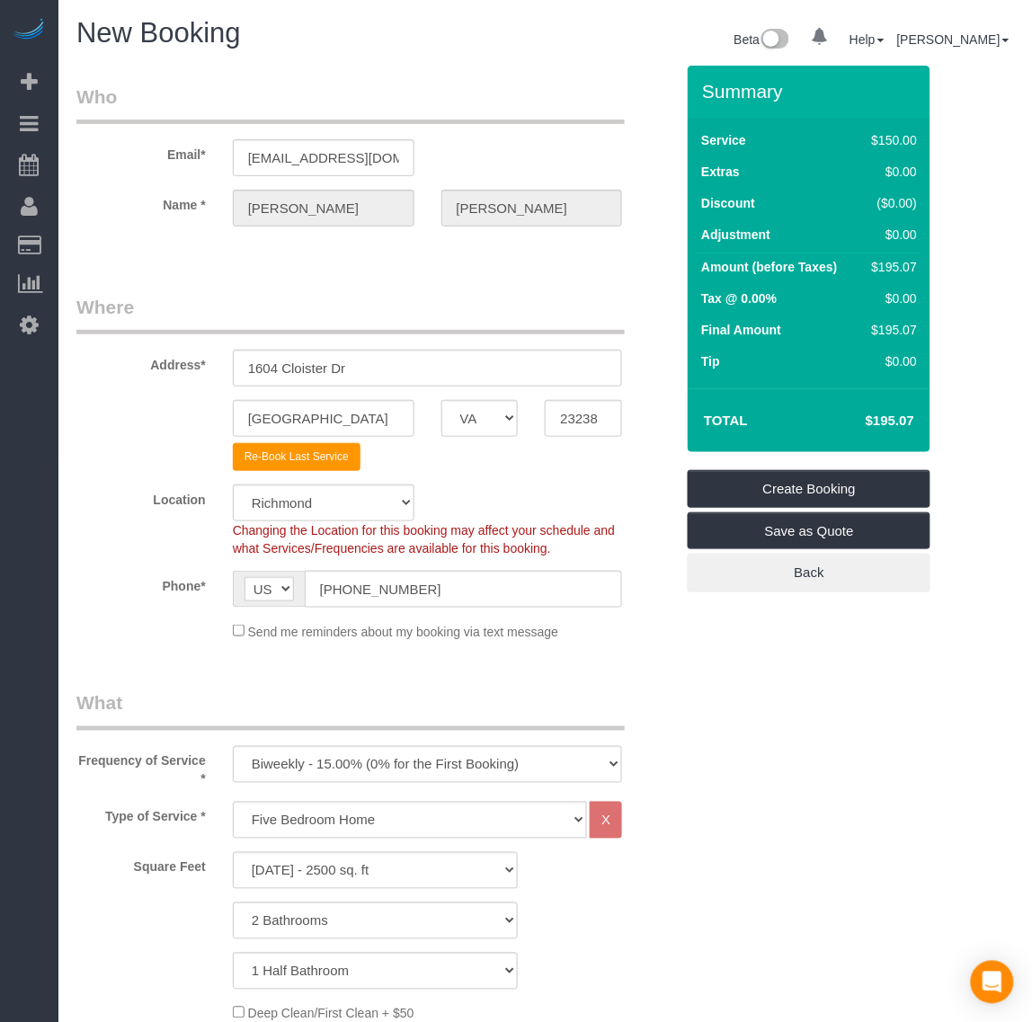
select select "object:1895"
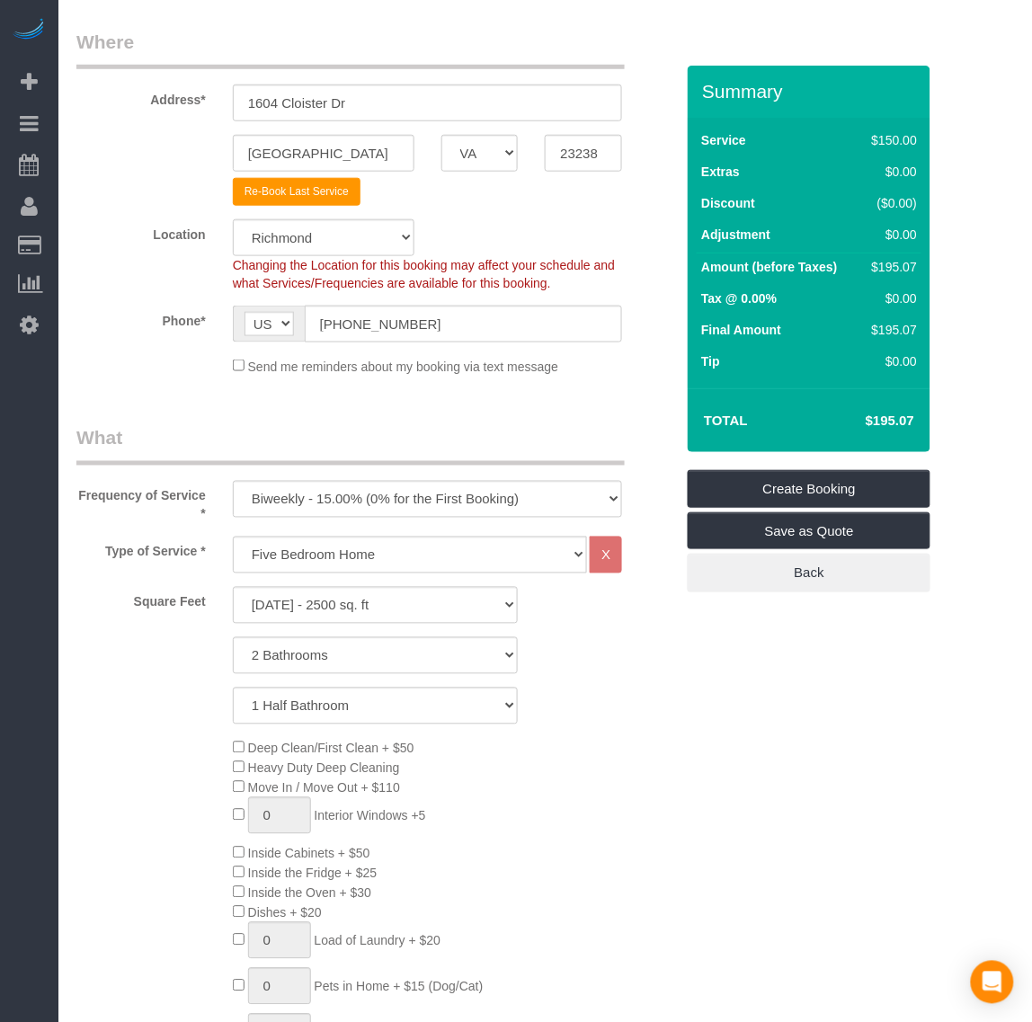
select select "2001"
select select "2"
select select "1"
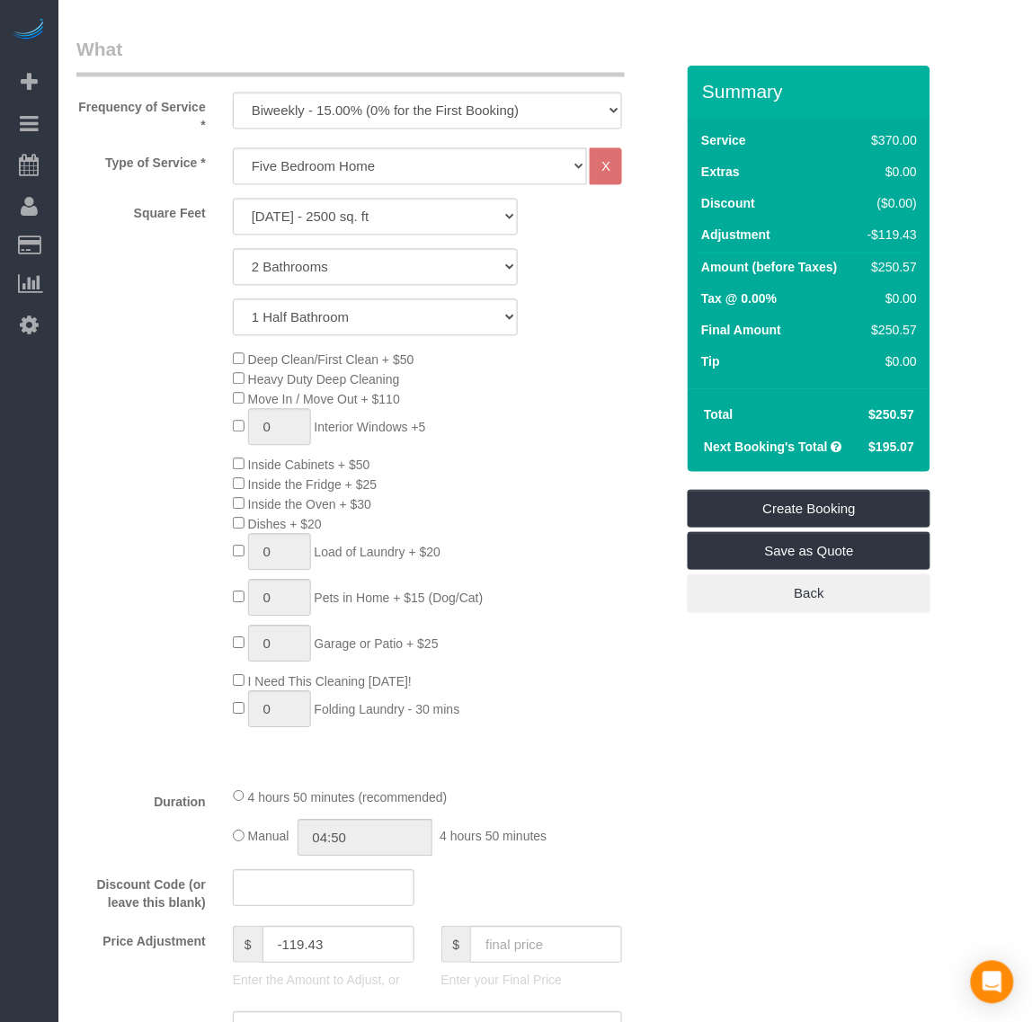
scroll to position [1012, 0]
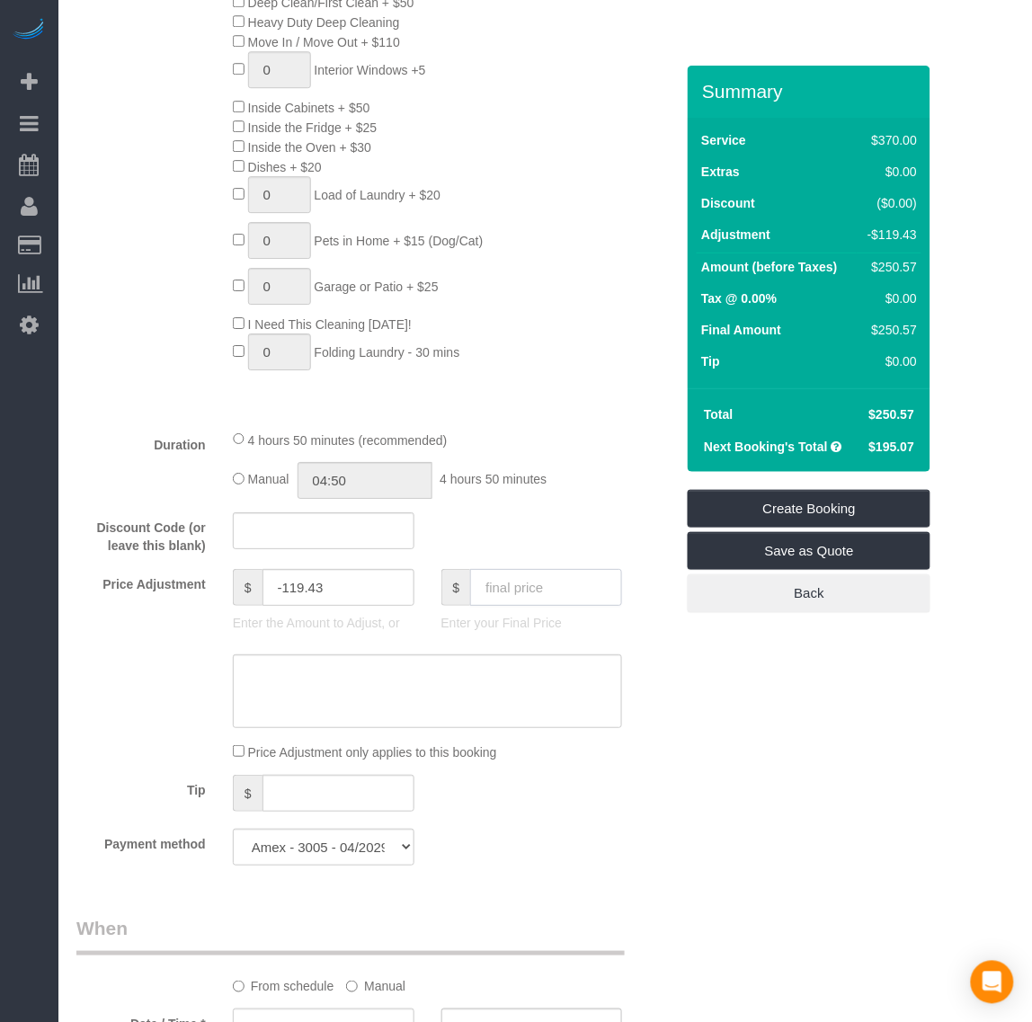
click at [496, 584] on input "text" at bounding box center [546, 587] width 152 height 37
type input "195.07"
click at [767, 666] on div "Who Email* ddiaz1@nj.rr.com Name * Dawn Diaz Where Address* 1604 Cloister Dr Ri…" at bounding box center [545, 671] width 938 height 3235
type input "-174.93"
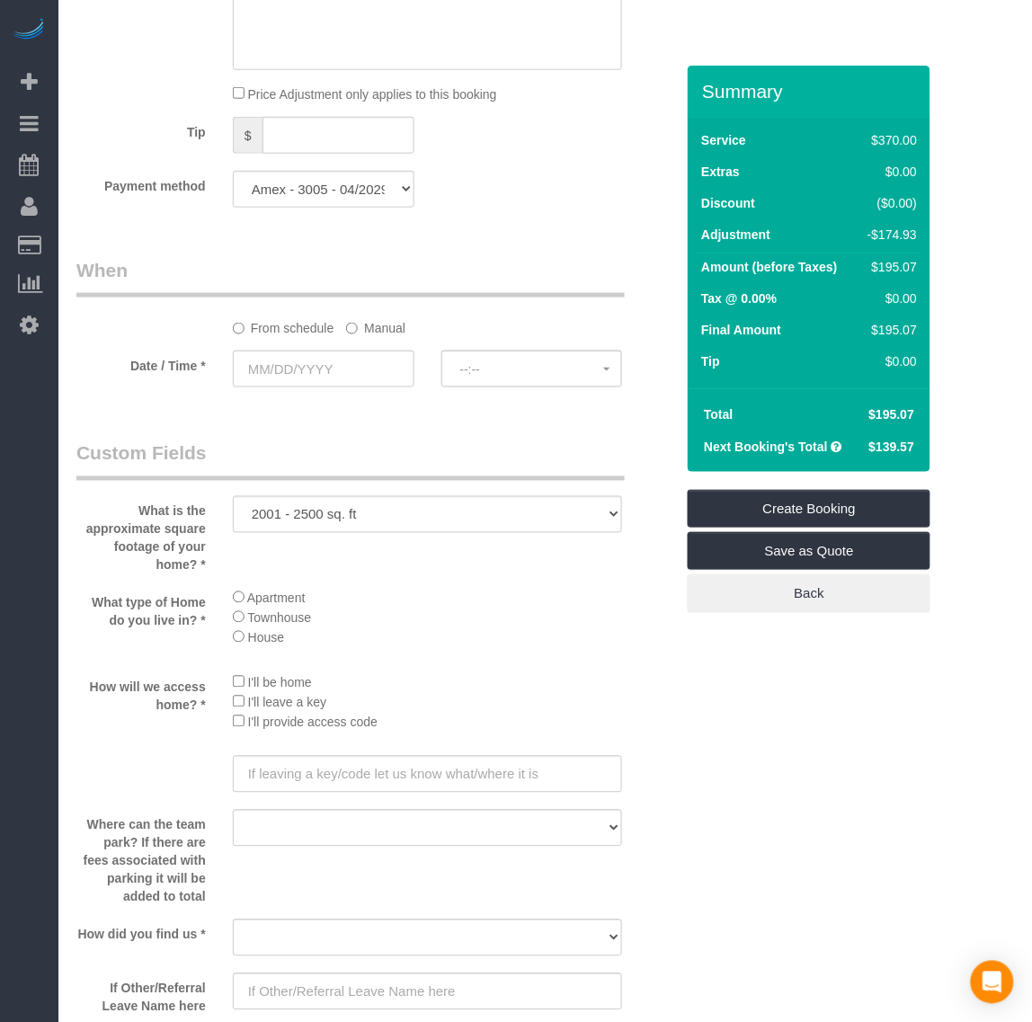
scroll to position [1686, 0]
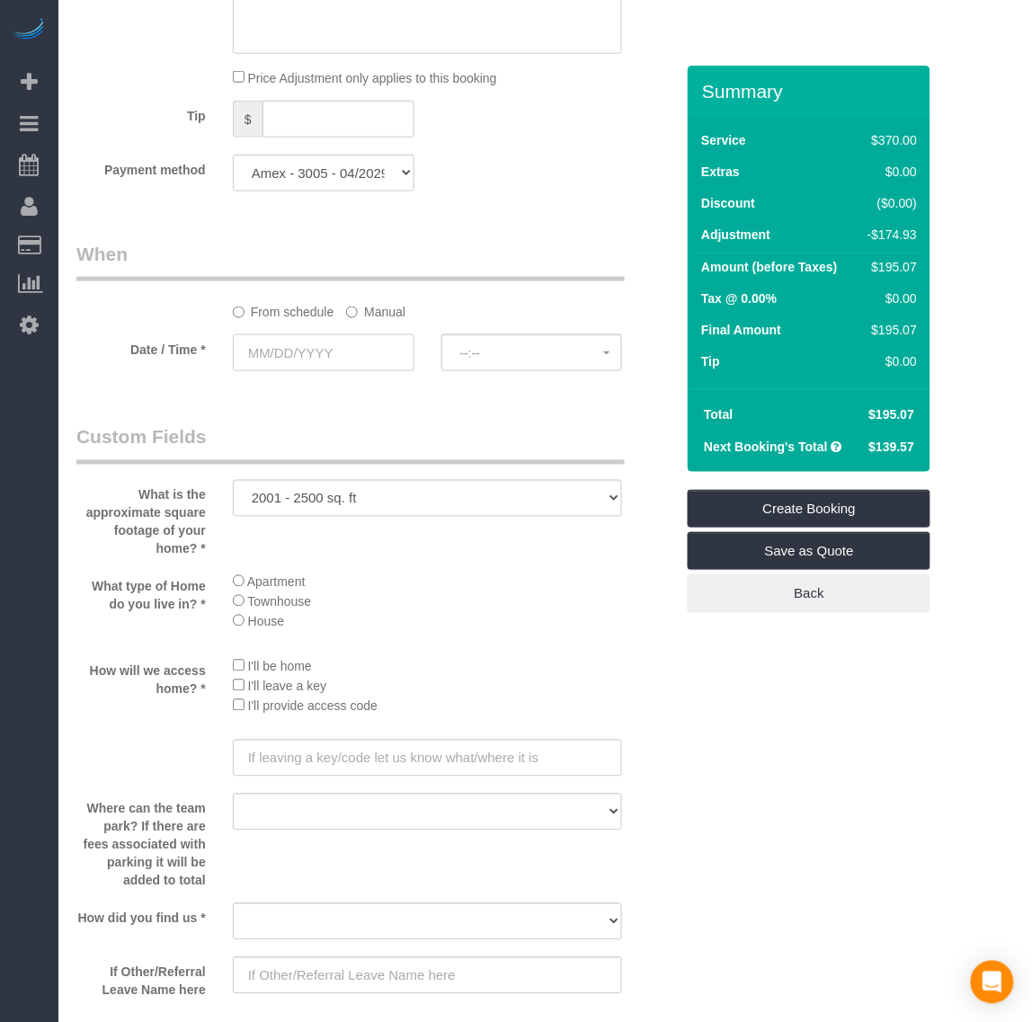
click at [315, 362] on input "text" at bounding box center [324, 352] width 182 height 37
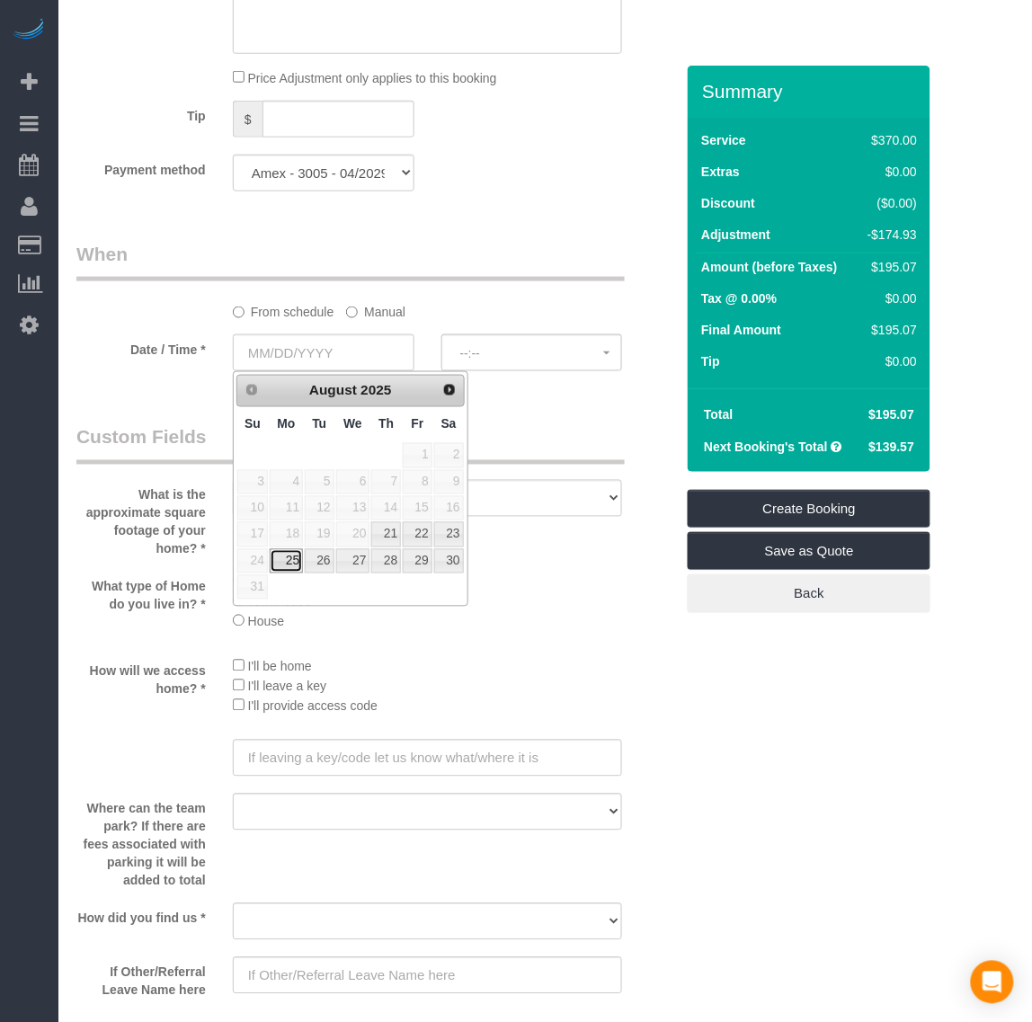
click at [290, 559] on link "25" at bounding box center [286, 561] width 33 height 24
type input "08/25/2025"
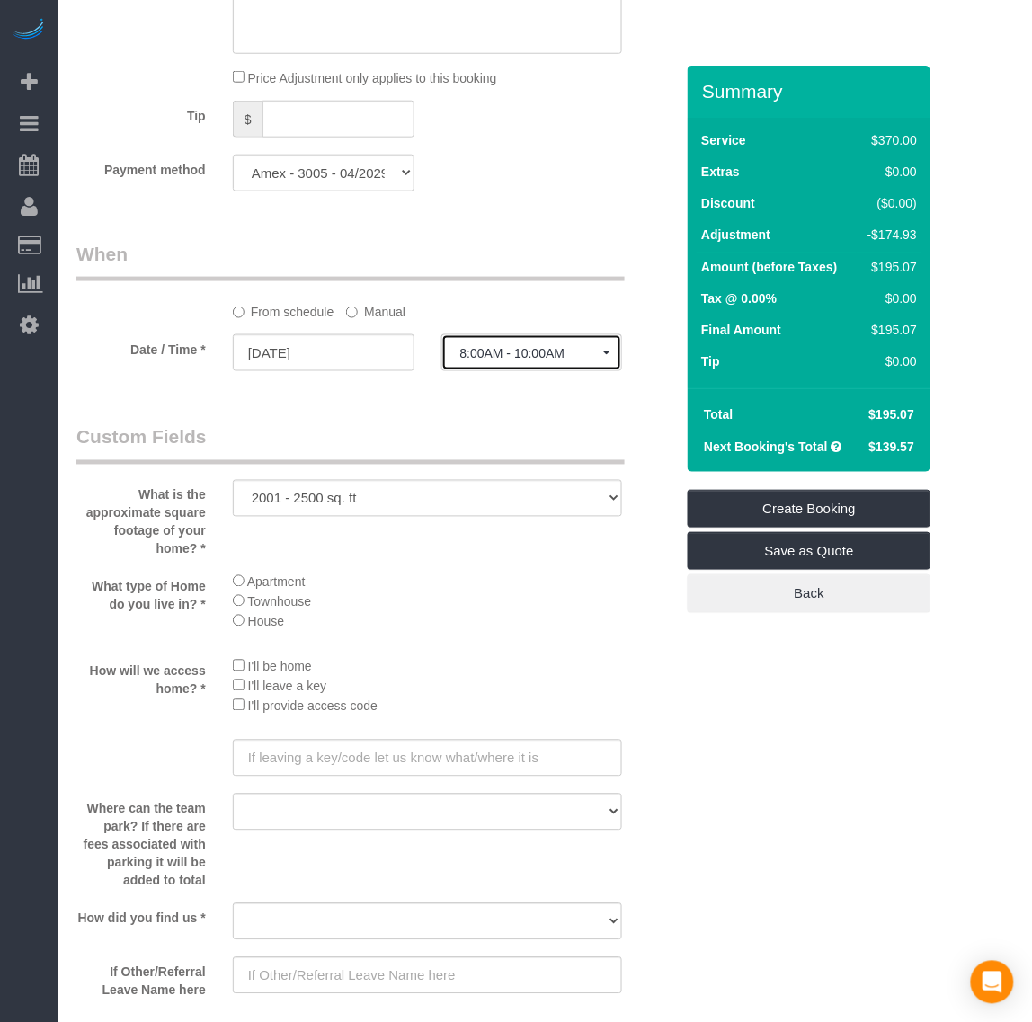
click at [500, 343] on button "8:00AM - 10:00AM" at bounding box center [532, 352] width 182 height 37
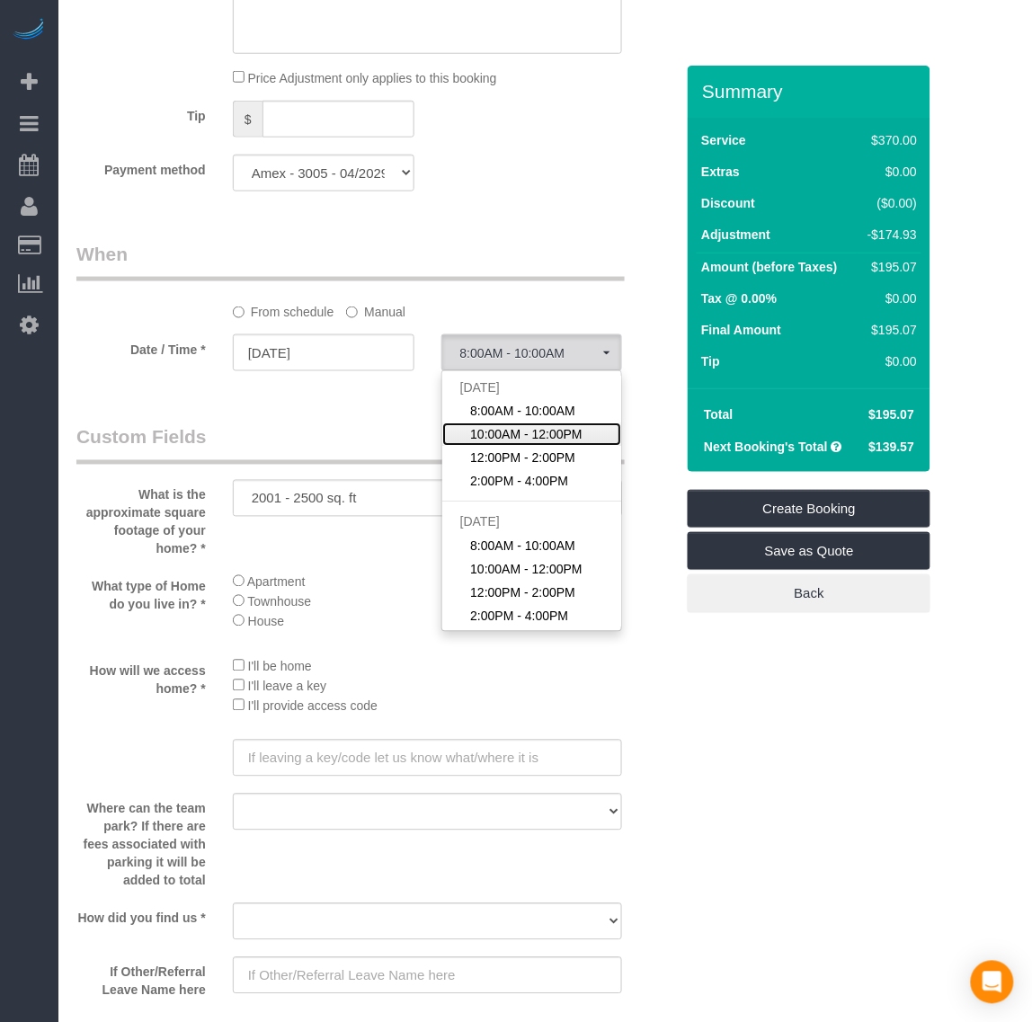
click at [495, 437] on span "10:00AM - 12:00PM" at bounding box center [526, 434] width 112 height 18
select select "spot12"
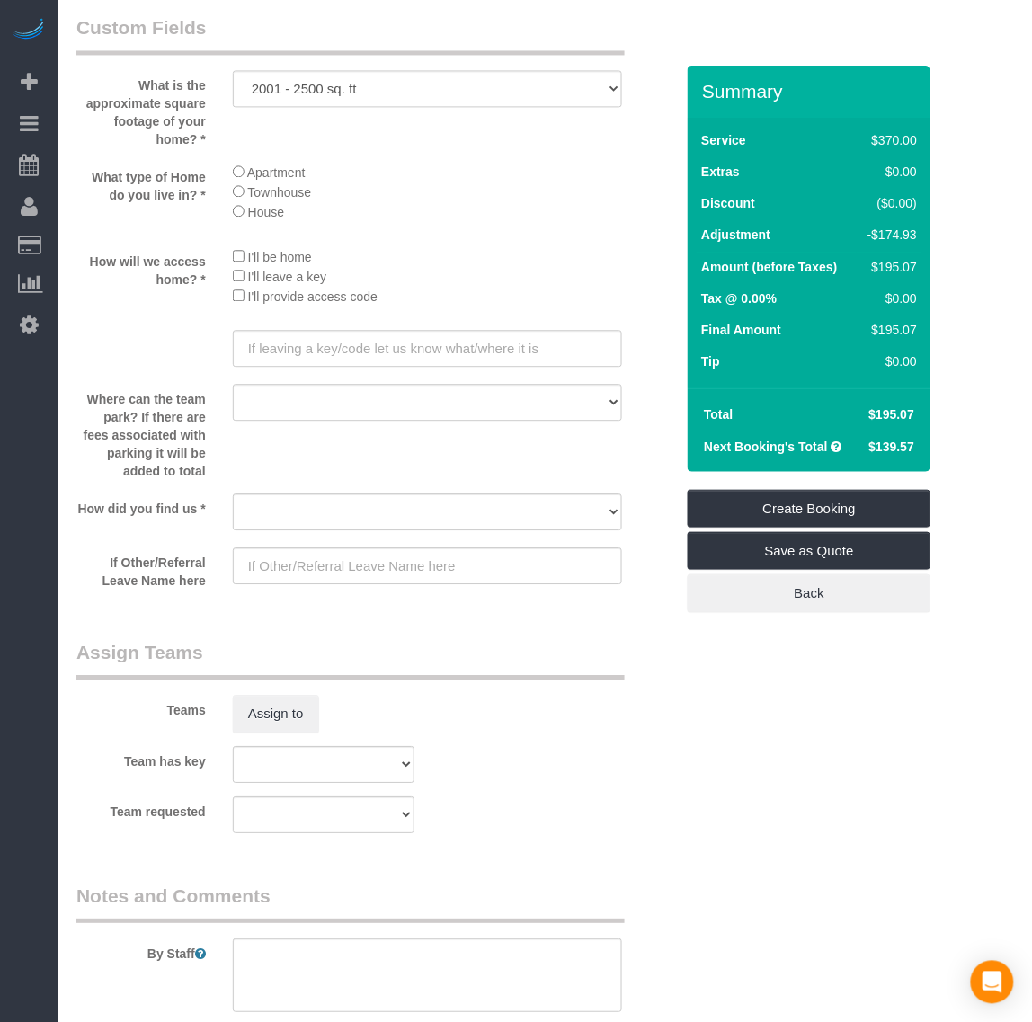
scroll to position [2135, 0]
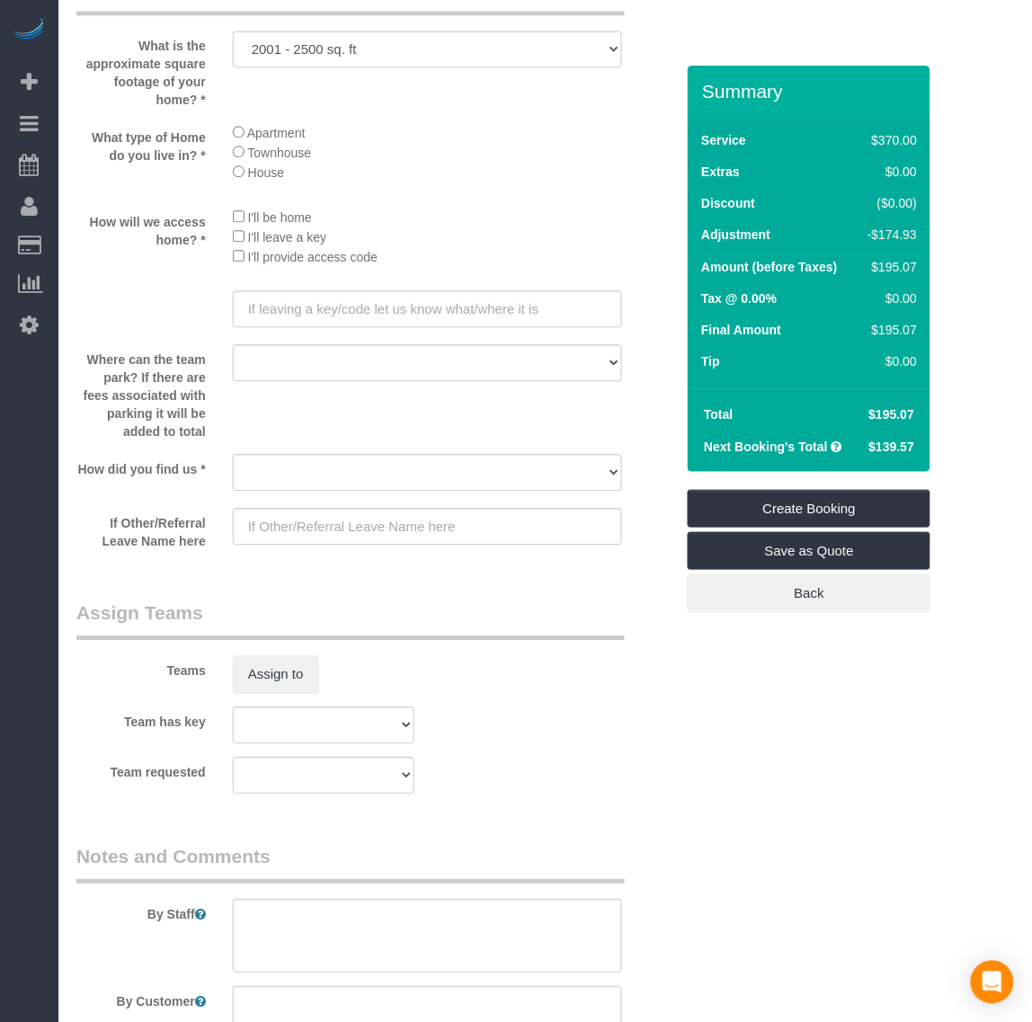
click at [349, 496] on sui-booking-custom-fields "What is the approximate square footage of your home? * 500 - 1000 sq. ft 1001 -…" at bounding box center [375, 262] width 598 height 575
drag, startPoint x: 351, startPoint y: 466, endPoint x: 344, endPoint y: 488, distance: 23.3
click at [351, 466] on select "Yelp Google Twitter Instagram Nextdoor Facebook Returning Customer Craigslist R…" at bounding box center [428, 472] width 390 height 37
select select "number:42"
click at [233, 454] on select "Yelp Google Twitter Instagram Nextdoor Facebook Returning Customer Craigslist R…" at bounding box center [428, 472] width 390 height 37
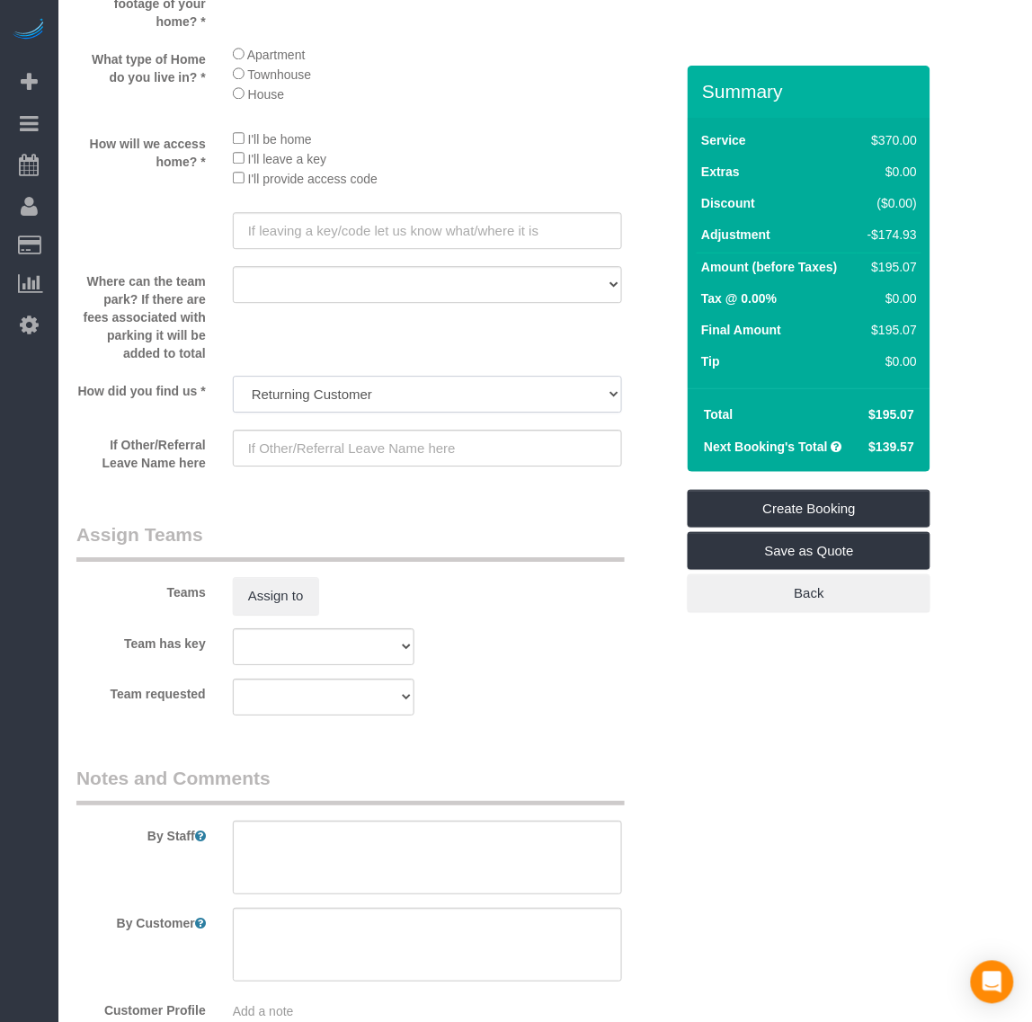
scroll to position [2342, 0]
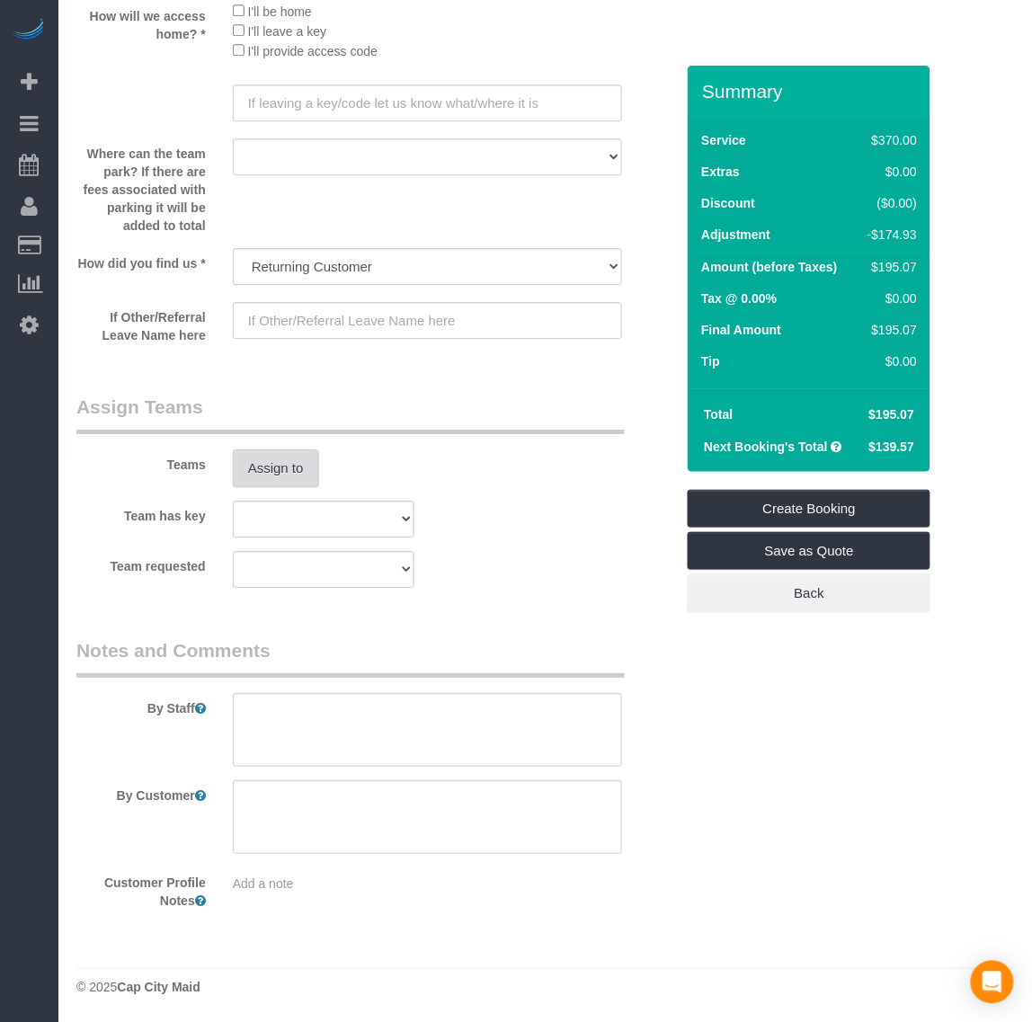
click at [301, 465] on button "Assign to" at bounding box center [276, 469] width 86 height 38
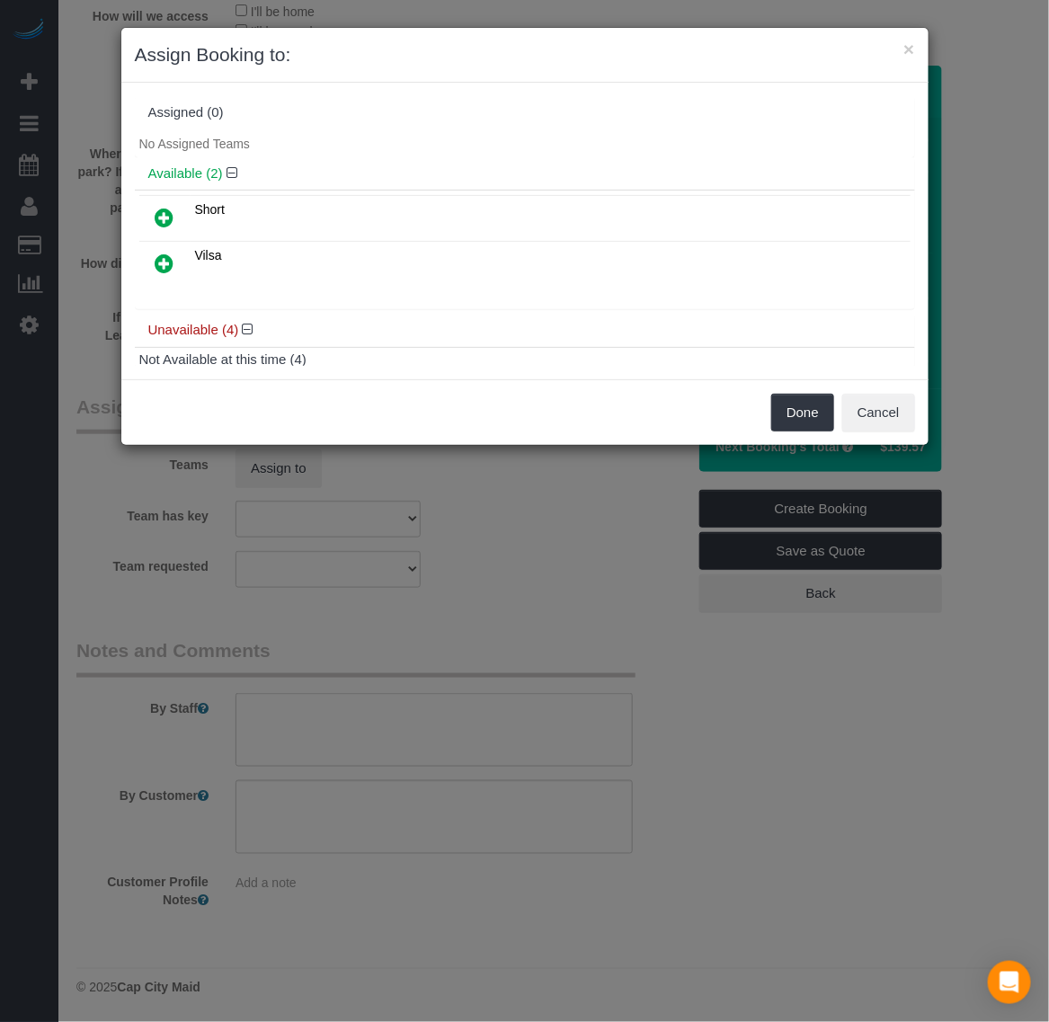
click at [165, 258] on icon at bounding box center [165, 264] width 19 height 22
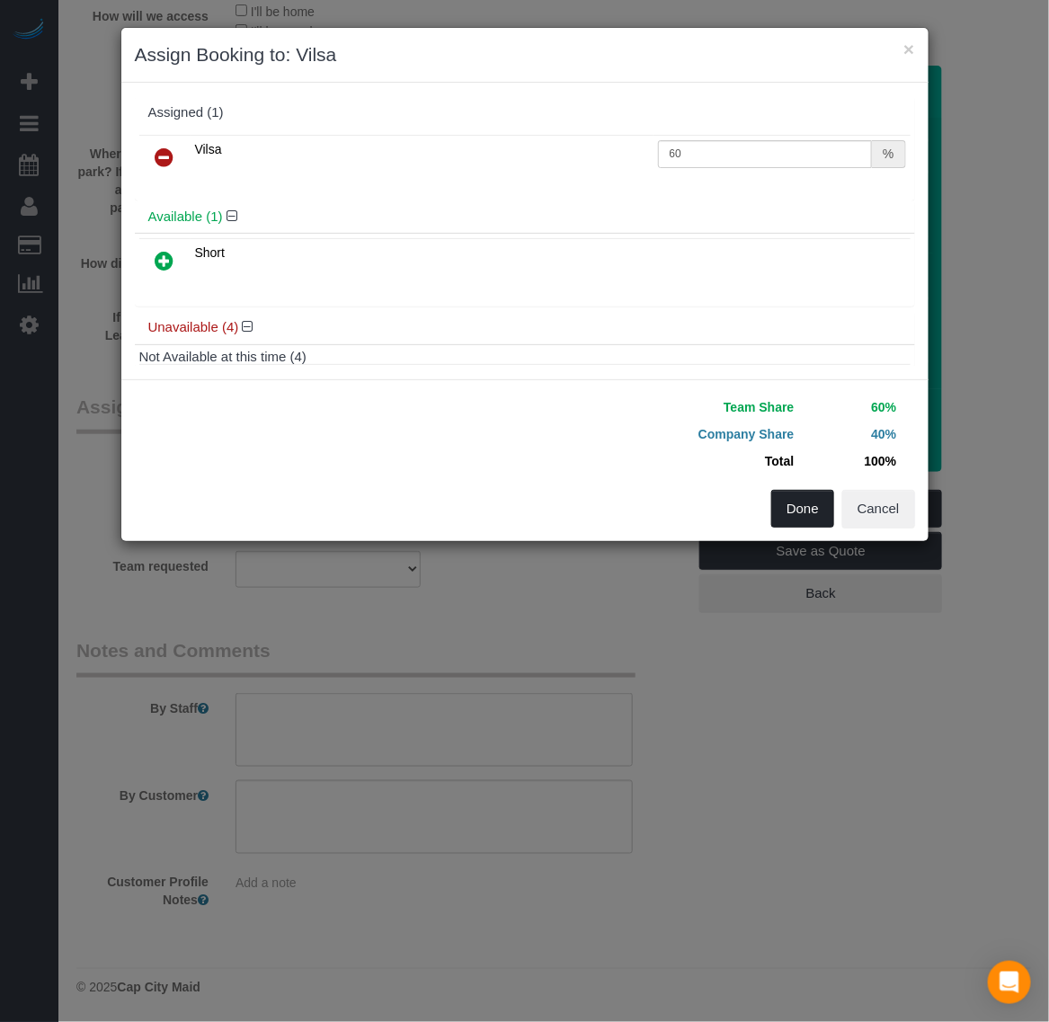
click at [783, 509] on button "Done" at bounding box center [802, 509] width 63 height 38
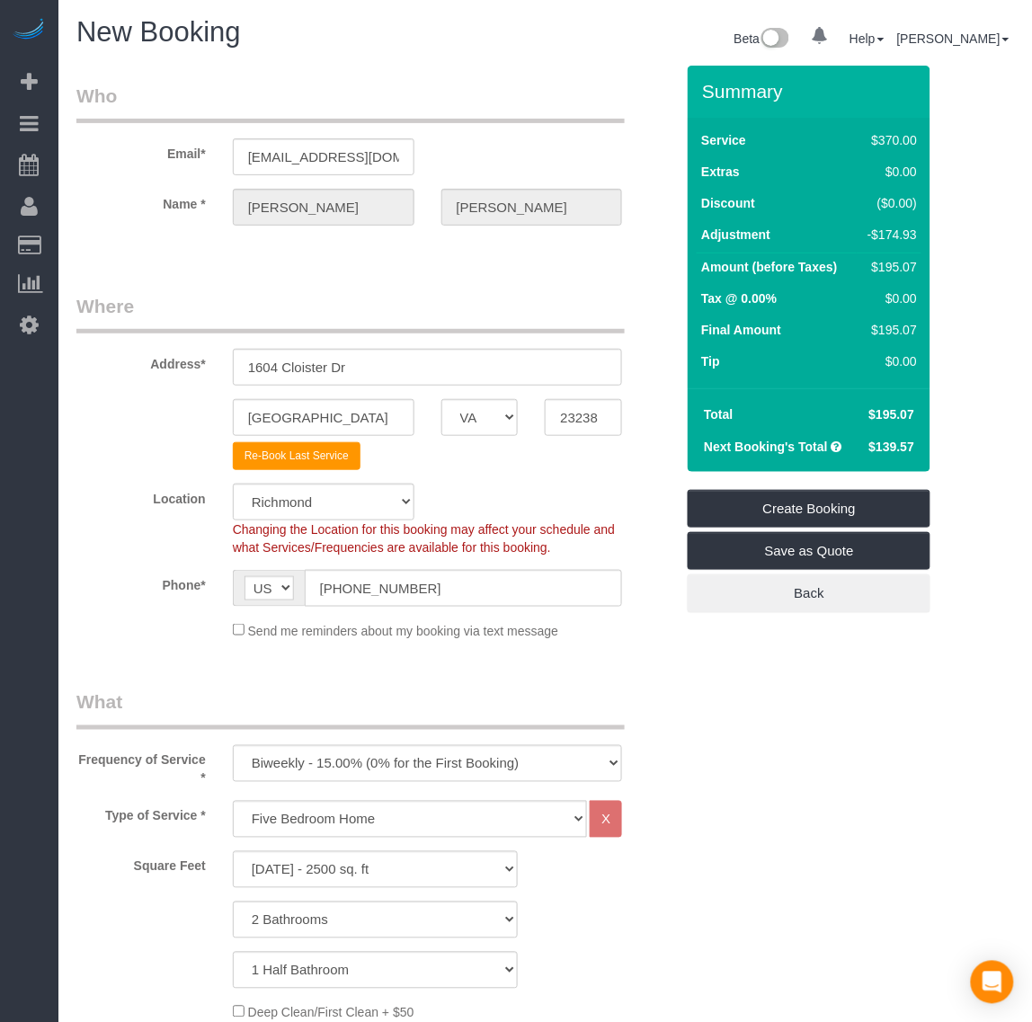
scroll to position [0, 0]
click at [797, 506] on link "Create Booking" at bounding box center [809, 509] width 243 height 38
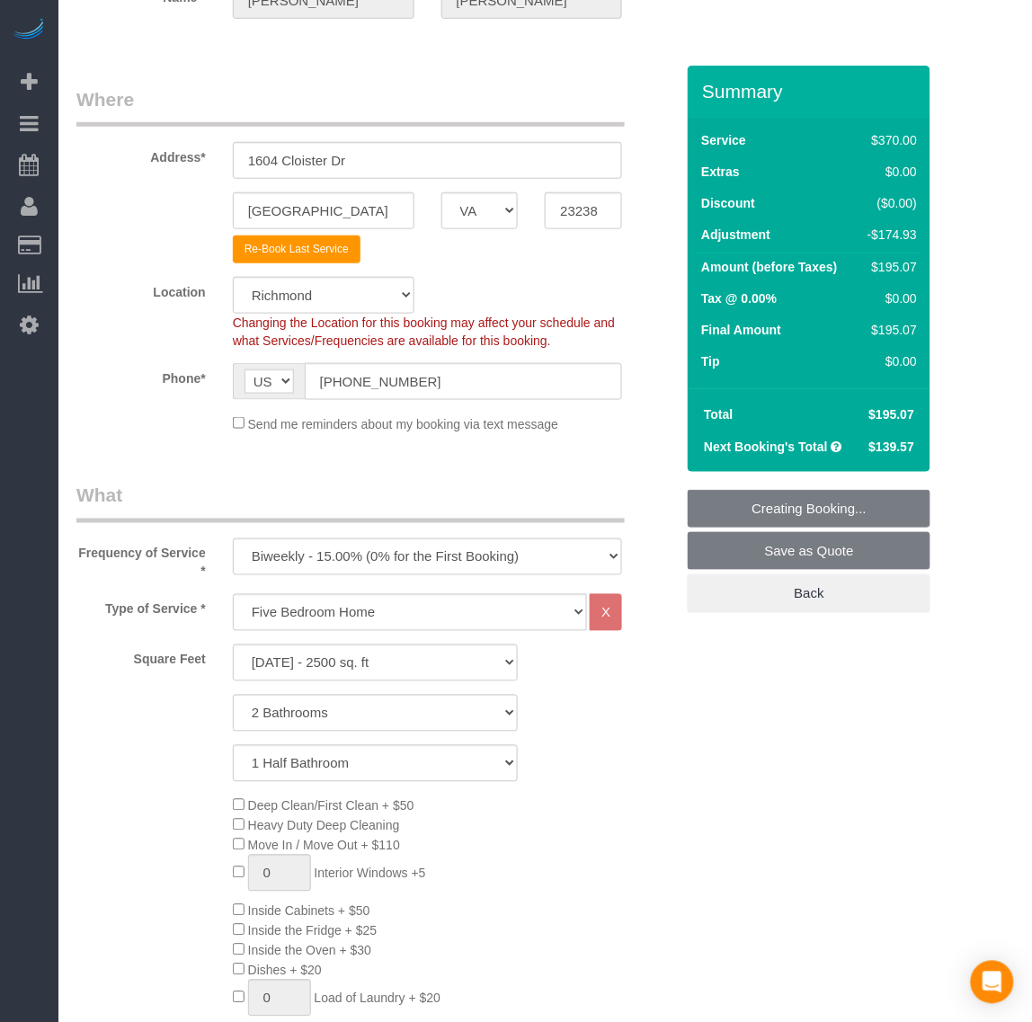
scroll to position [450, 0]
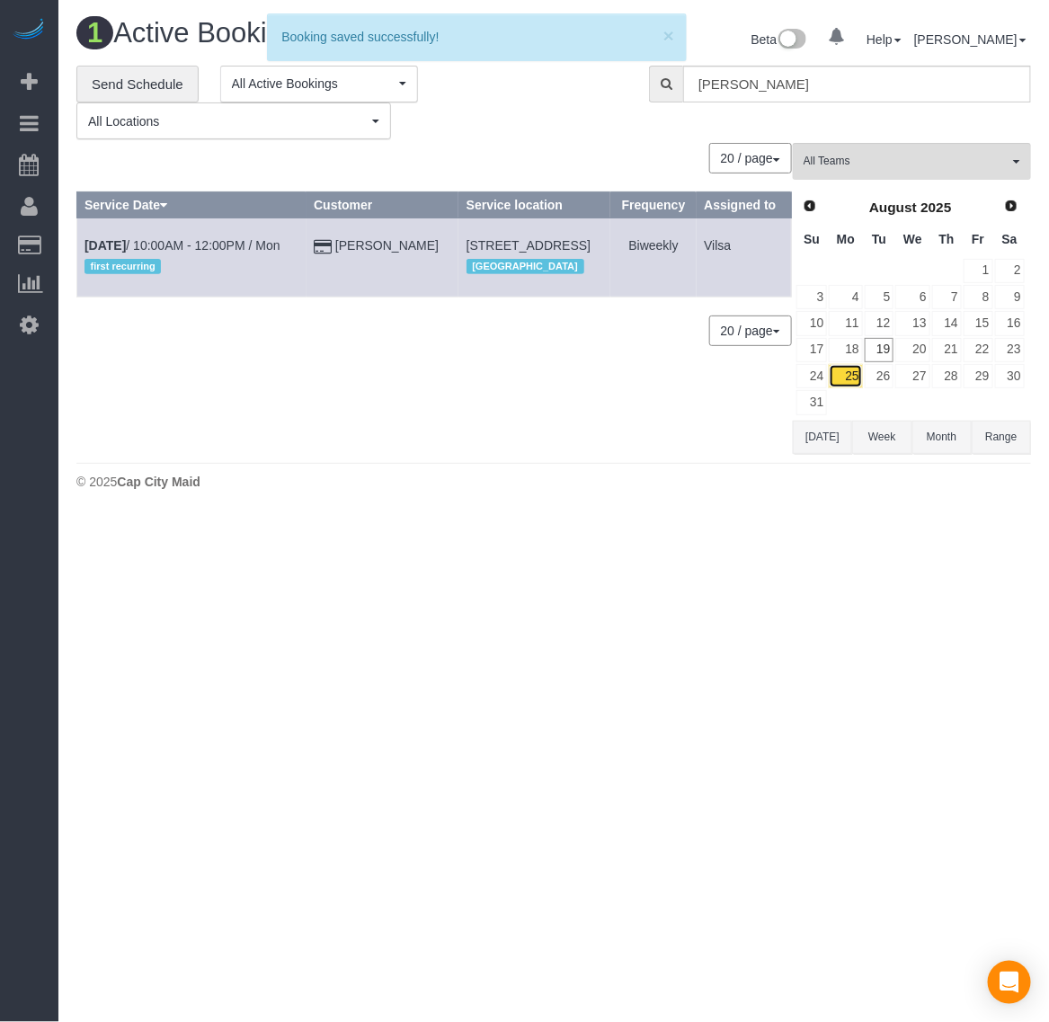
click at [856, 378] on link "25" at bounding box center [845, 376] width 33 height 24
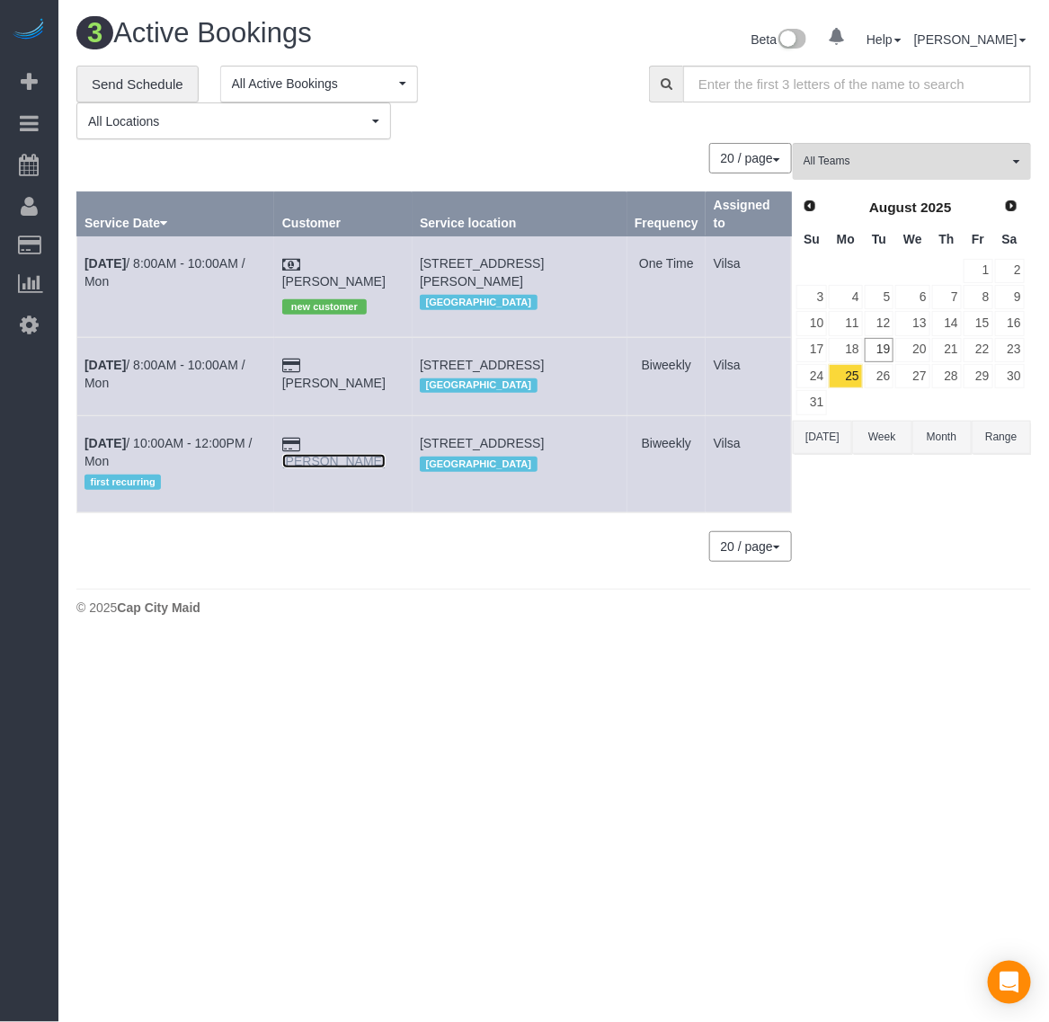
click at [340, 463] on link "Dawn Diaz" at bounding box center [333, 461] width 103 height 14
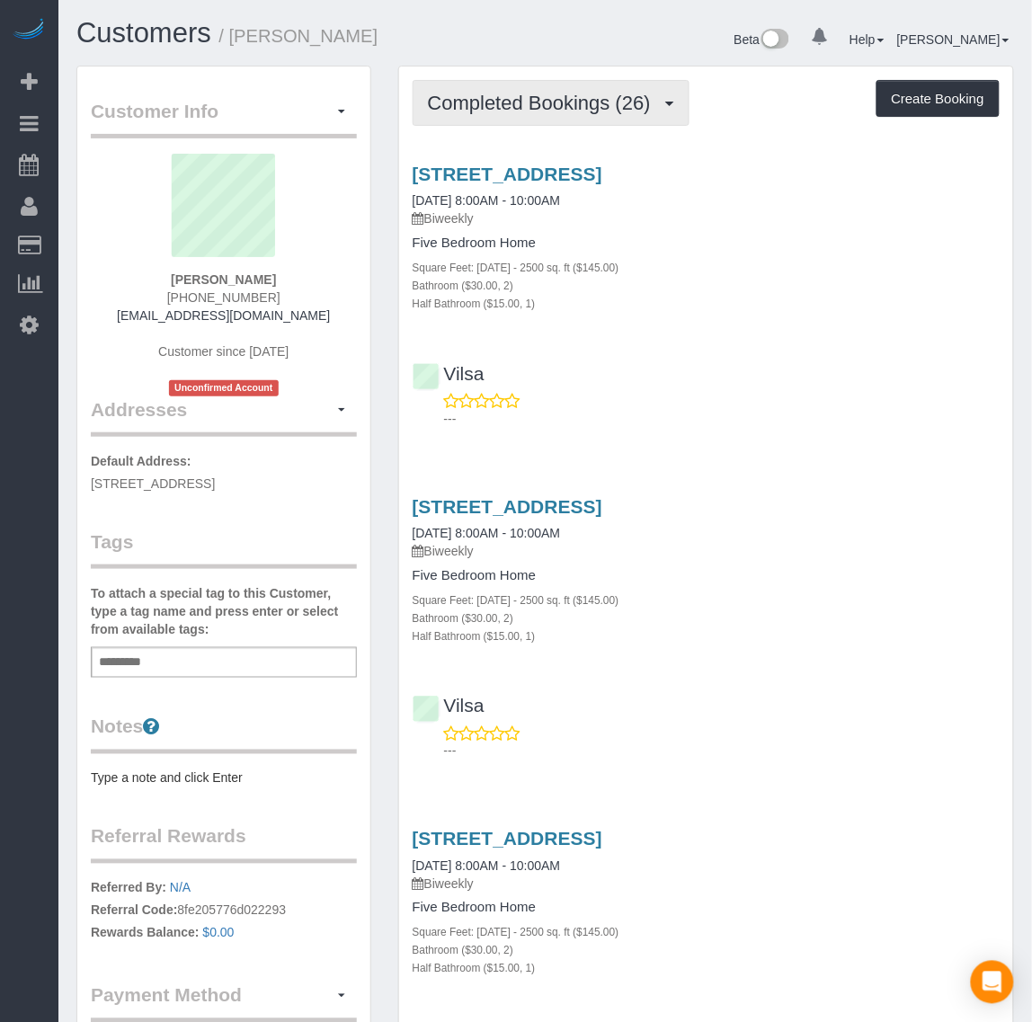
click at [567, 101] on span "Completed Bookings (26)" at bounding box center [544, 103] width 232 height 22
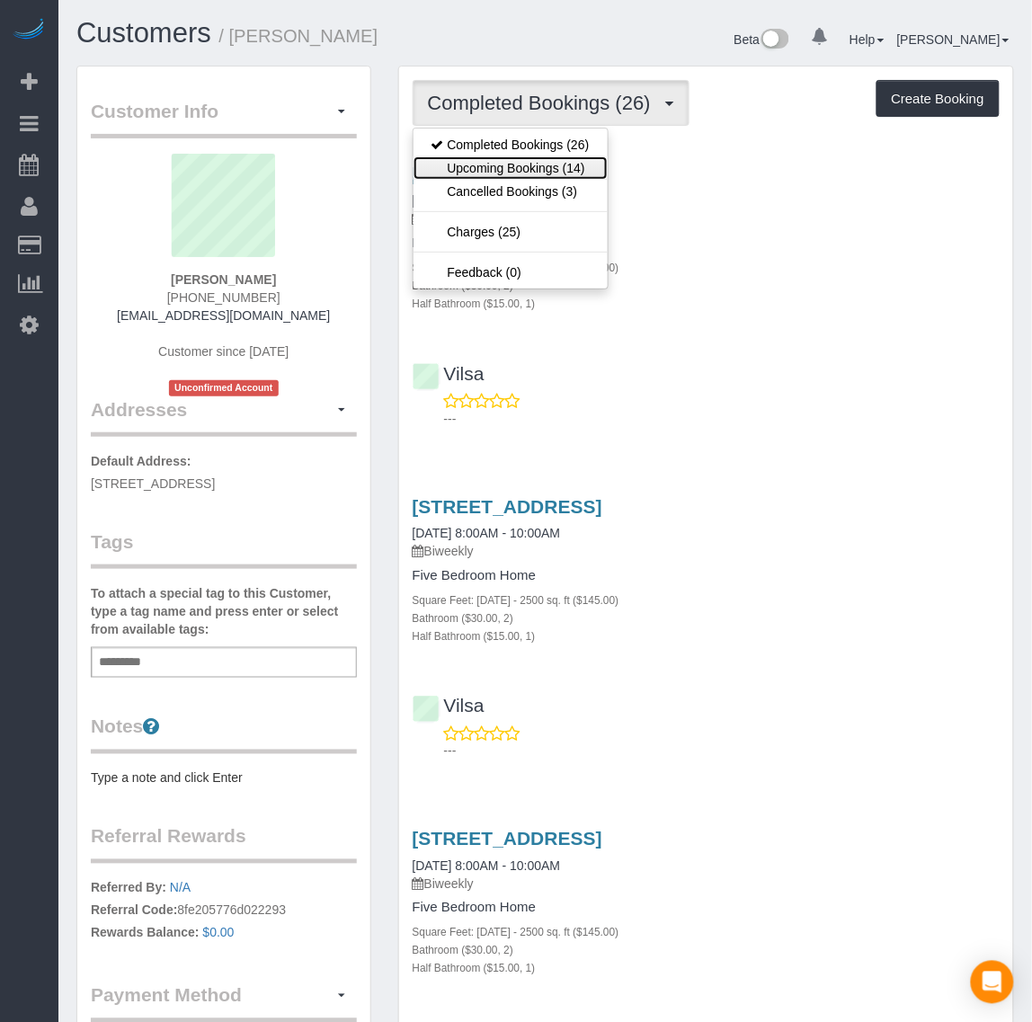
click at [560, 164] on link "Upcoming Bookings (14)" at bounding box center [511, 167] width 194 height 23
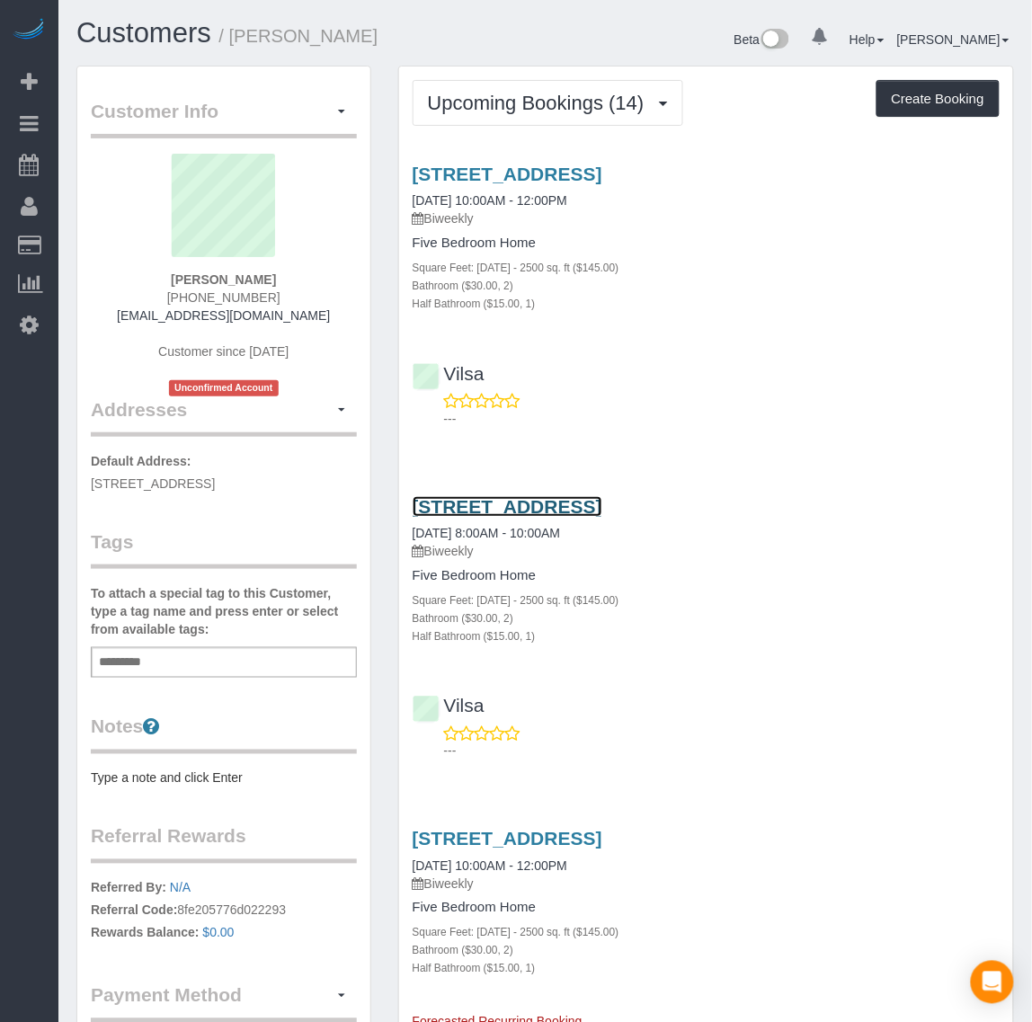
click at [517, 497] on link "1604 Cloister Dr, Richmond, VA 23238" at bounding box center [508, 506] width 190 height 21
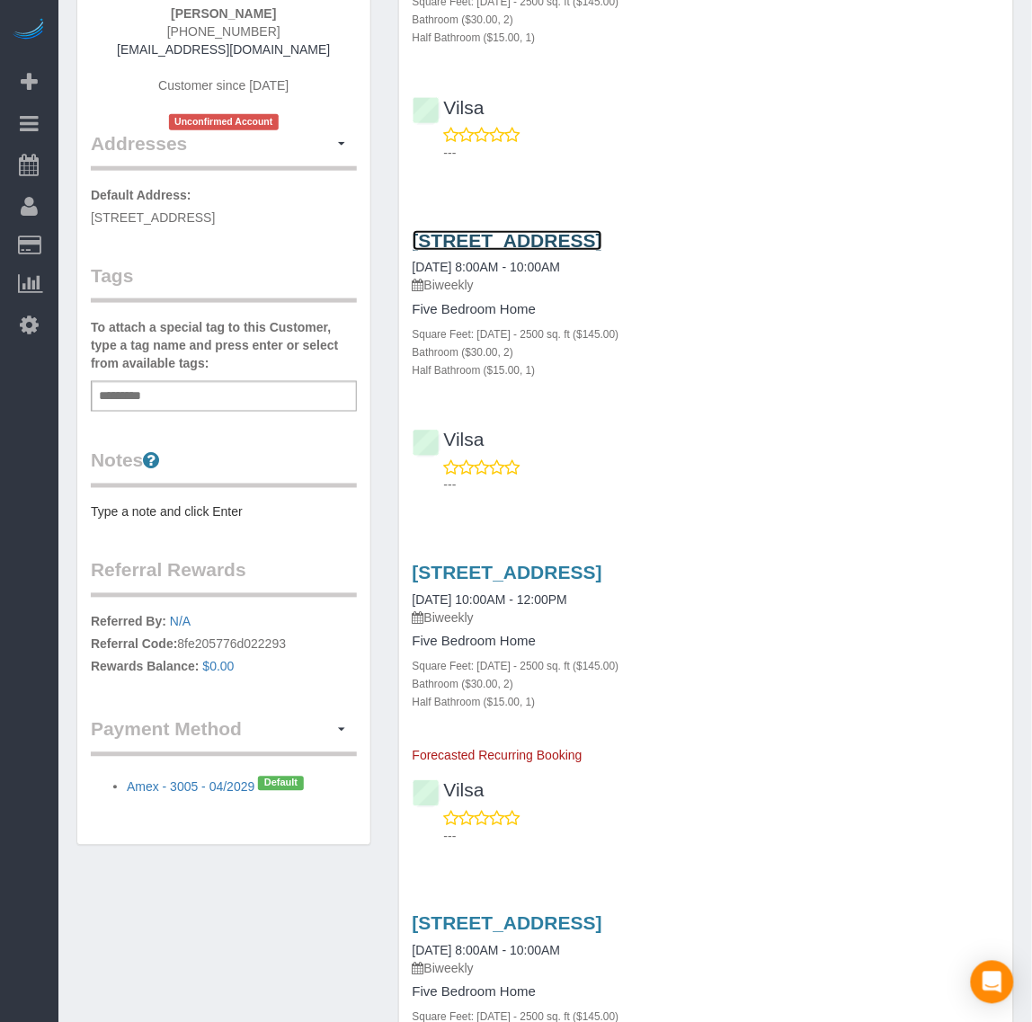
scroll to position [450, 0]
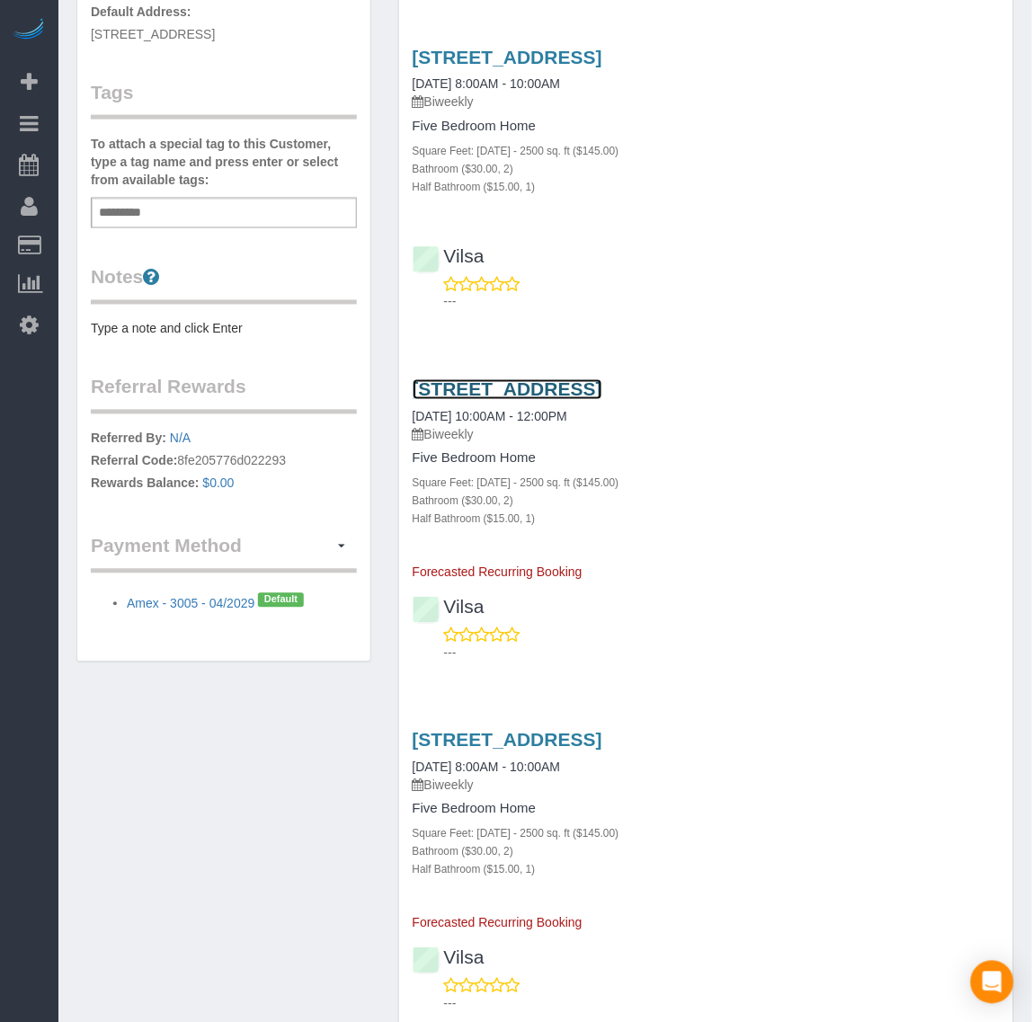
click at [576, 396] on link "1604 Cloister Dr, Richmond, VA 23238" at bounding box center [508, 389] width 190 height 21
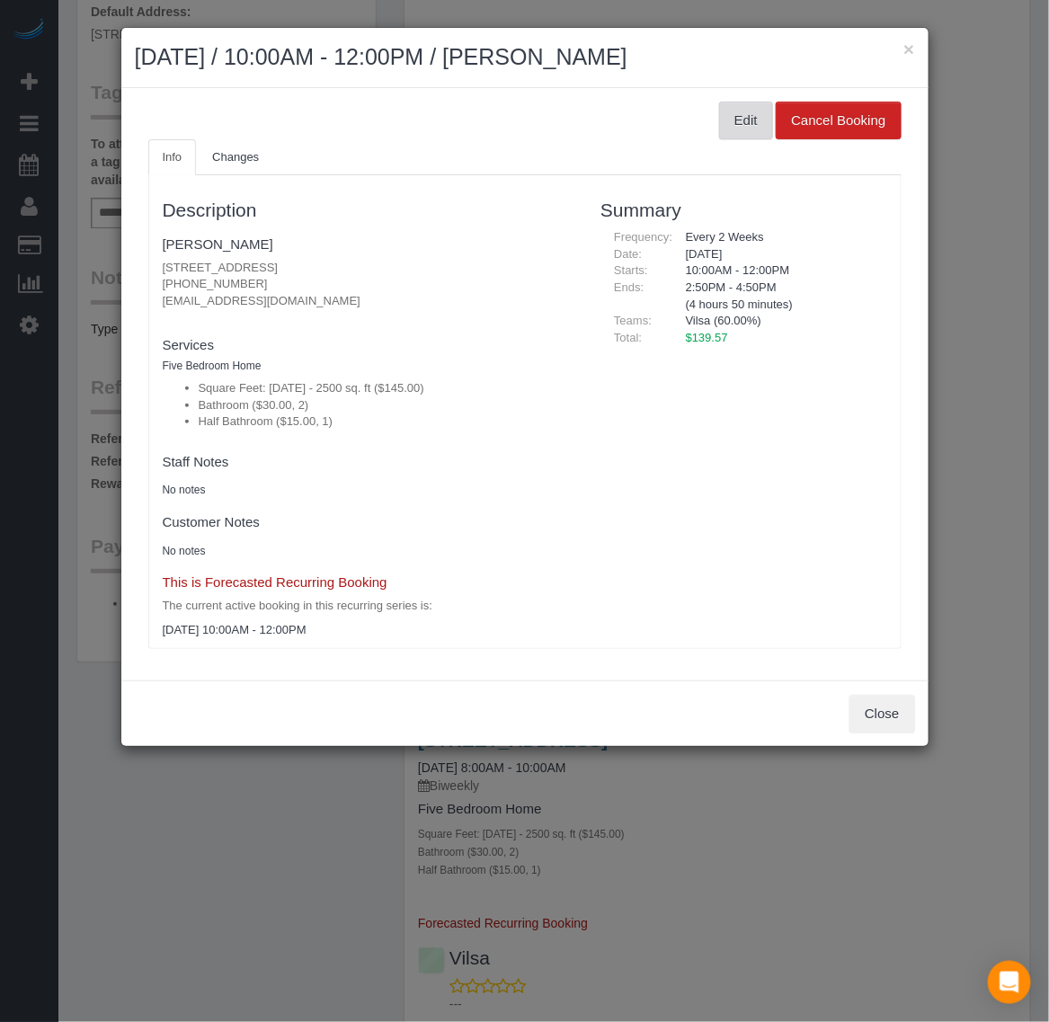
click at [742, 130] on button "Edit" at bounding box center [746, 121] width 54 height 38
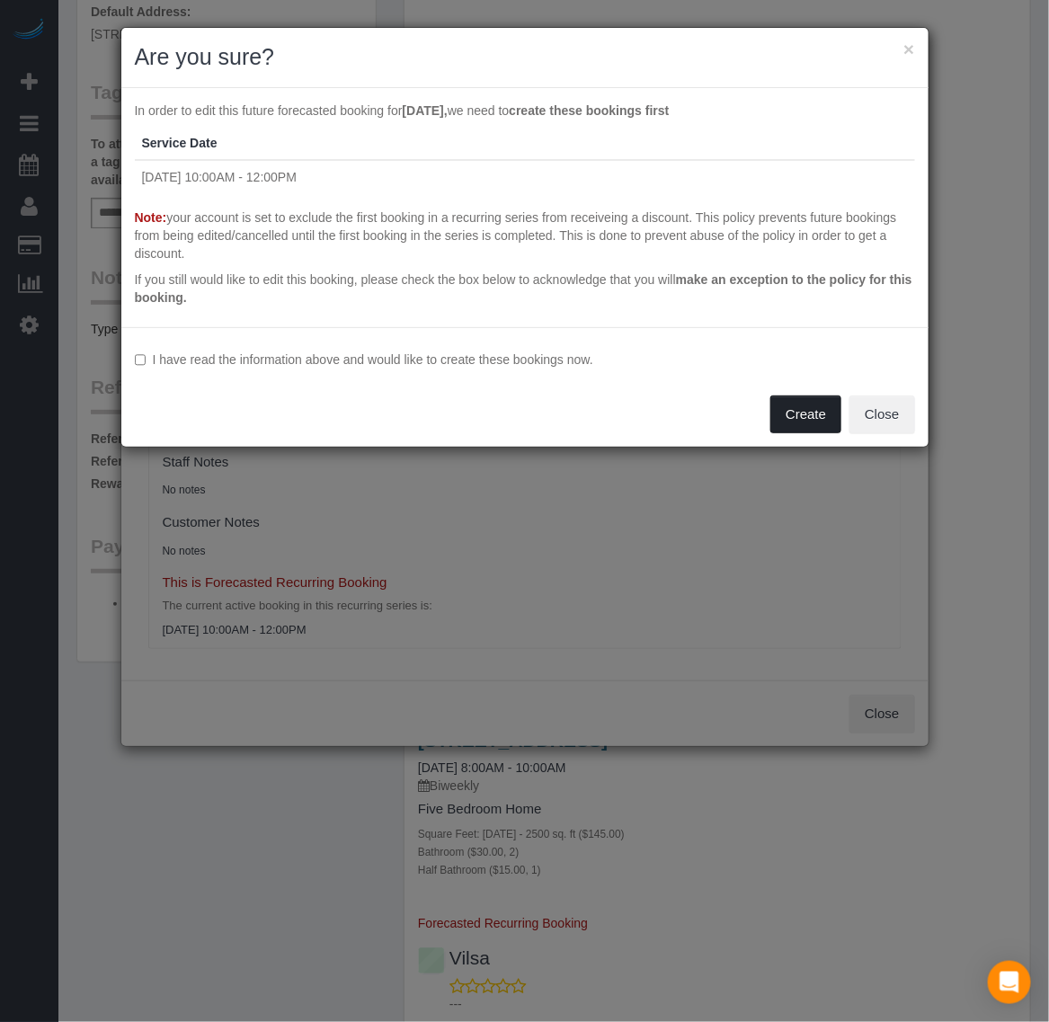
click at [802, 412] on button "Create" at bounding box center [806, 415] width 71 height 38
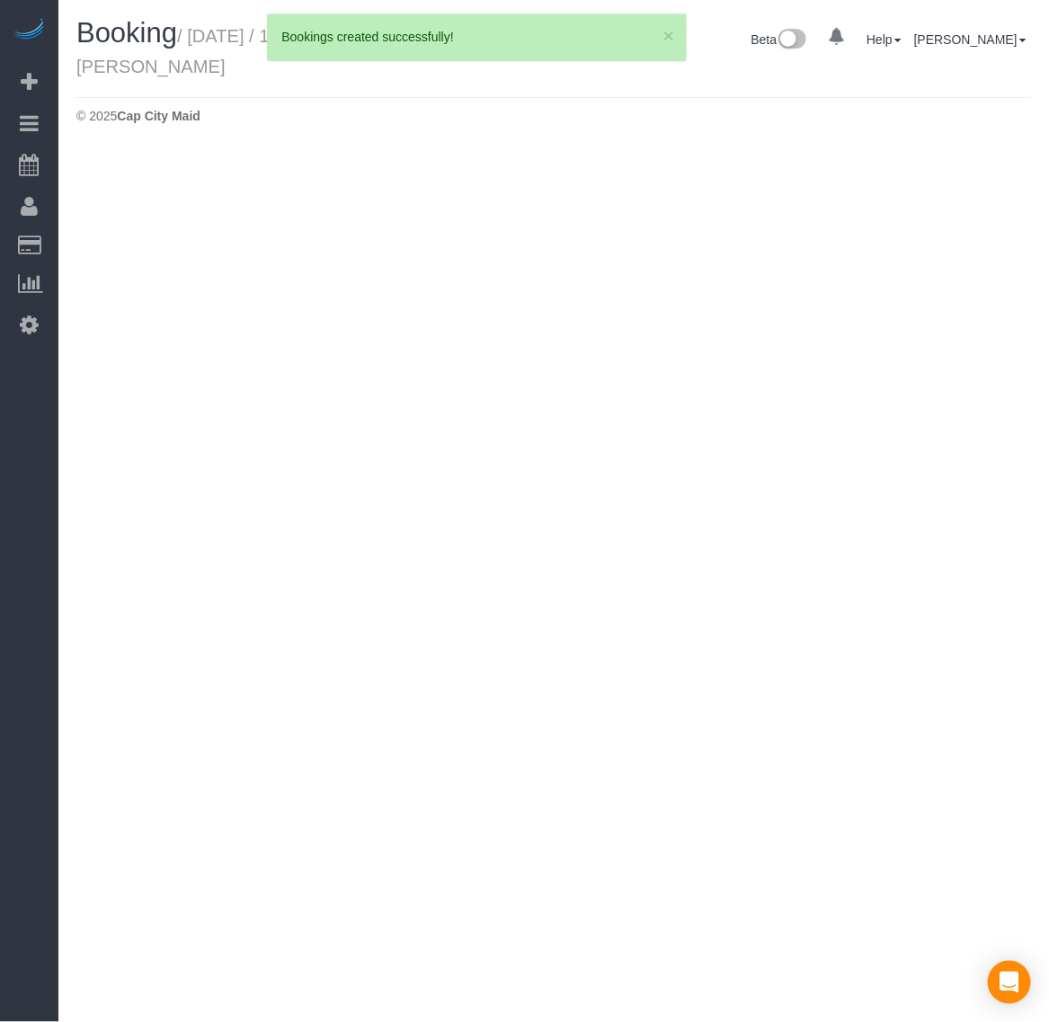
select select "VA"
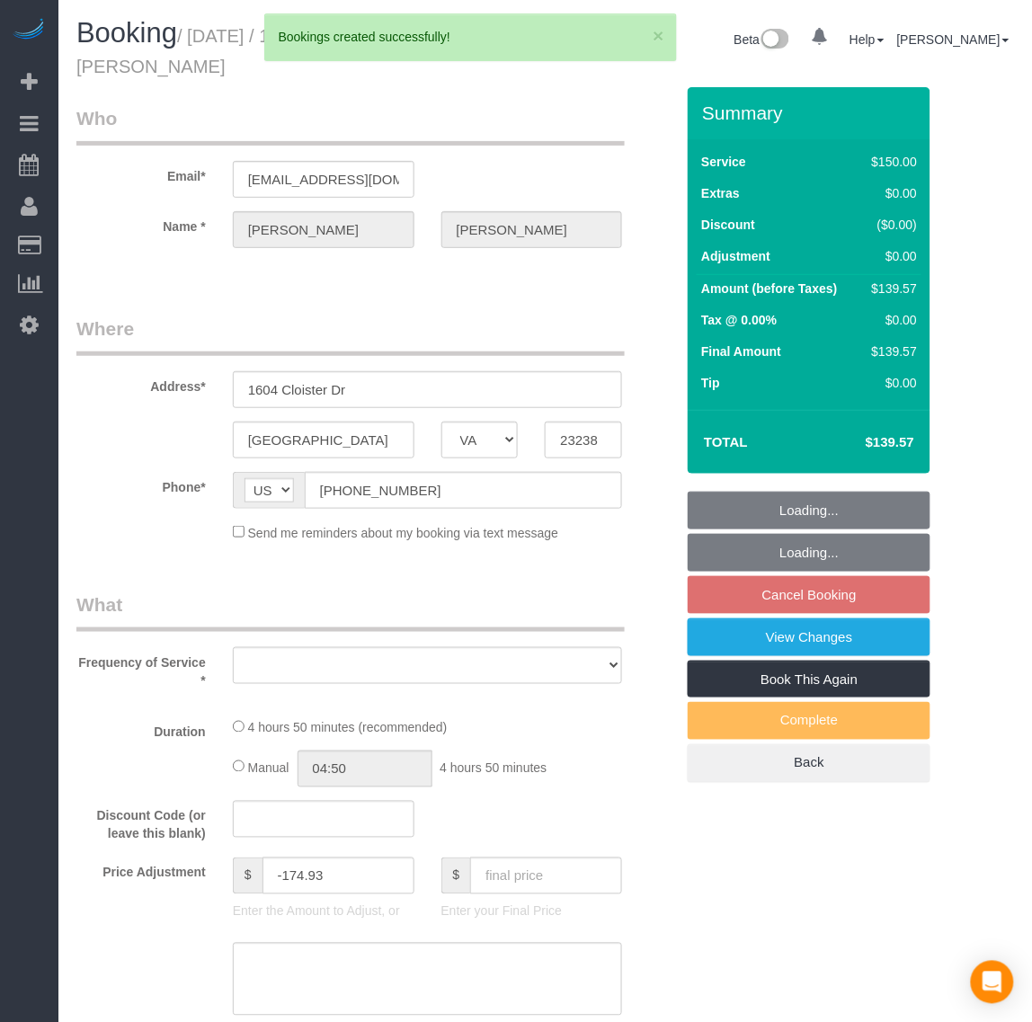
select select "string:fspay-9f32170a-b36f-4253-84dd-320aa88c4fdd"
select select "spot32"
select select "number:4"
select select "number:42"
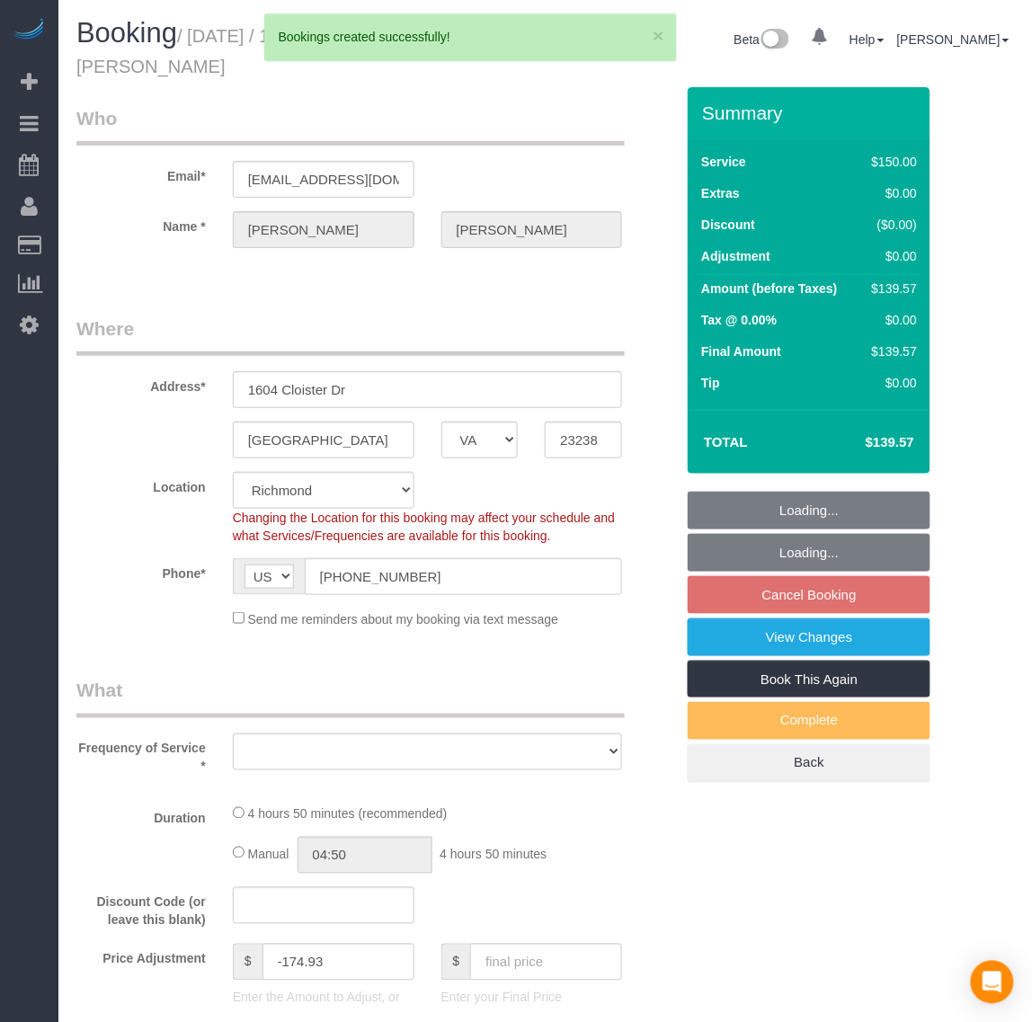
select select "2001"
select select "2"
select select "1"
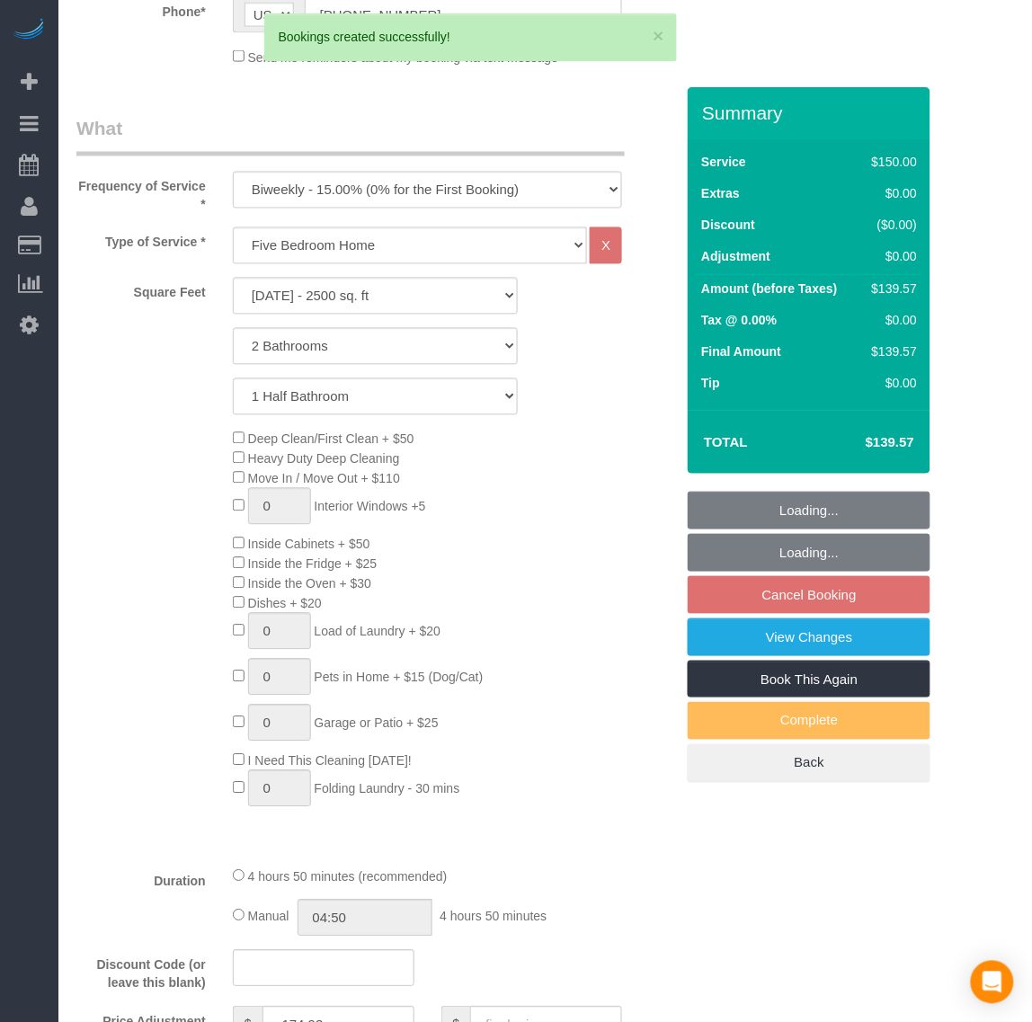
select select "object:4885"
select select "2001"
select select "2"
select select "1"
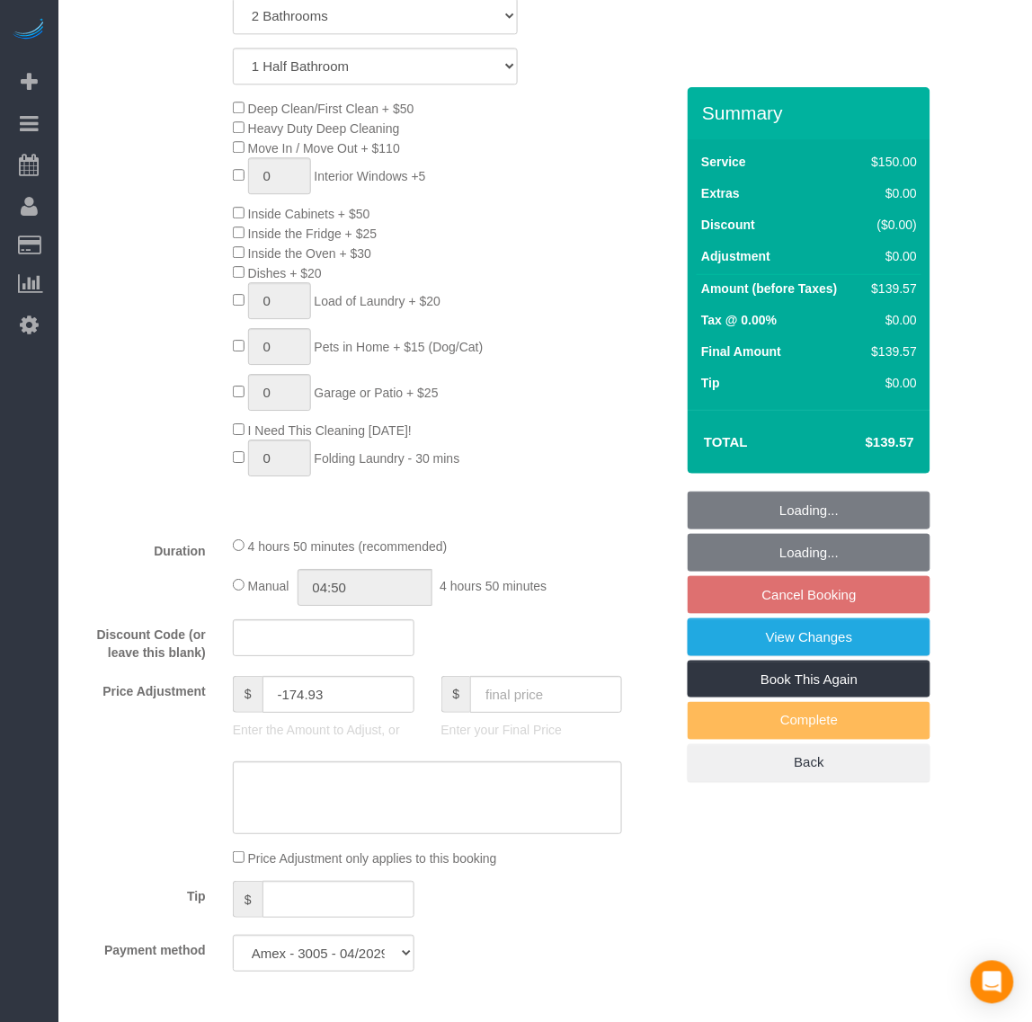
scroll to position [1012, 0]
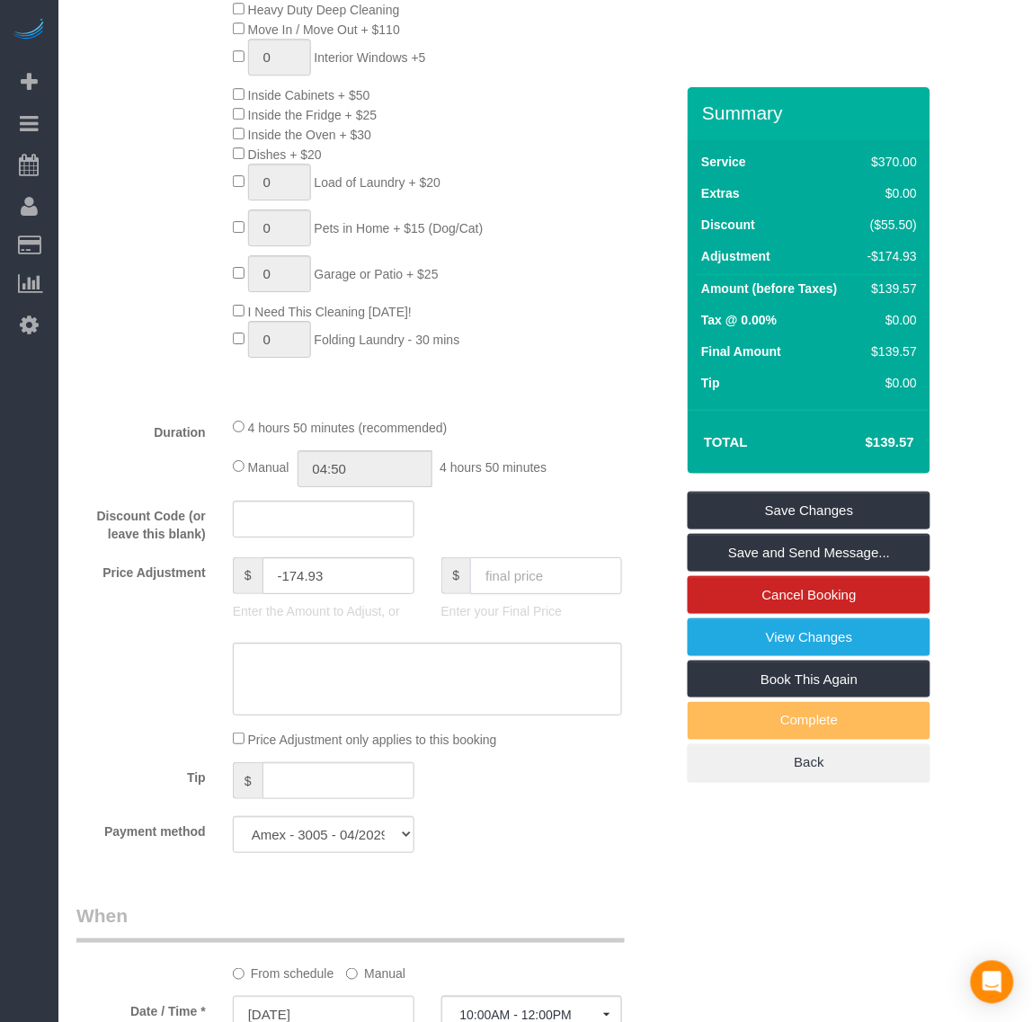
click at [486, 576] on input "text" at bounding box center [546, 575] width 152 height 37
type input "195.07"
click at [704, 866] on div "Who Email* ddiaz1@nj.rr.com Name * Dawn Diaz Where Address* 1604 Cloister Dr Ri…" at bounding box center [545, 734] width 938 height 3317
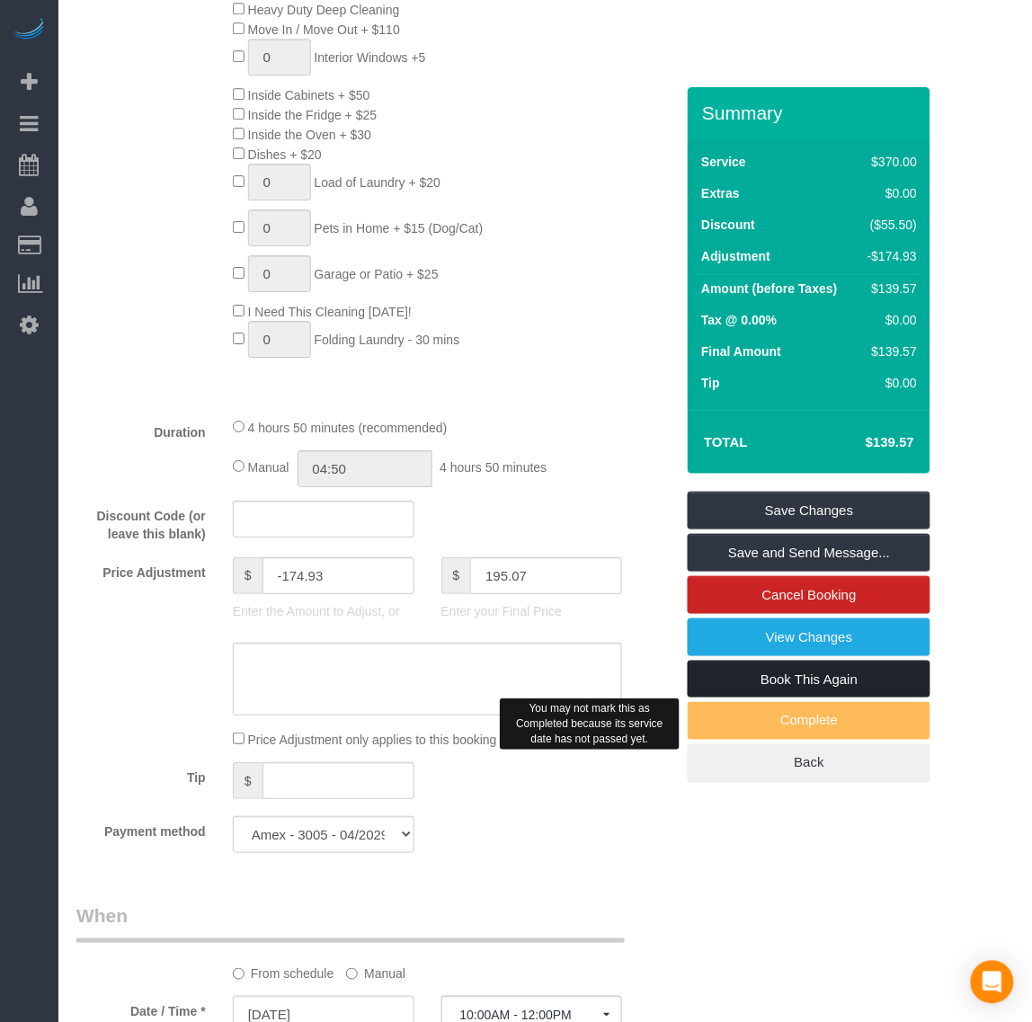
type input "-119.43"
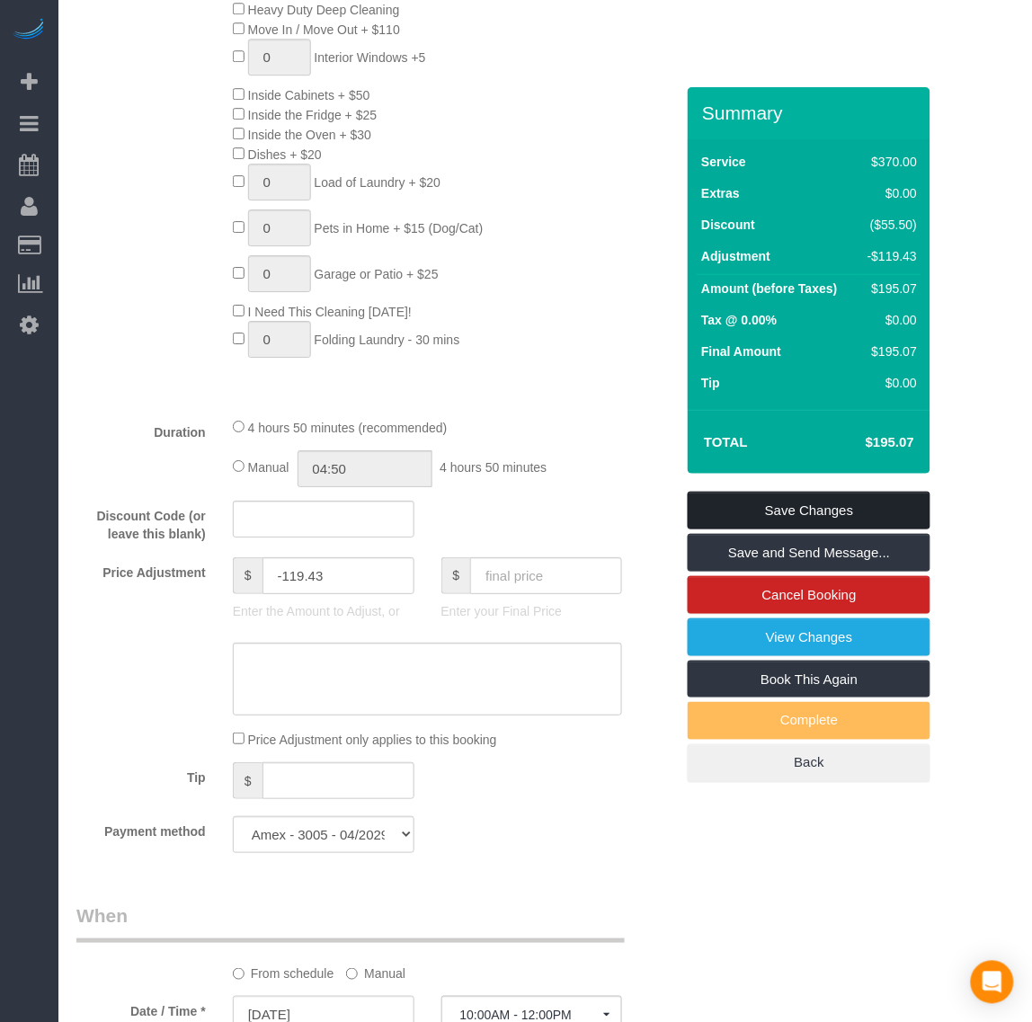
click at [735, 514] on link "Save Changes" at bounding box center [809, 511] width 243 height 38
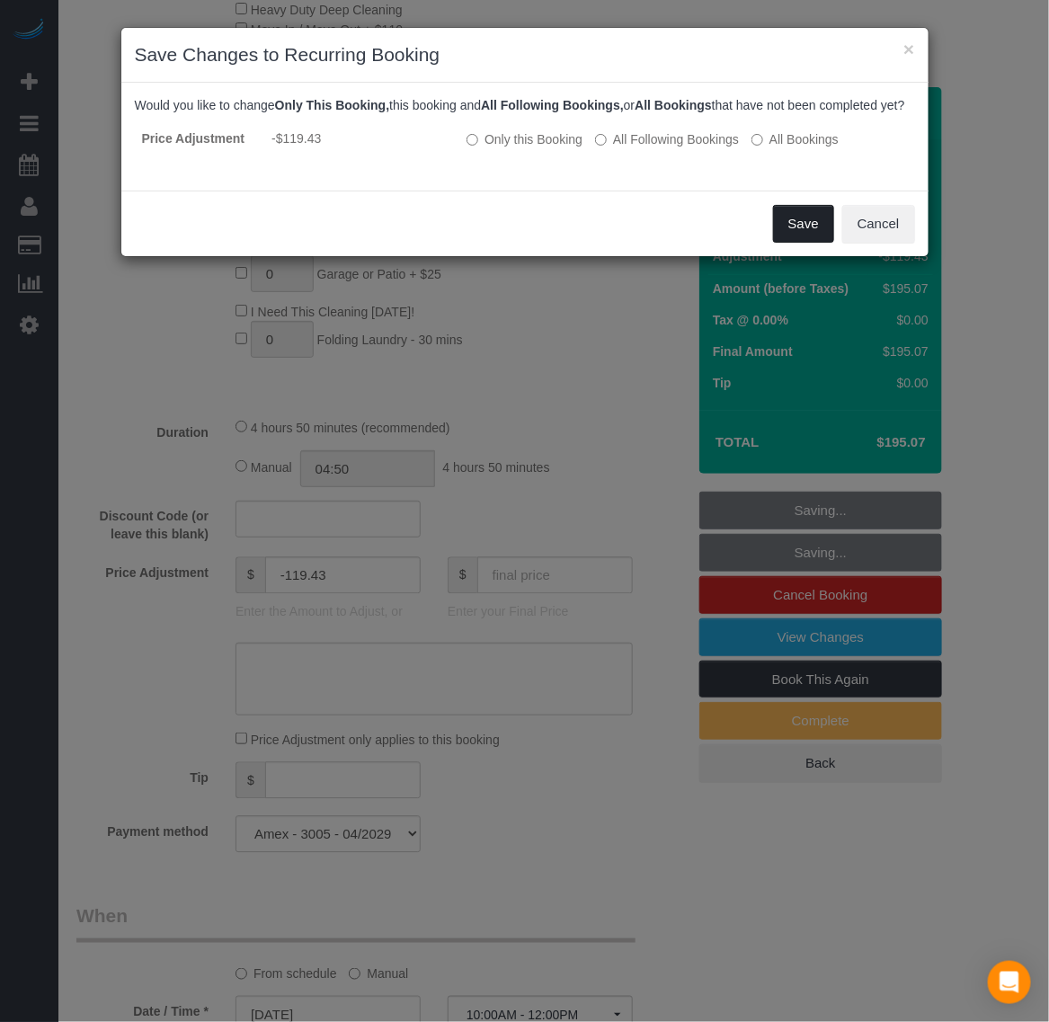
click at [811, 243] on button "Save" at bounding box center [803, 224] width 61 height 38
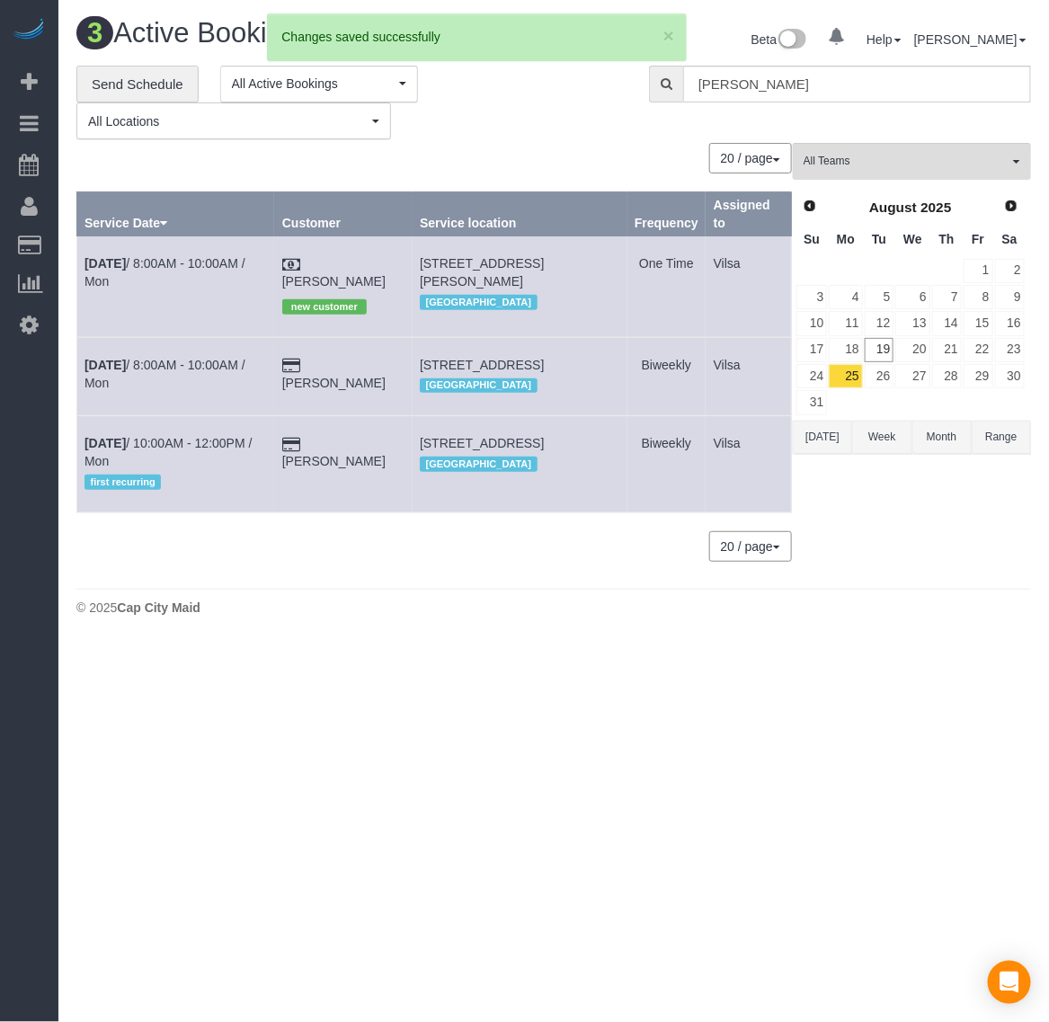
click at [356, 451] on td "Dawn Diaz" at bounding box center [343, 464] width 138 height 96
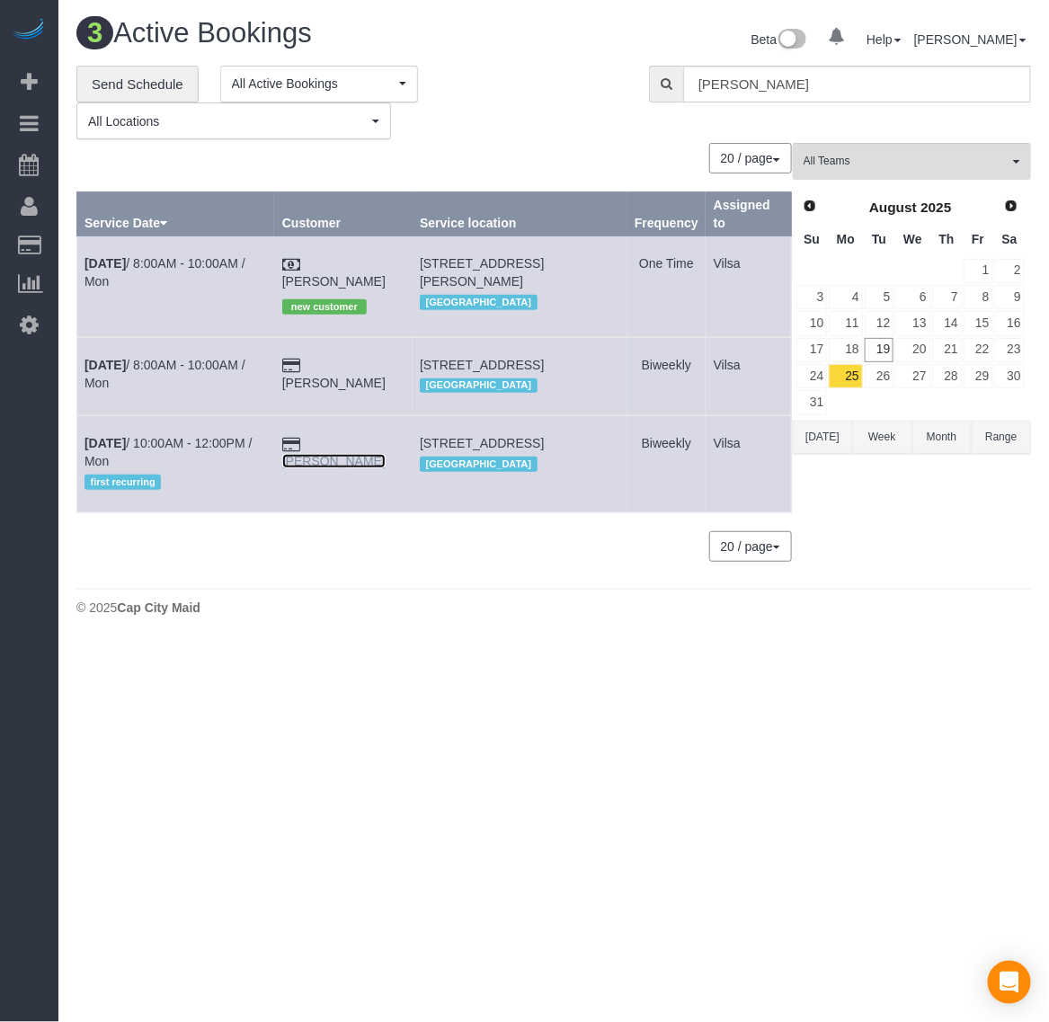
click at [356, 454] on link "Dawn Diaz" at bounding box center [333, 461] width 103 height 14
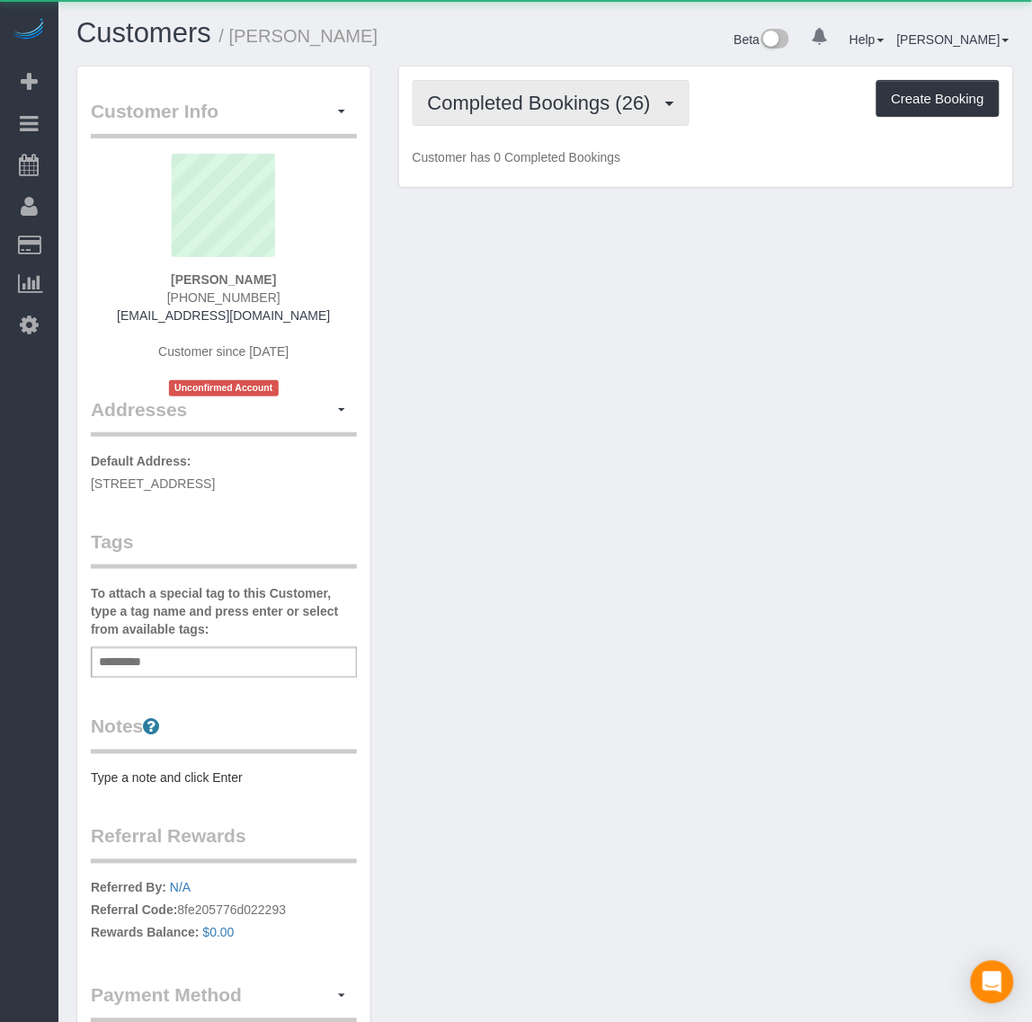
click at [527, 109] on span "Completed Bookings (26)" at bounding box center [544, 103] width 232 height 22
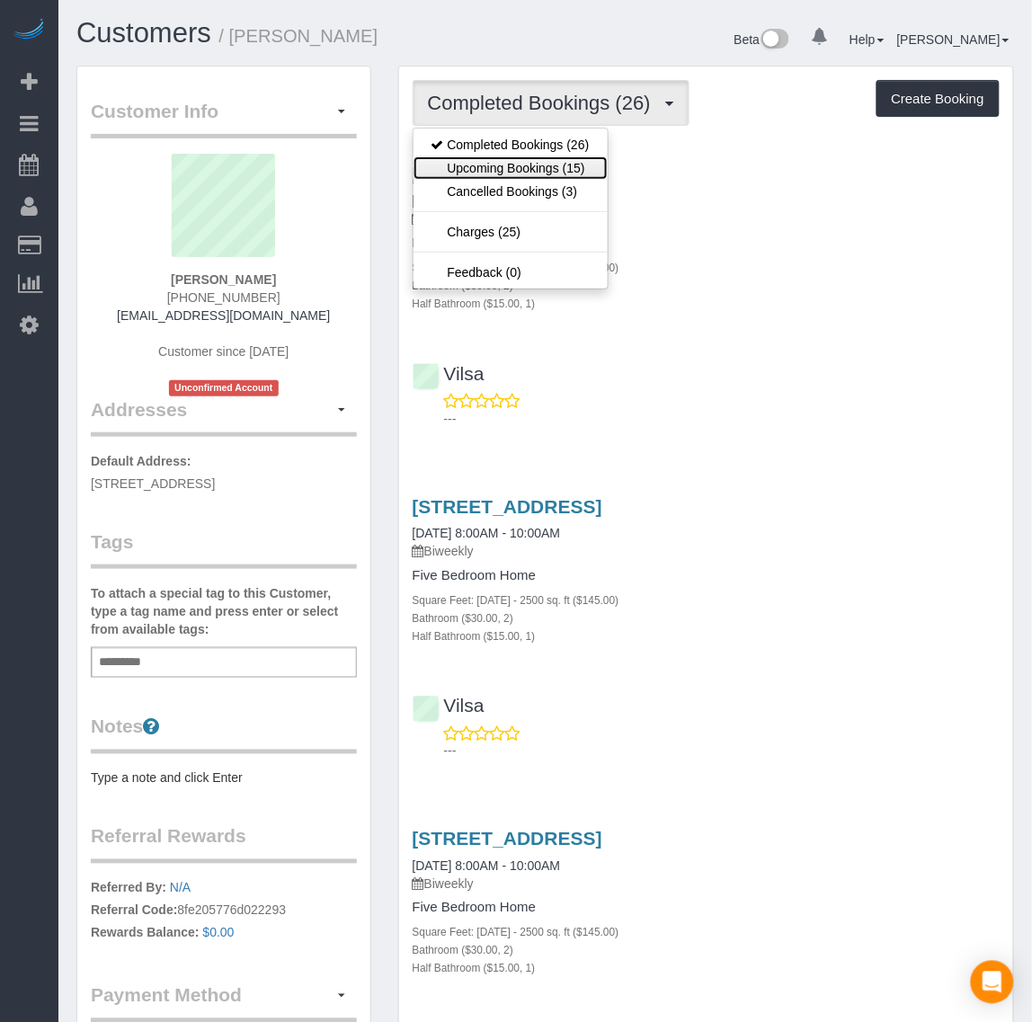
click at [519, 176] on link "Upcoming Bookings (15)" at bounding box center [511, 167] width 194 height 23
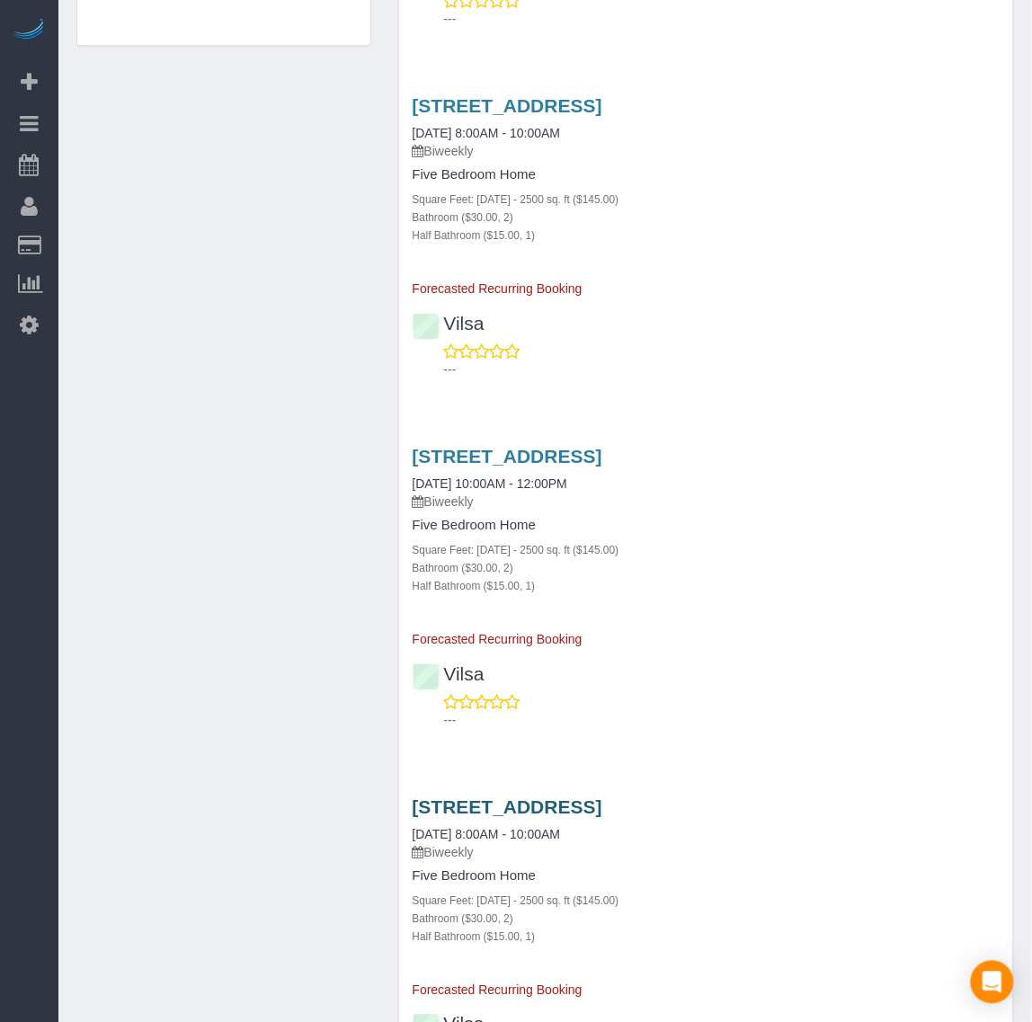
scroll to position [1236, 0]
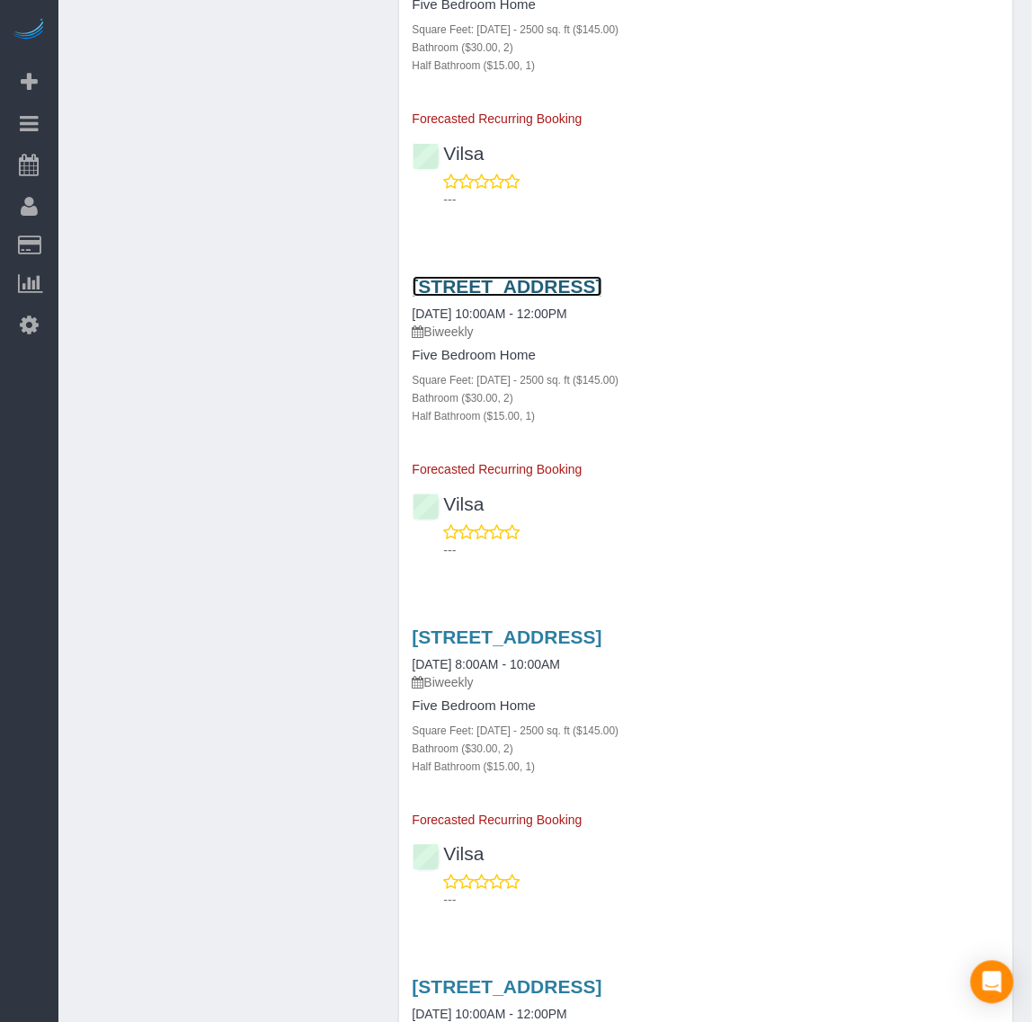
click at [568, 290] on link "1604 Cloister Dr, Richmond, VA 23238" at bounding box center [508, 286] width 190 height 21
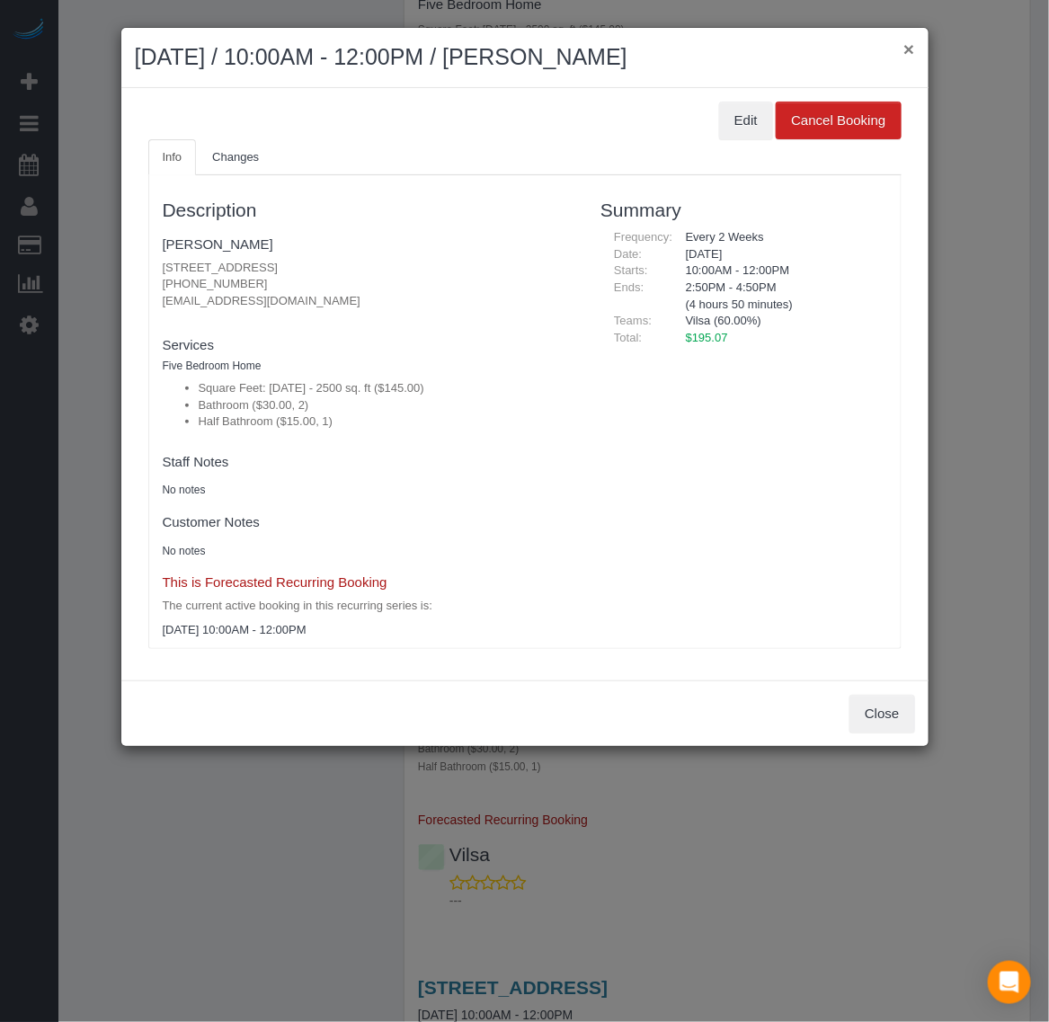
click at [904, 52] on button "×" at bounding box center [909, 49] width 11 height 19
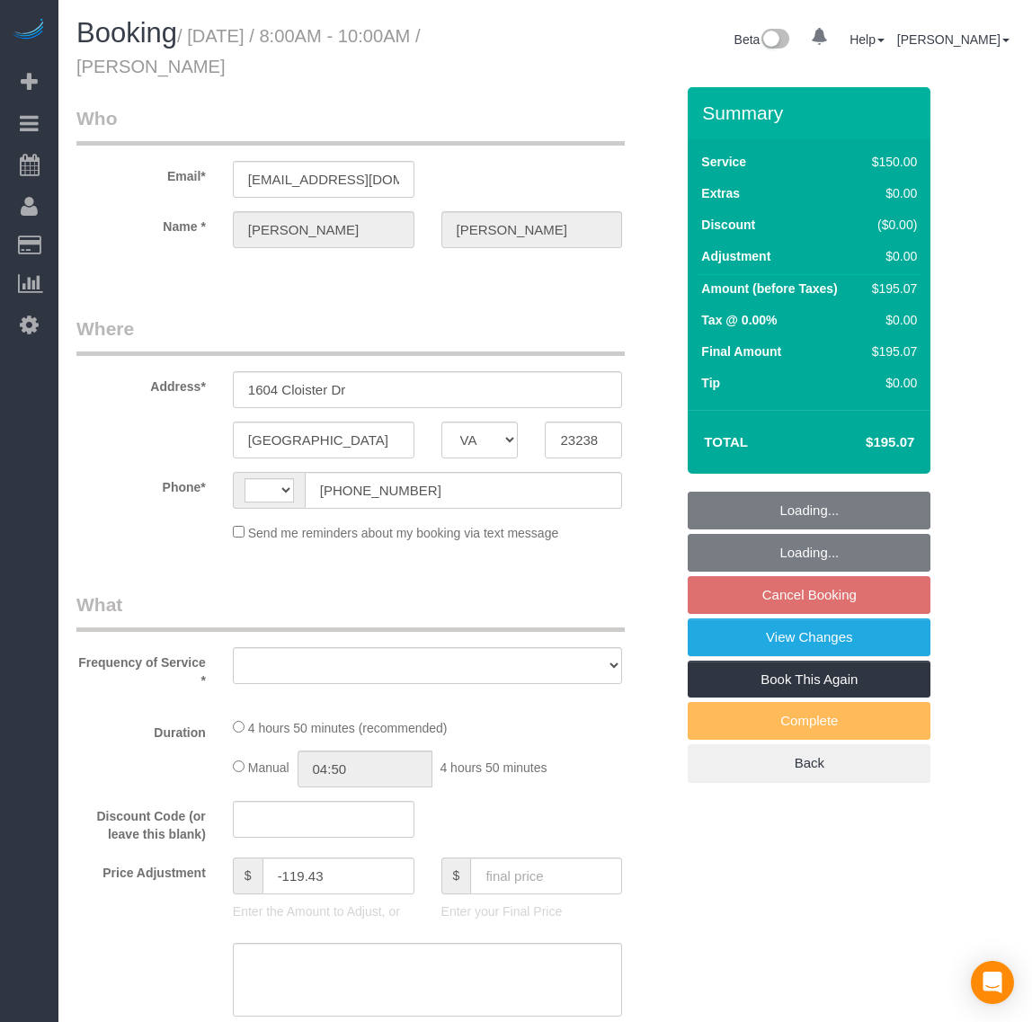
select select "VA"
select select "object:568"
select select "number:4"
select select "number:23"
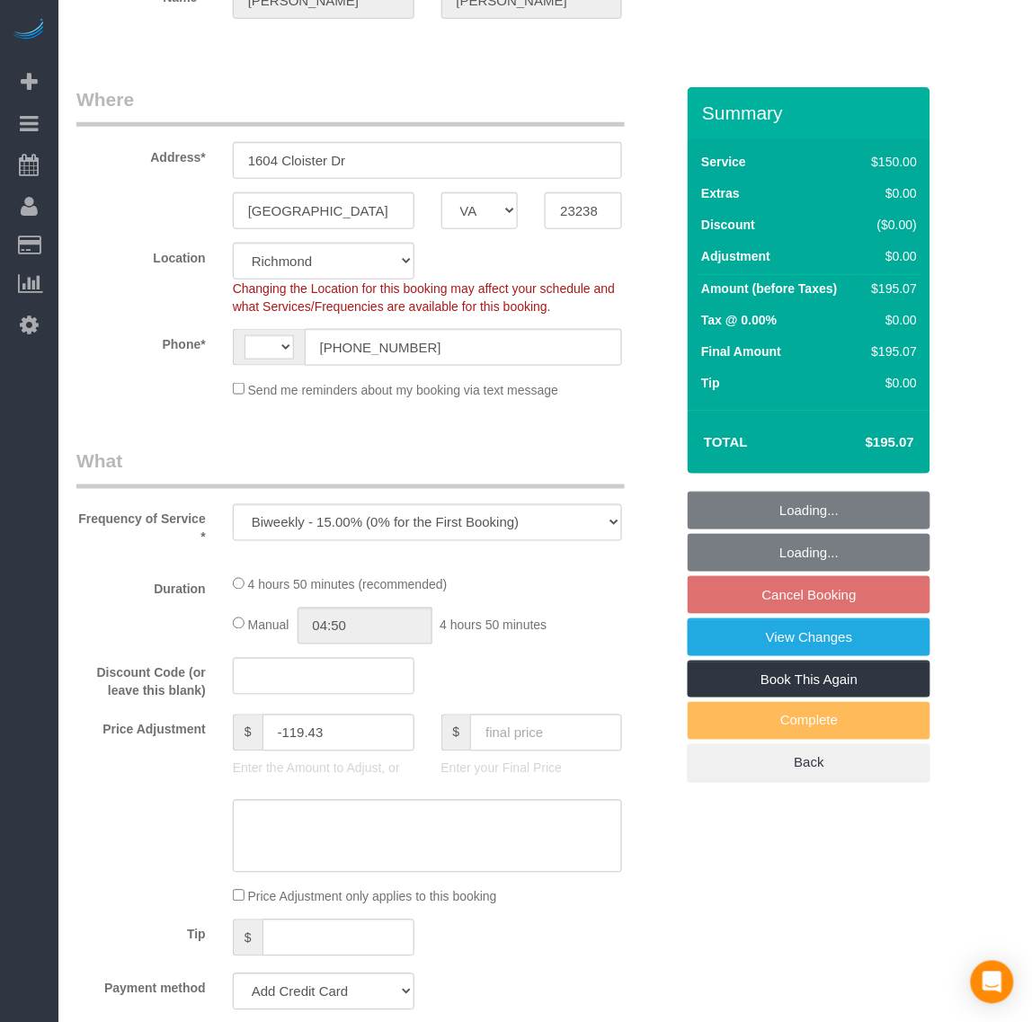
select select "string:[GEOGRAPHIC_DATA]"
select select "string:fspay-9f32170a-b36f-4253-84dd-320aa88c4fdd"
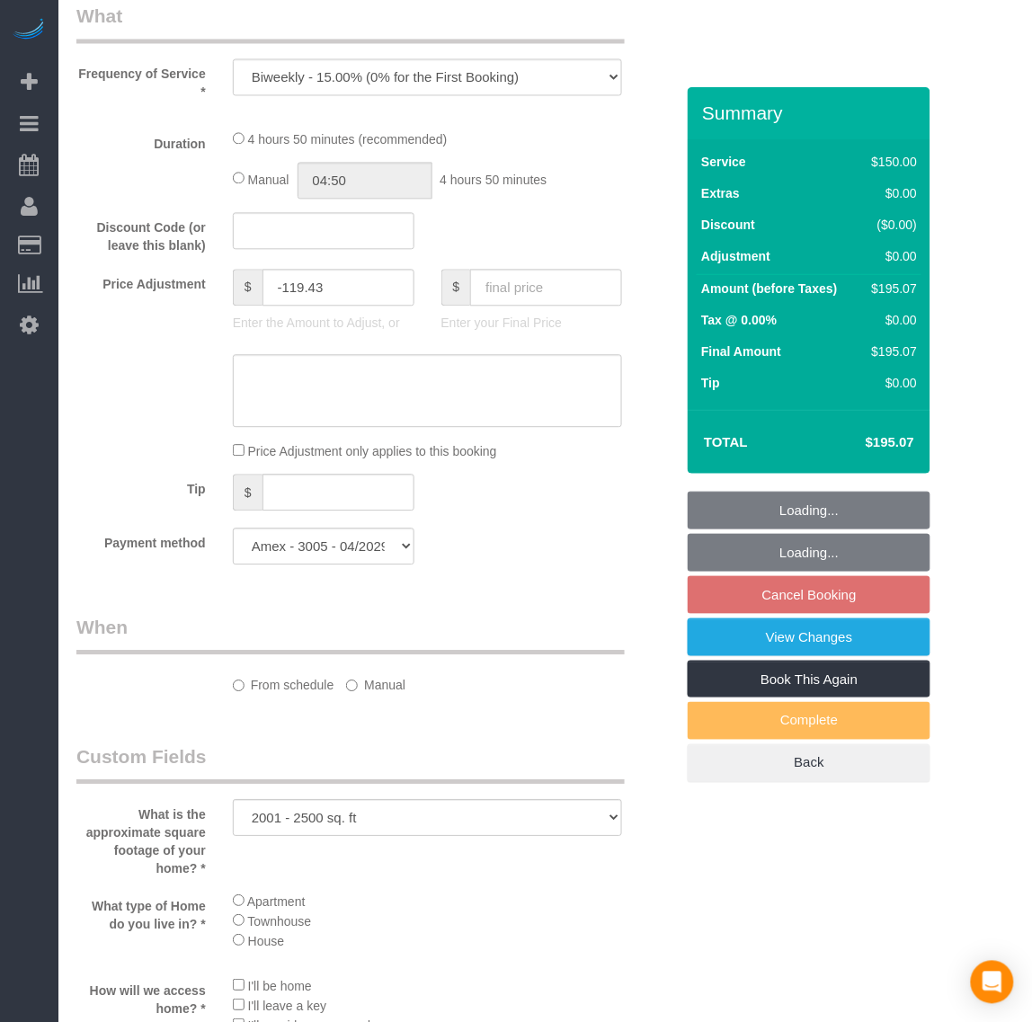
select select "spot1"
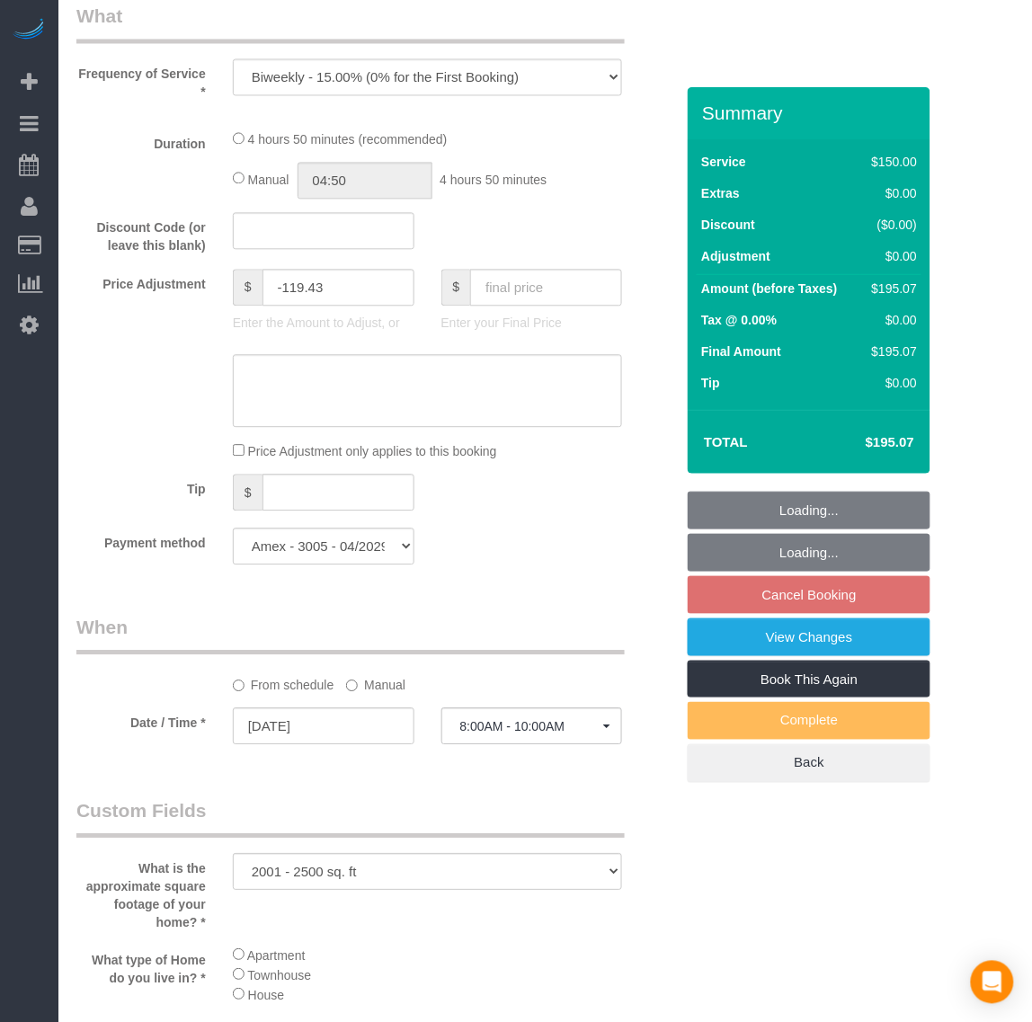
select select "object:1020"
select select "2001"
select select "2"
select select "1"
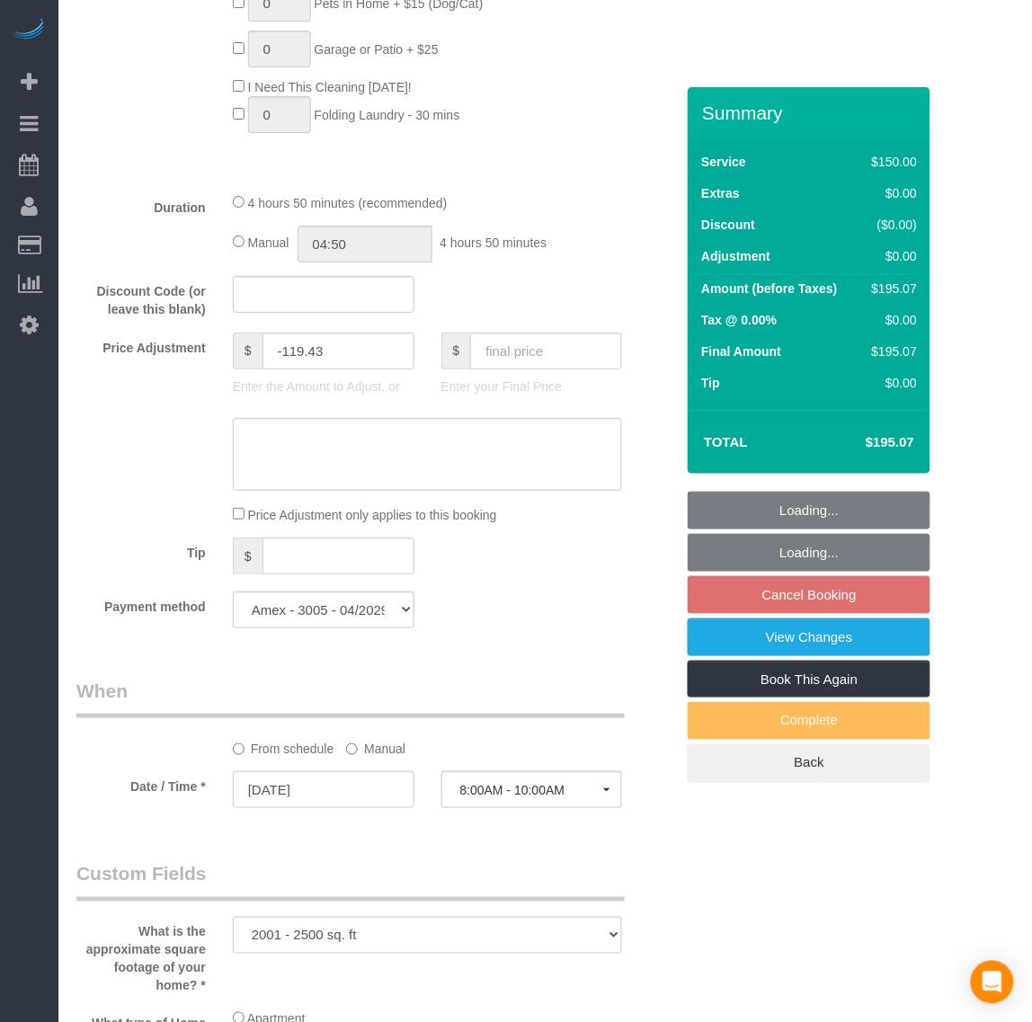
select select "2001"
select select "2"
select select "1"
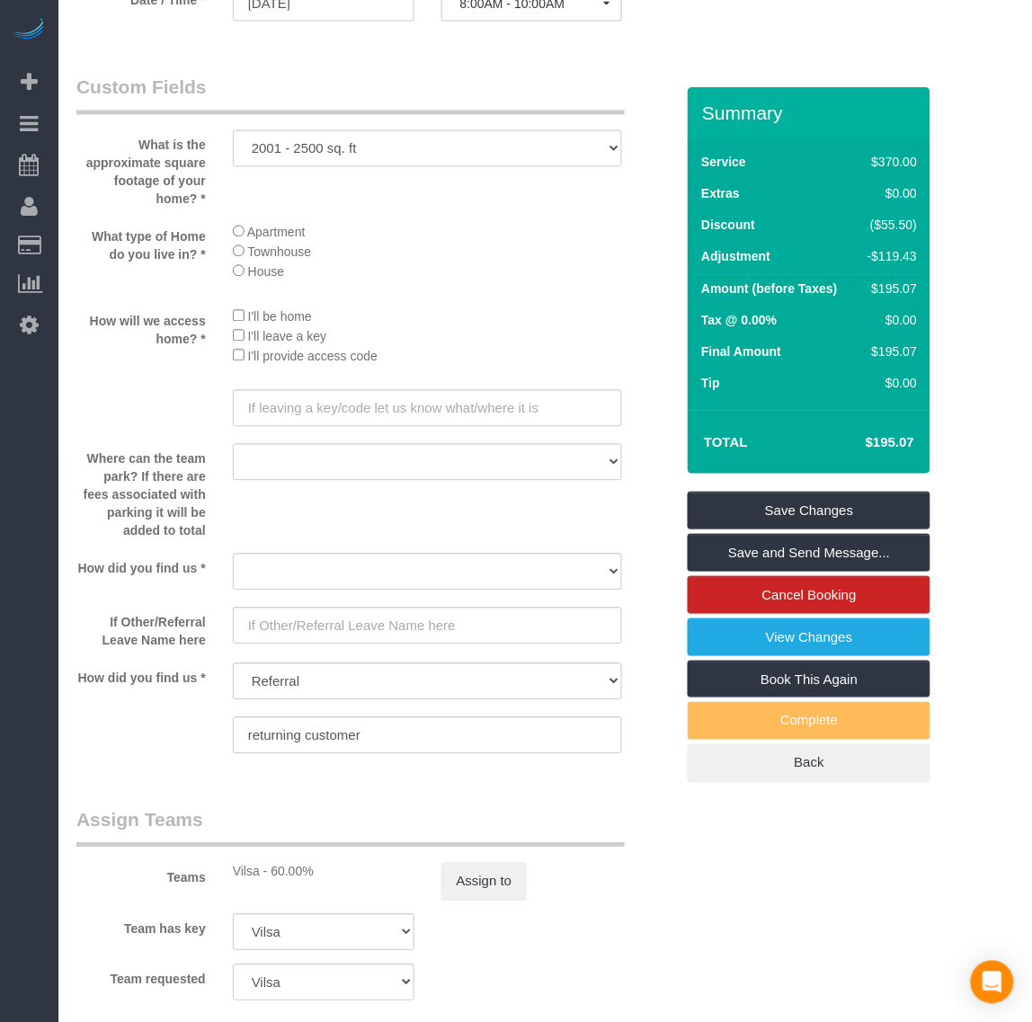
scroll to position [2554, 0]
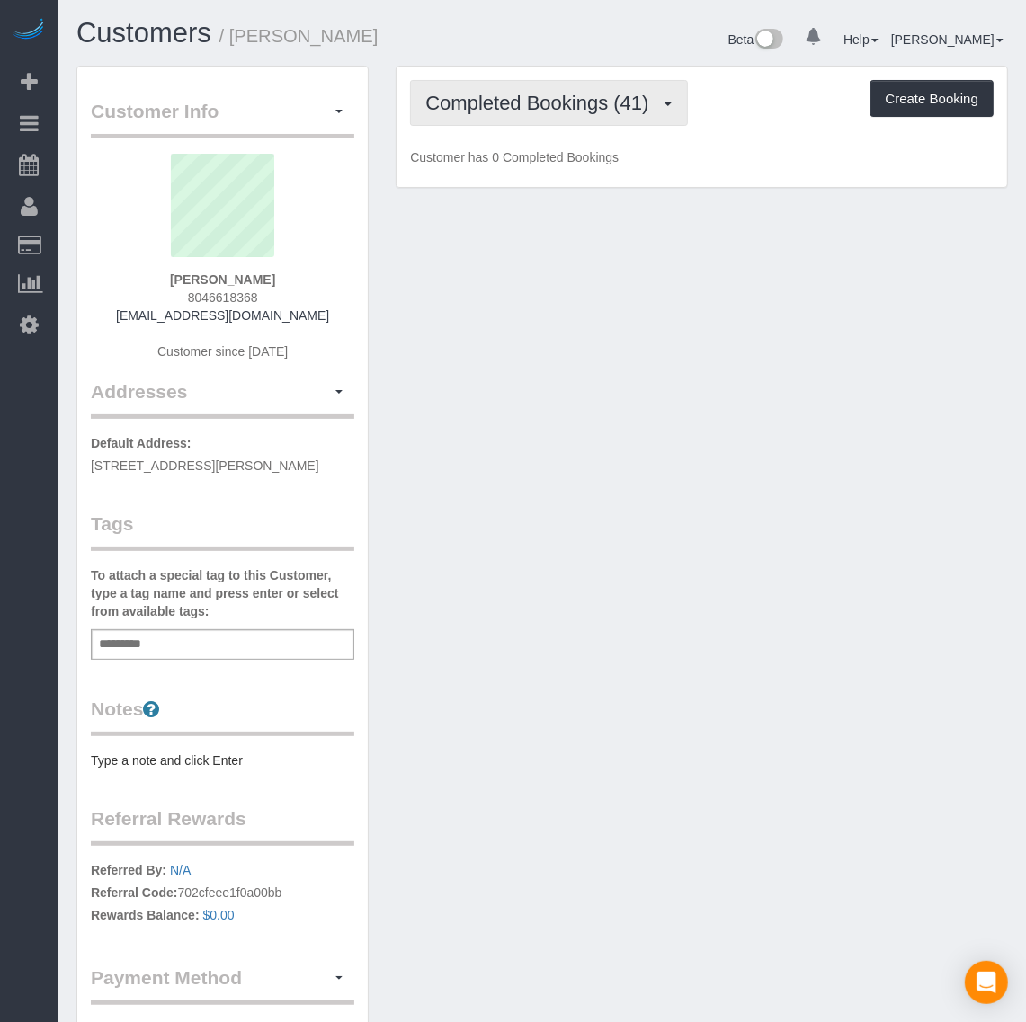
click at [486, 97] on span "Completed Bookings (41)" at bounding box center [541, 103] width 232 height 22
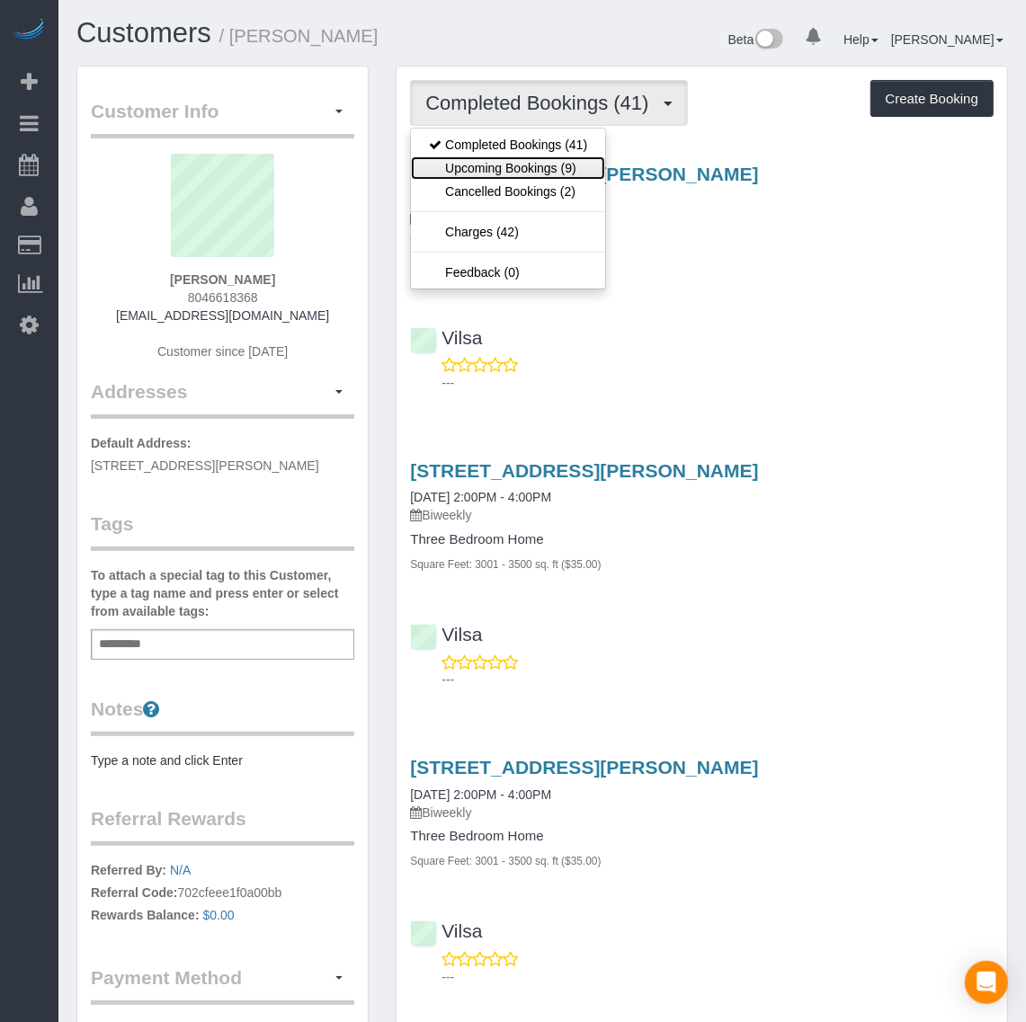
click at [501, 169] on link "Upcoming Bookings (9)" at bounding box center [508, 167] width 194 height 23
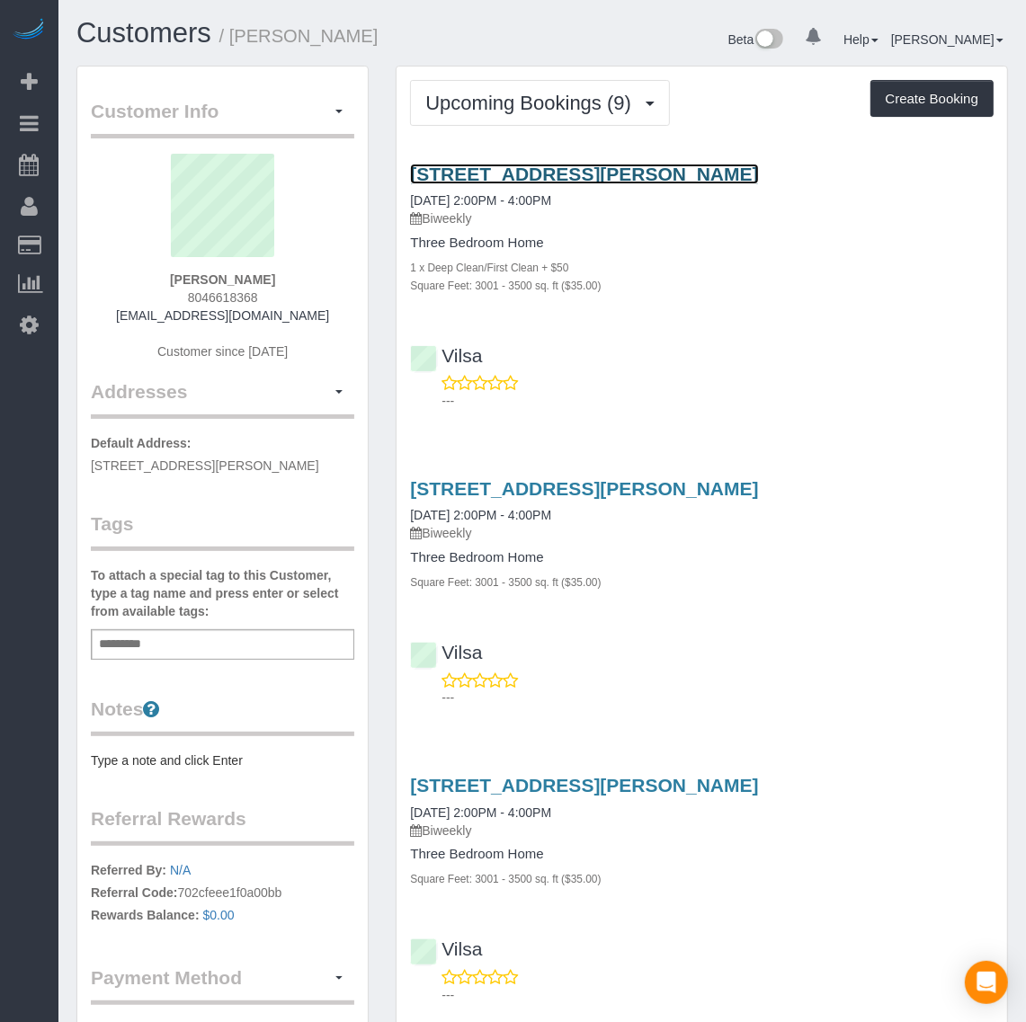
click at [556, 175] on link "14418 Glenmorgan Dr, Chester, VA 23831" at bounding box center [584, 174] width 348 height 21
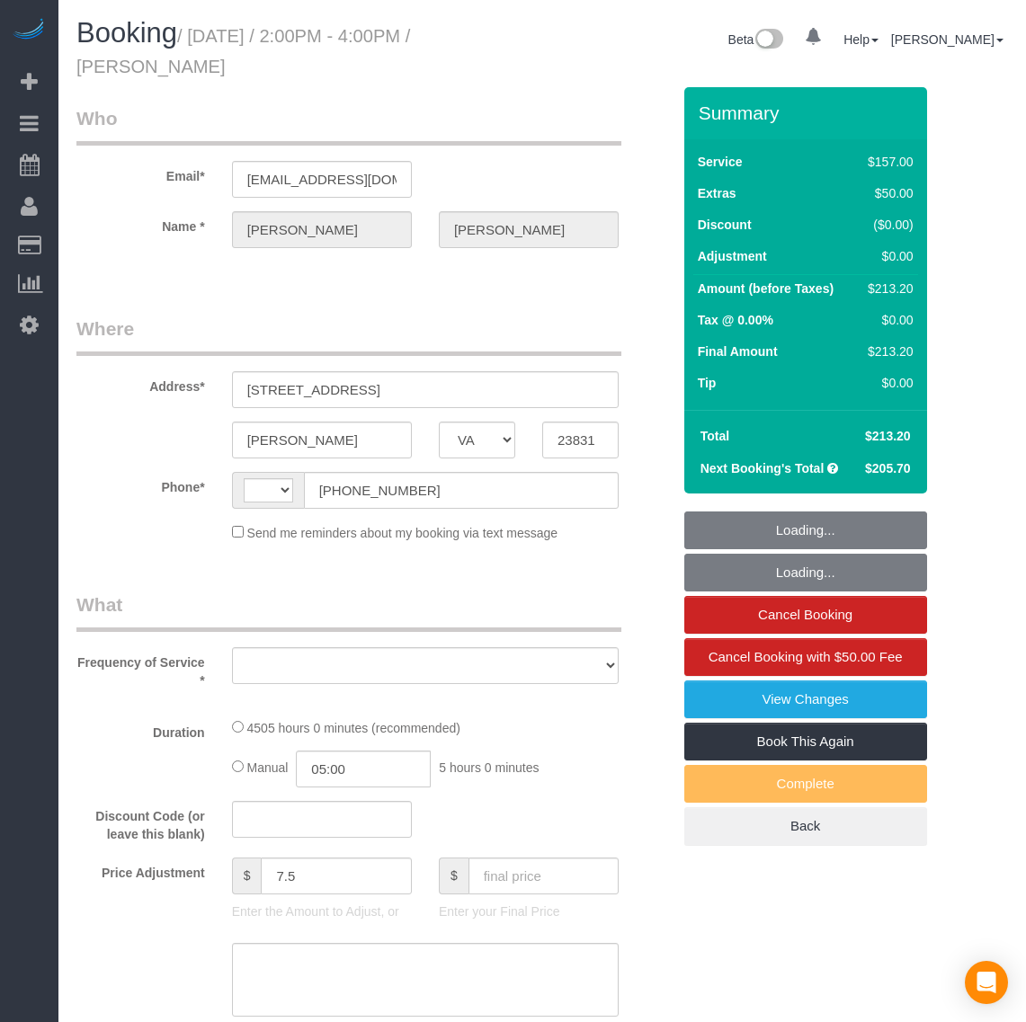
select select "VA"
select select "string:[GEOGRAPHIC_DATA]"
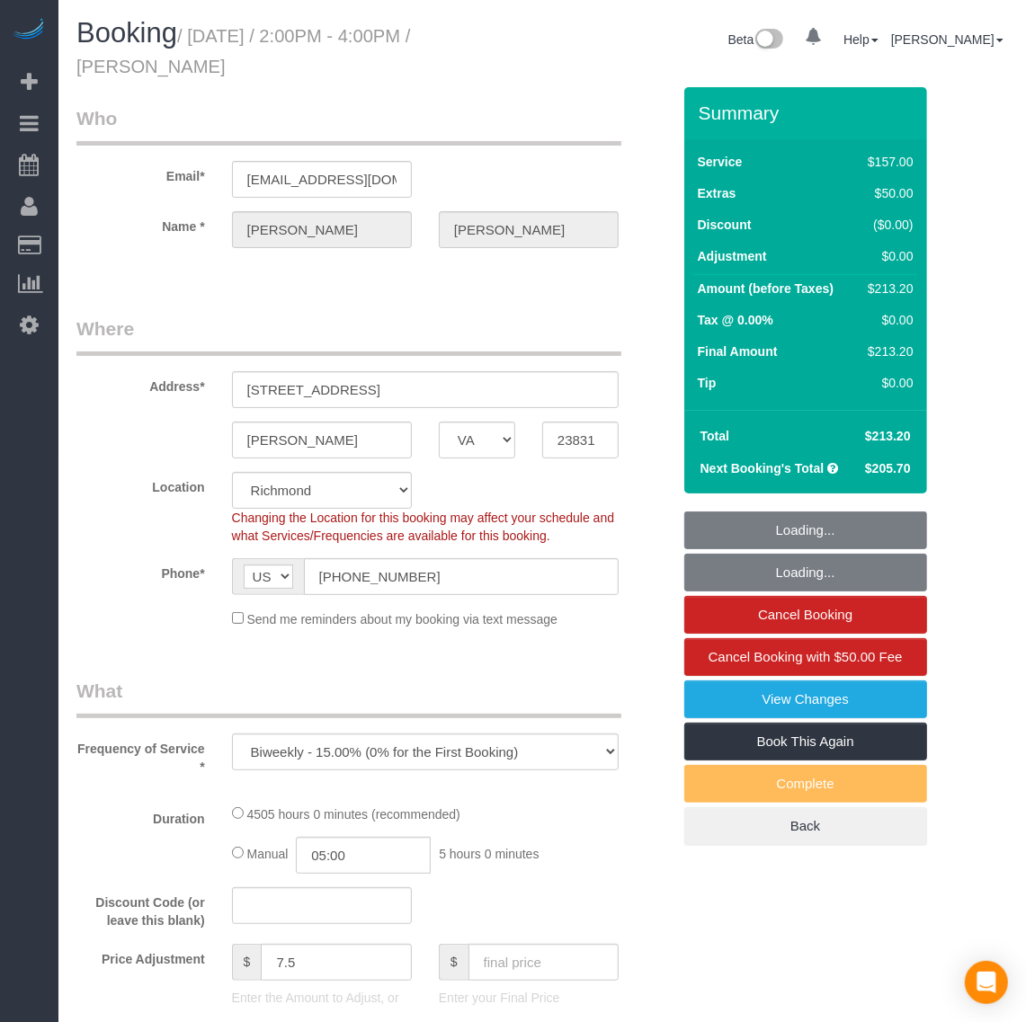
select select "object:623"
select select "string:fspay-504114a1-f148-48d7-9f6f-3b7cc76827c2"
select select "number:6"
select select "number:26"
select select "number:42"
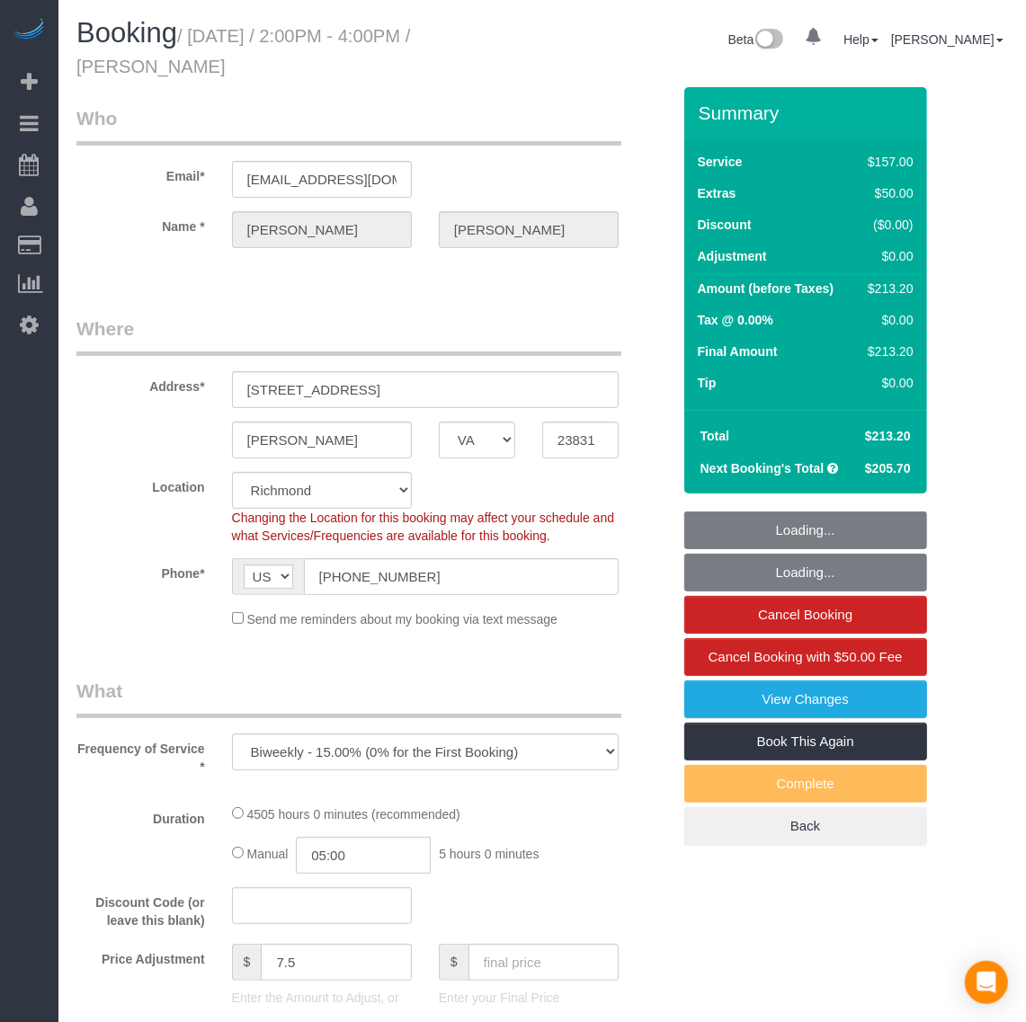
select select "number:17"
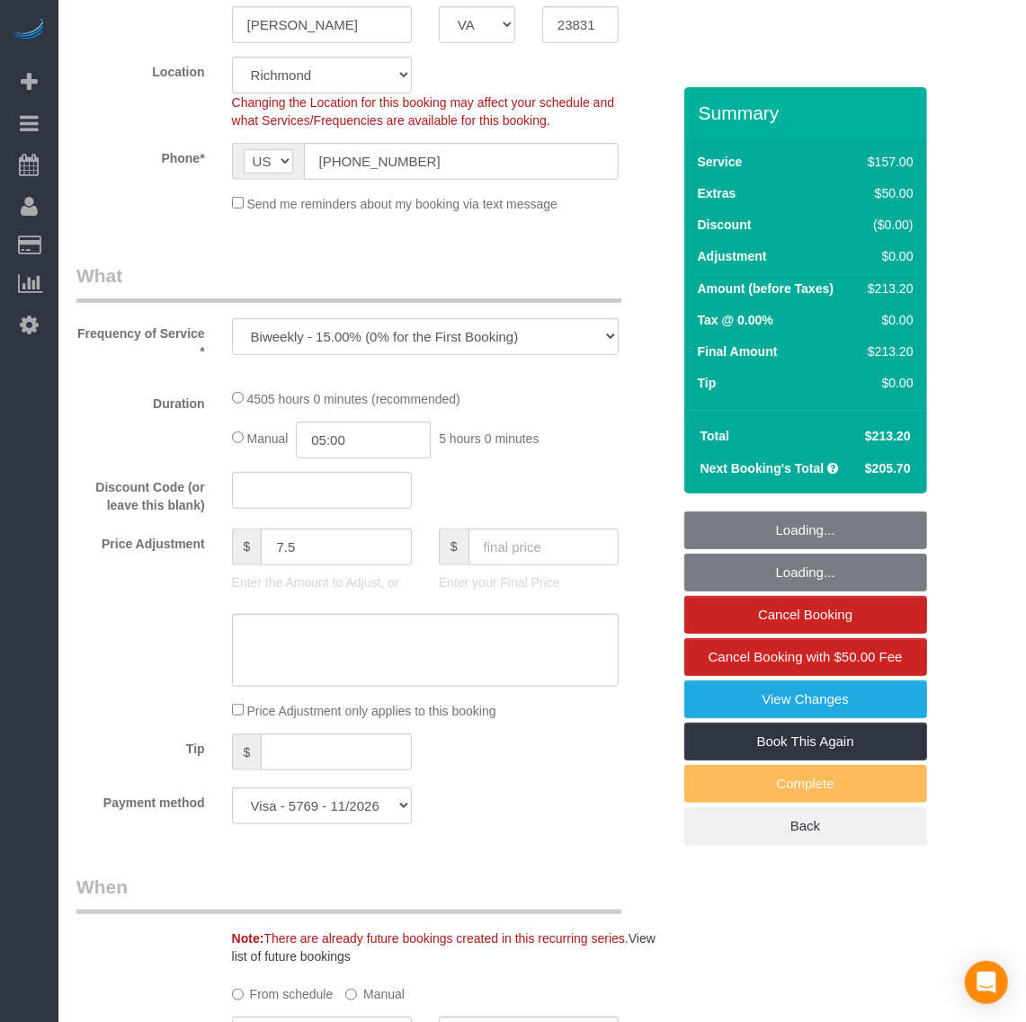
select select "spot1"
select select "3001"
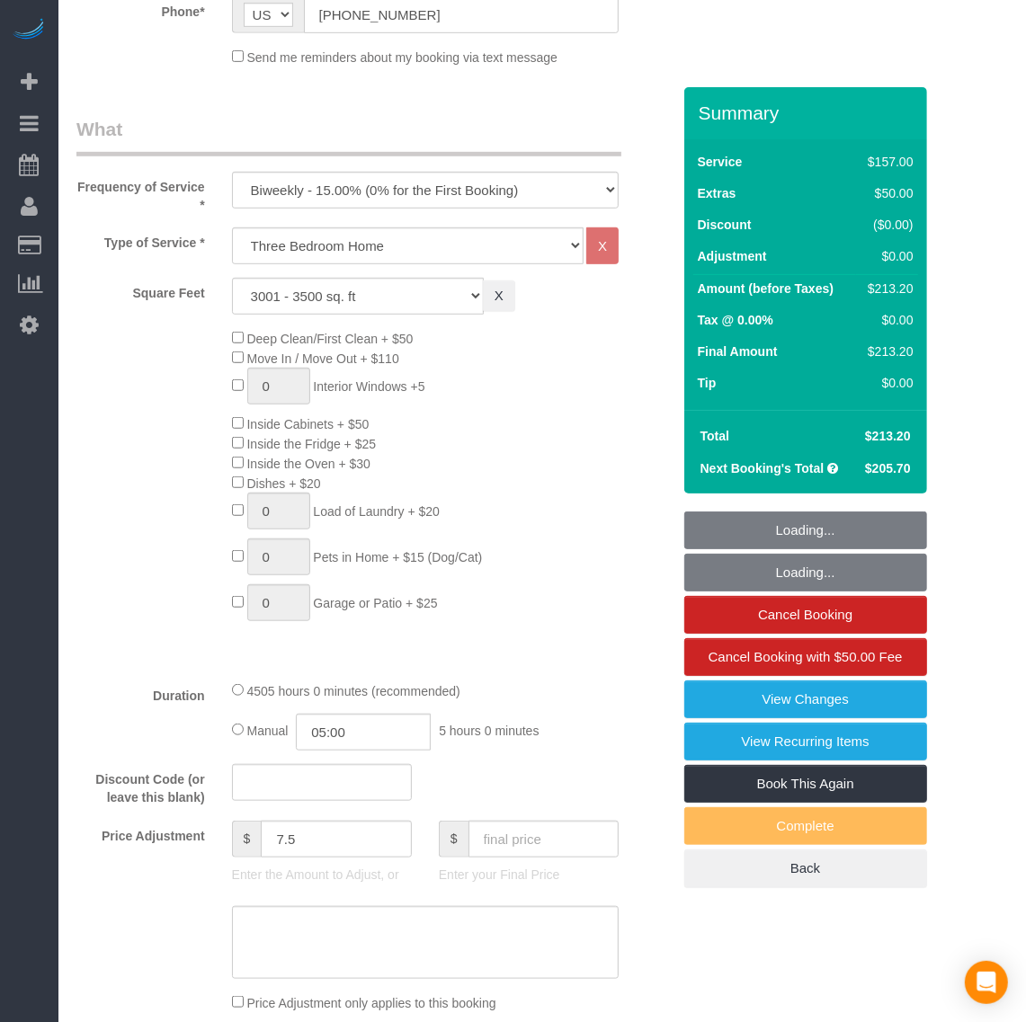
select select "3001"
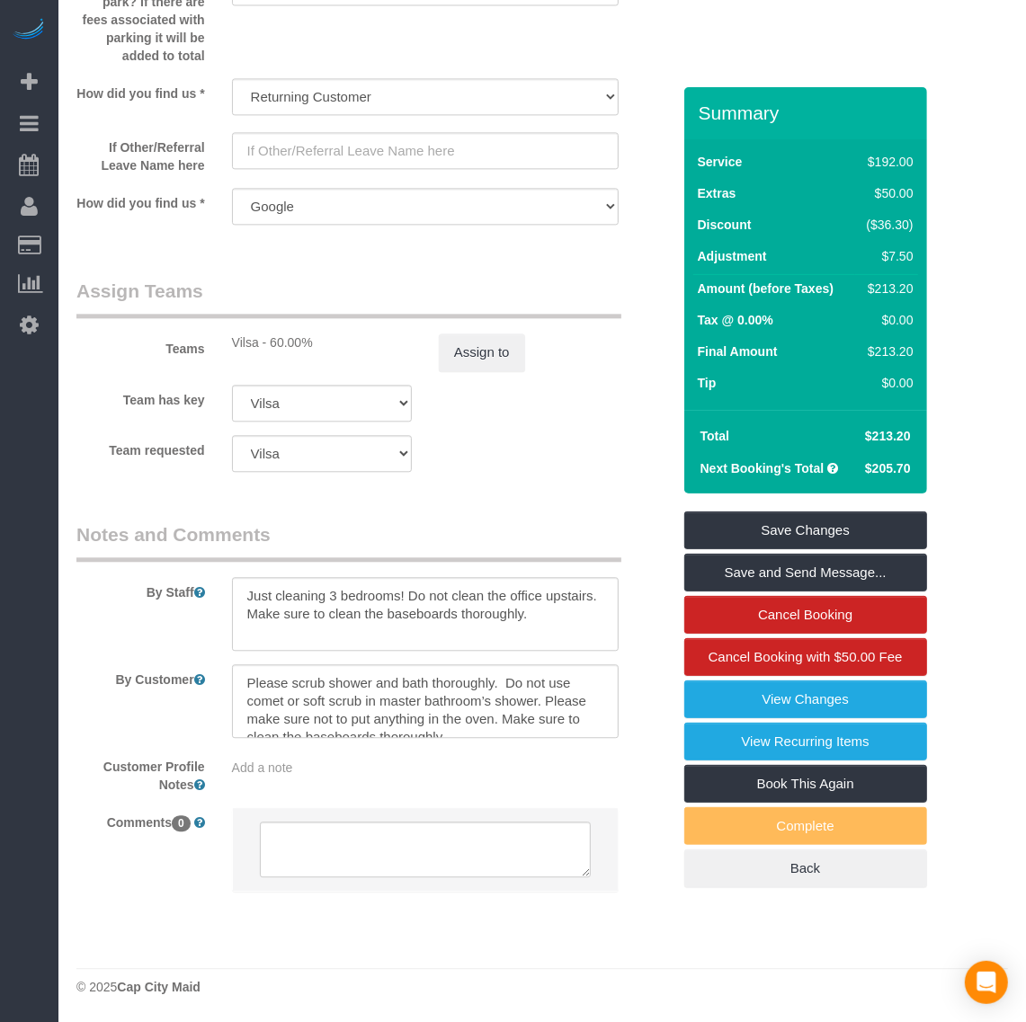
scroll to position [18, 0]
click at [559, 722] on textarea at bounding box center [425, 701] width 387 height 74
click at [549, 697] on textarea at bounding box center [425, 701] width 387 height 74
click at [383, 715] on textarea at bounding box center [425, 701] width 387 height 74
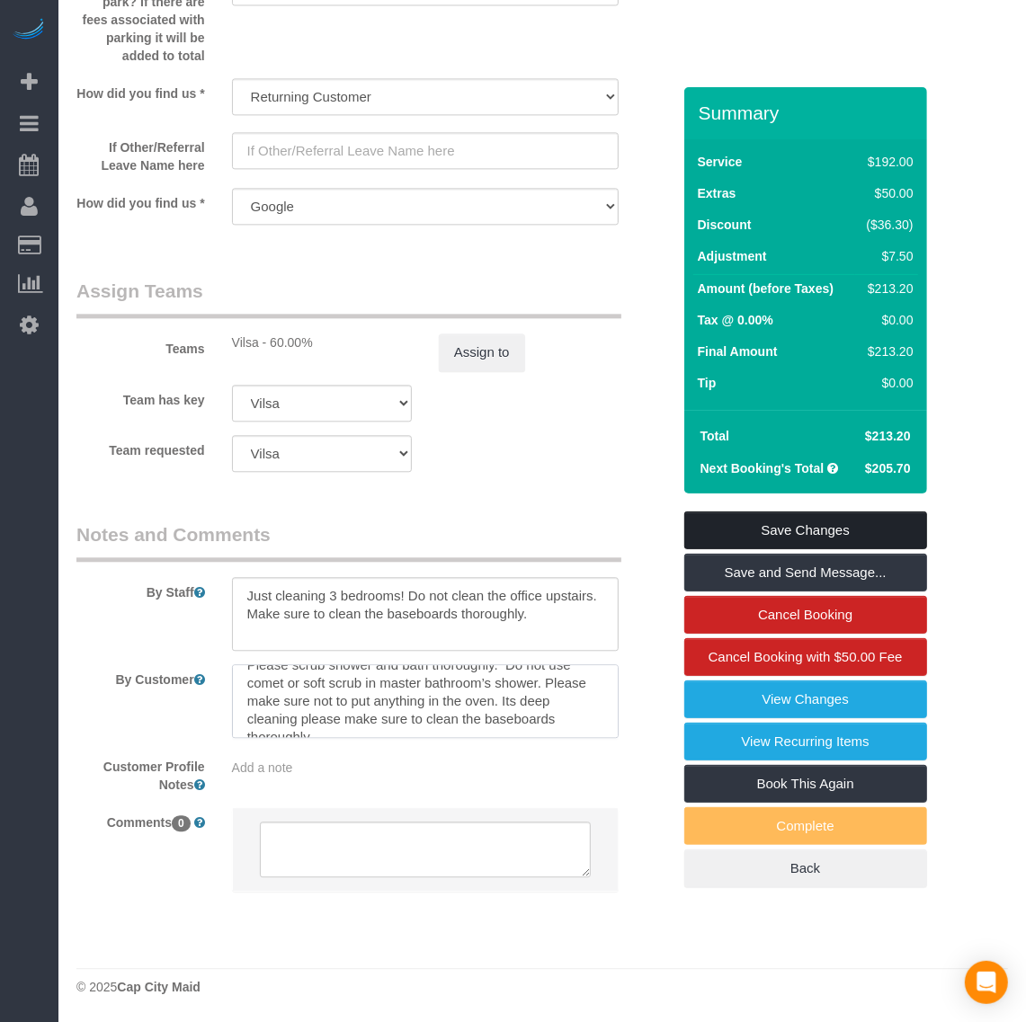
type textarea "Please scrub shower and bath thoroughly. Do not use comet or soft scrub in mast…"
click at [774, 533] on link "Save Changes" at bounding box center [805, 531] width 243 height 38
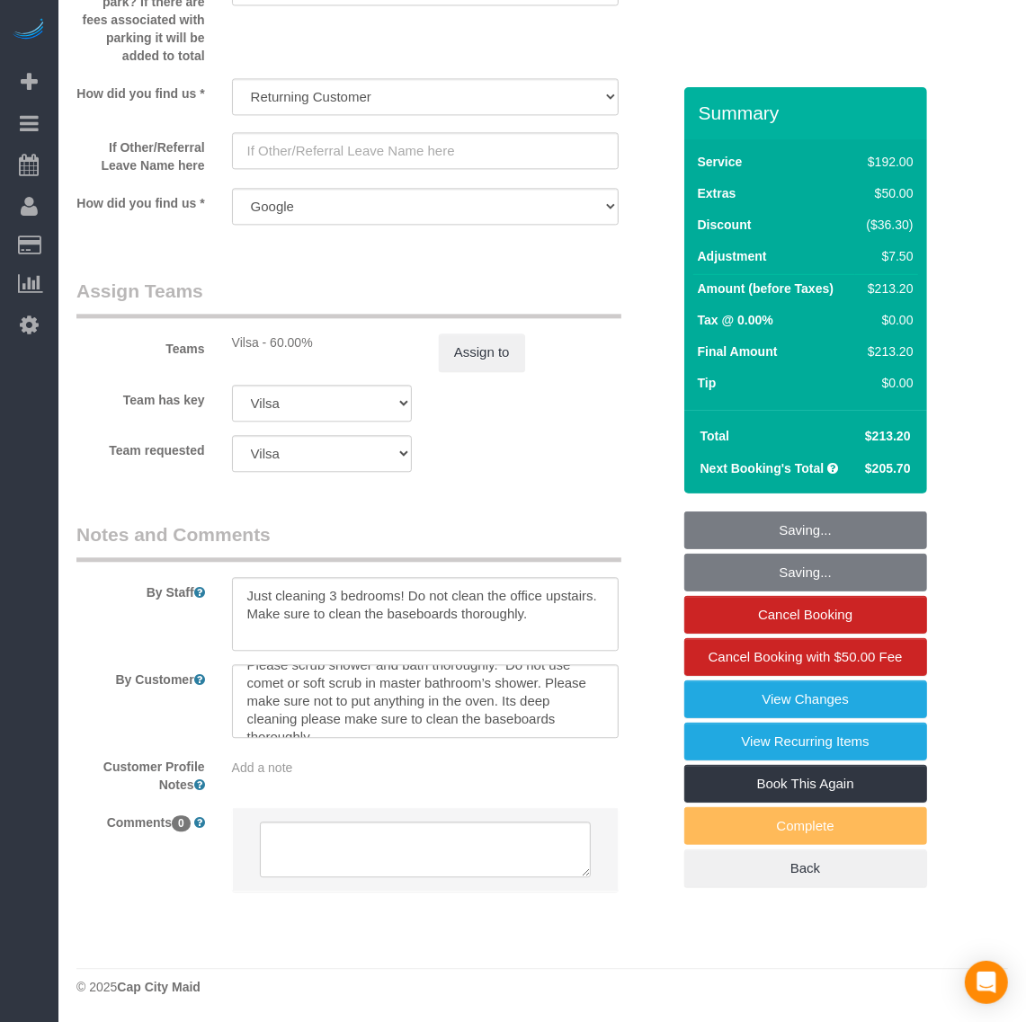
scroll to position [1915, 0]
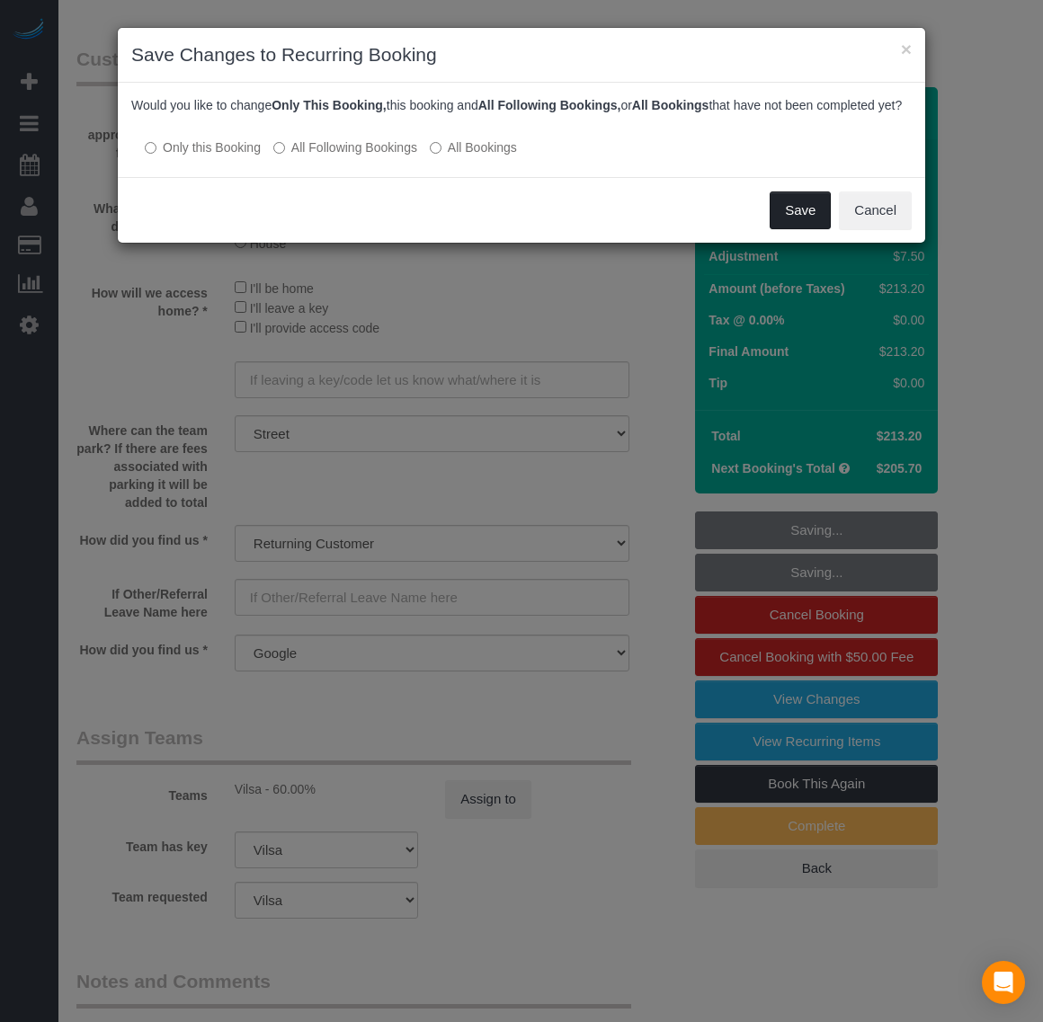
click at [802, 227] on button "Save" at bounding box center [800, 211] width 61 height 38
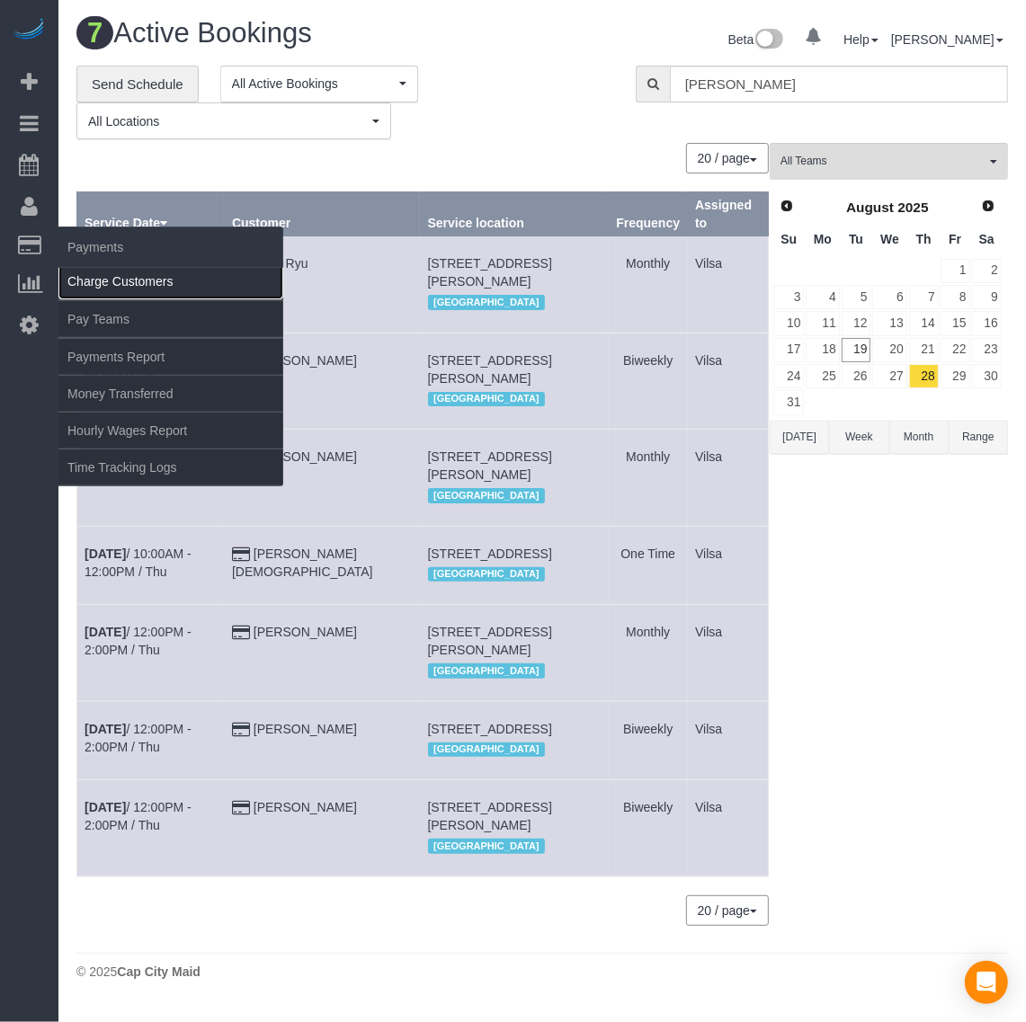
click at [95, 275] on link "Charge Customers" at bounding box center [170, 281] width 225 height 36
select select
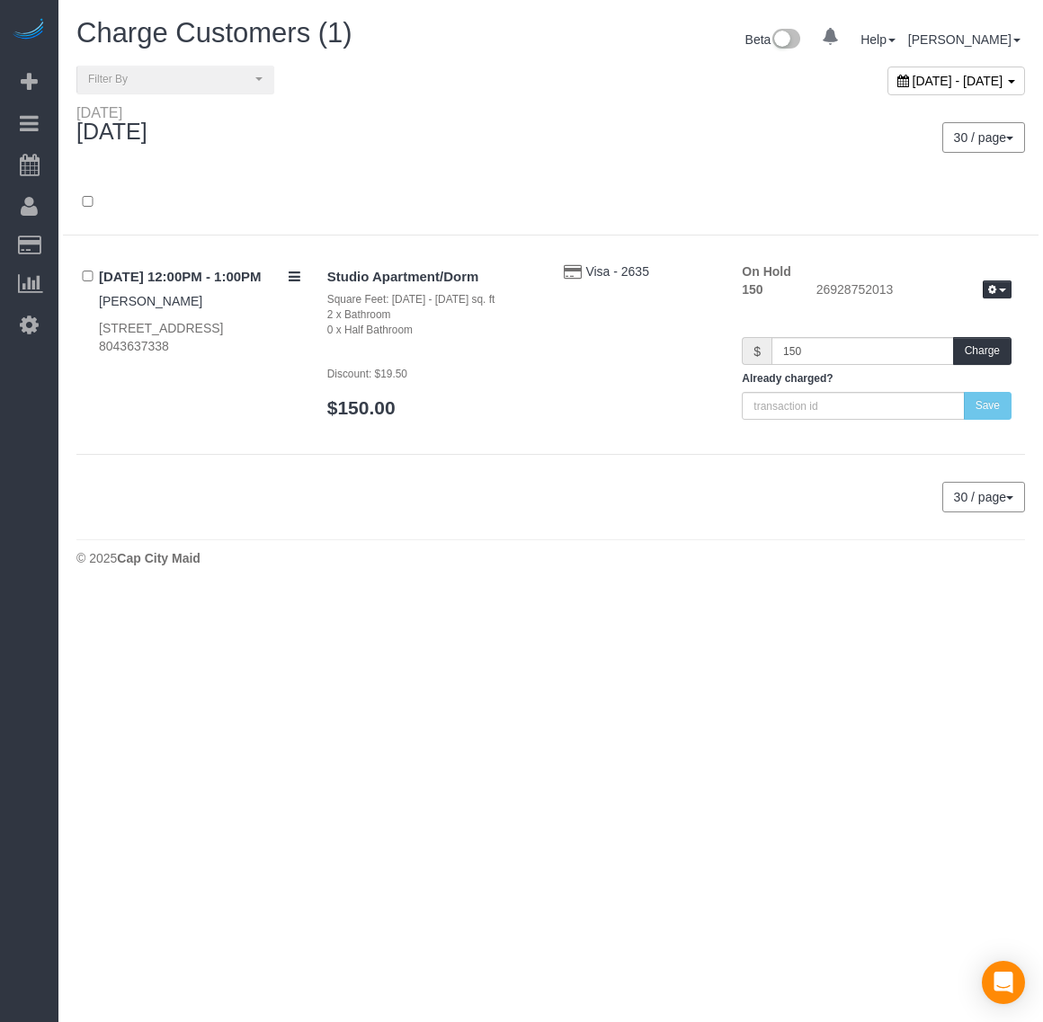
click at [913, 77] on span "[DATE] - [DATE]" at bounding box center [958, 81] width 91 height 14
type input "**********"
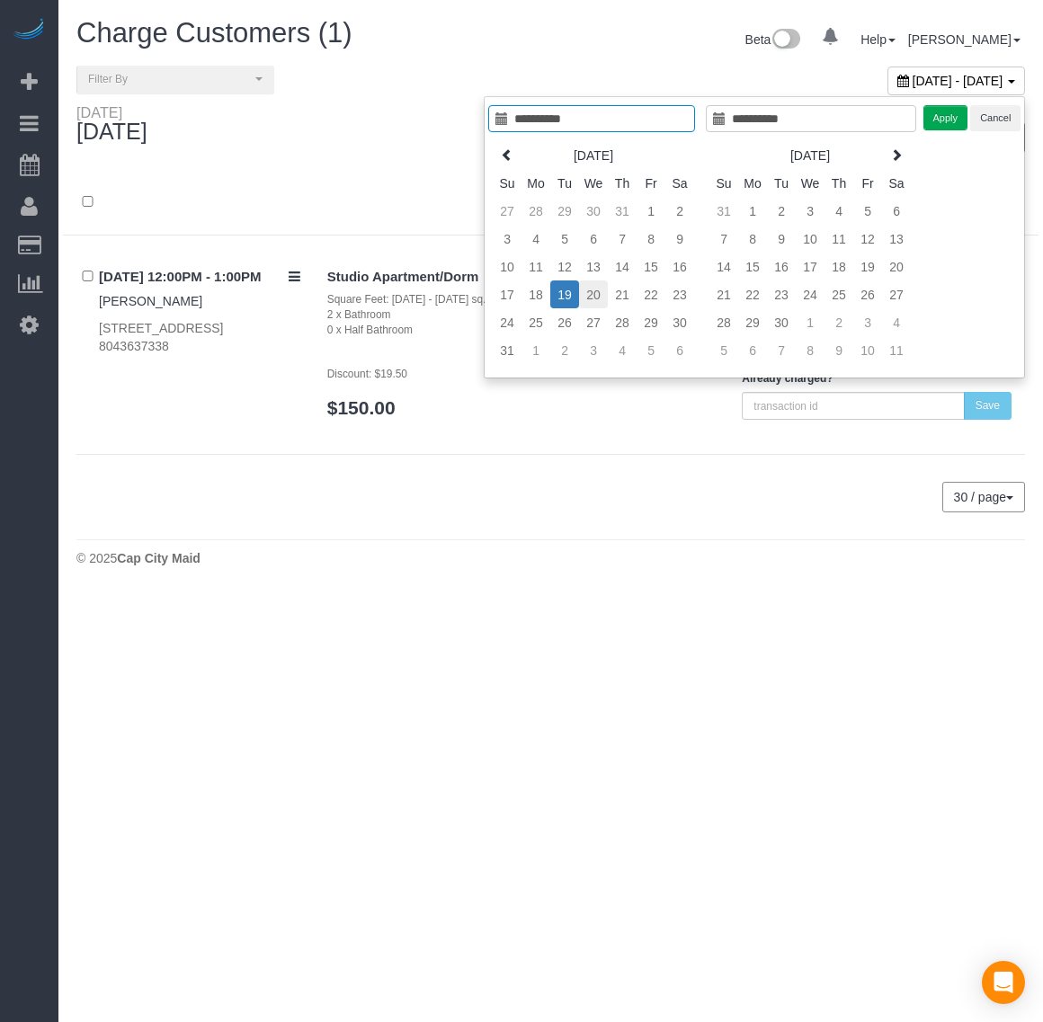
type input "**********"
click at [596, 297] on td "20" at bounding box center [593, 295] width 29 height 28
type input "**********"
click at [594, 297] on td "20" at bounding box center [593, 295] width 29 height 28
click at [940, 121] on button "Apply" at bounding box center [945, 118] width 45 height 26
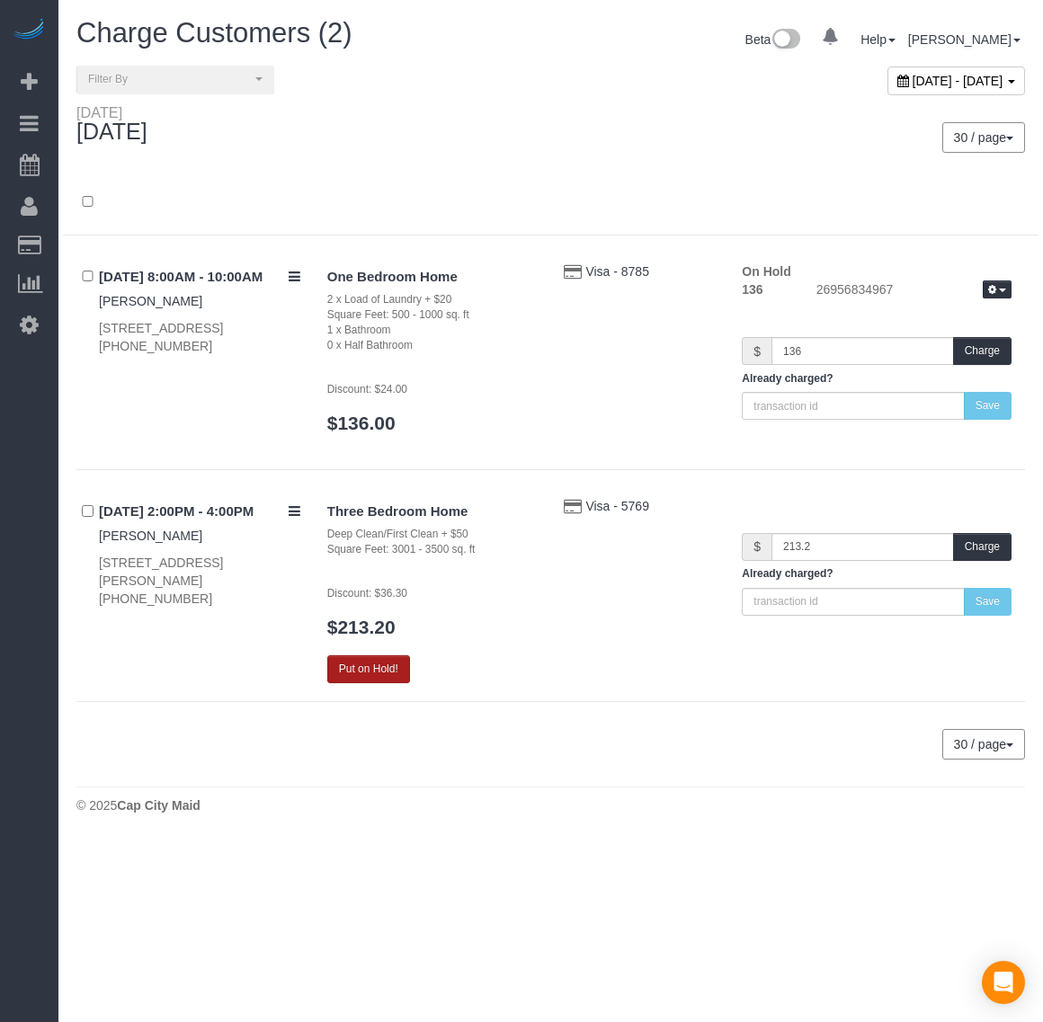
click at [361, 677] on button "Put on Hold!" at bounding box center [368, 669] width 83 height 28
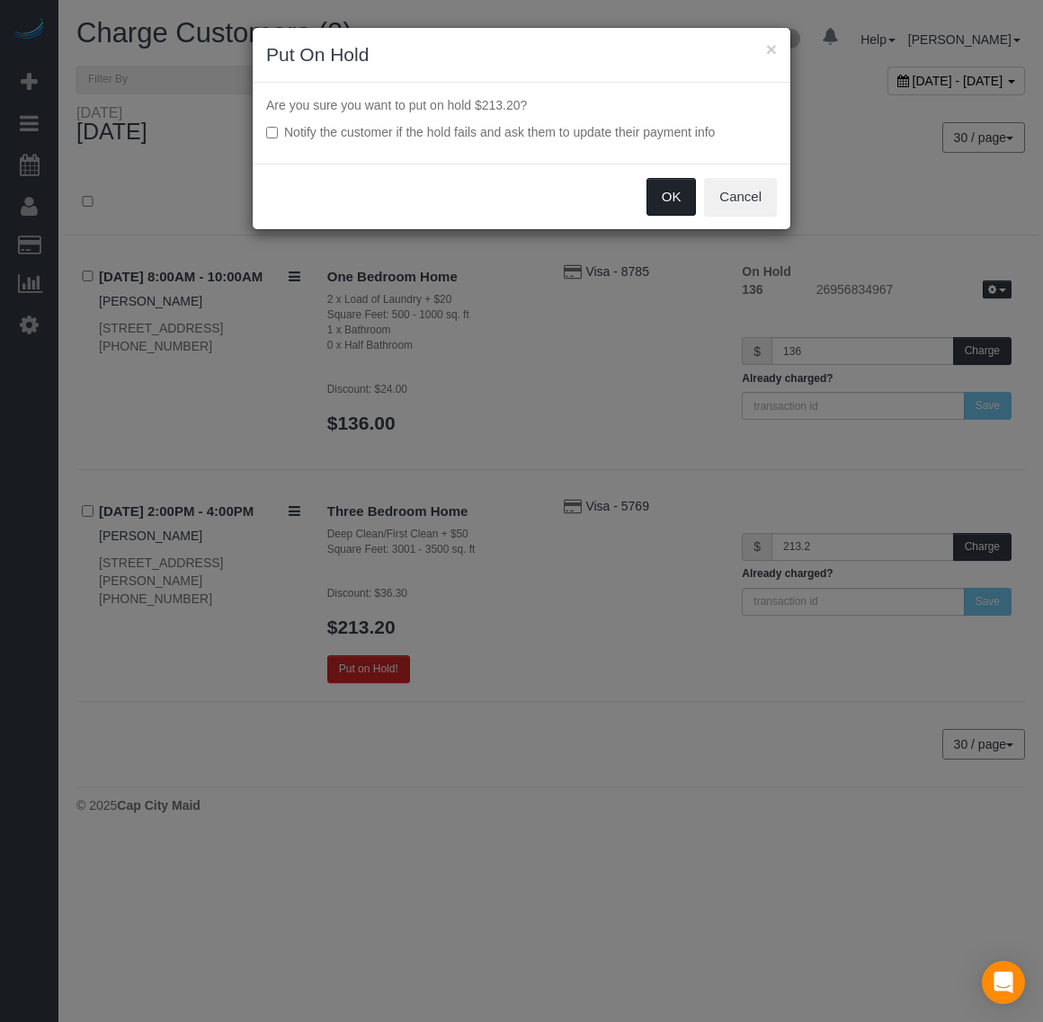
click at [667, 201] on button "OK" at bounding box center [671, 197] width 50 height 38
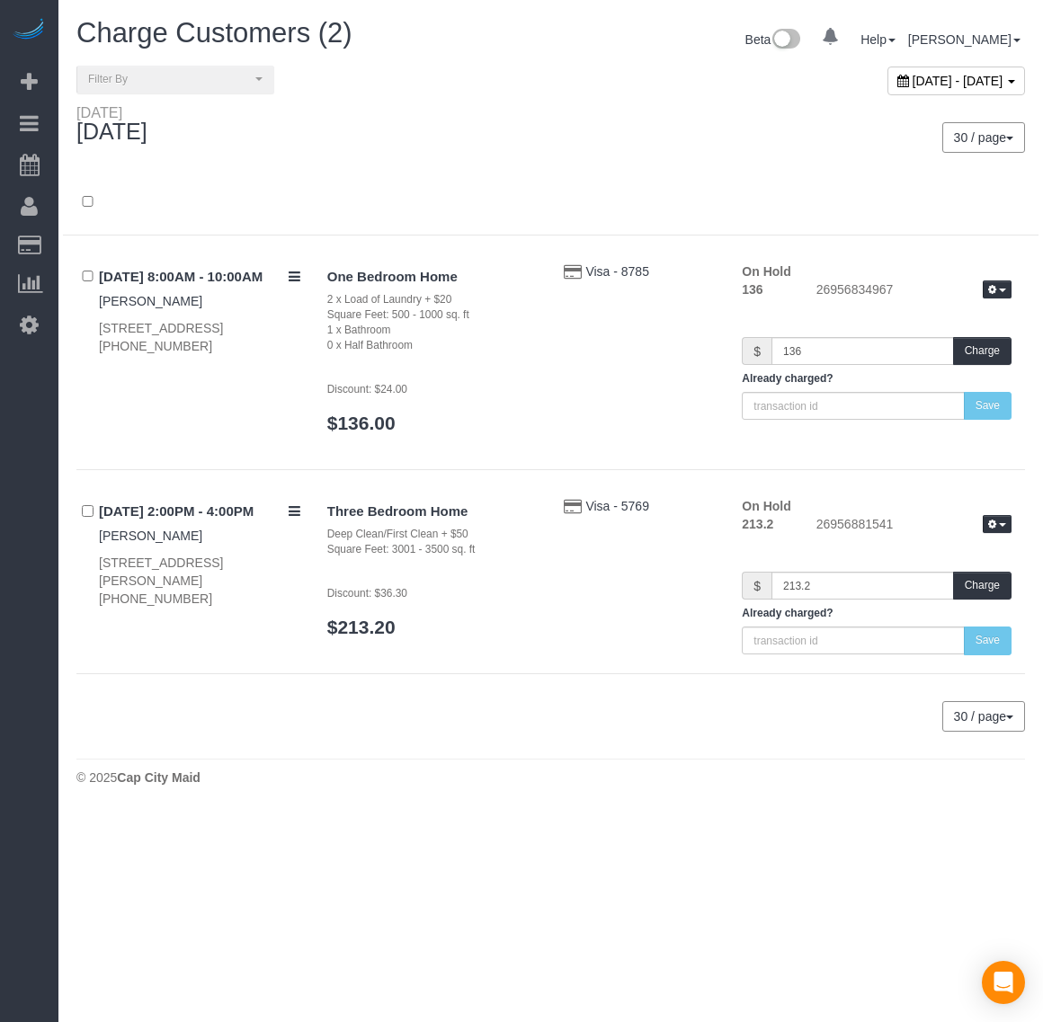
click at [913, 82] on span "[DATE] - [DATE]" at bounding box center [958, 81] width 91 height 14
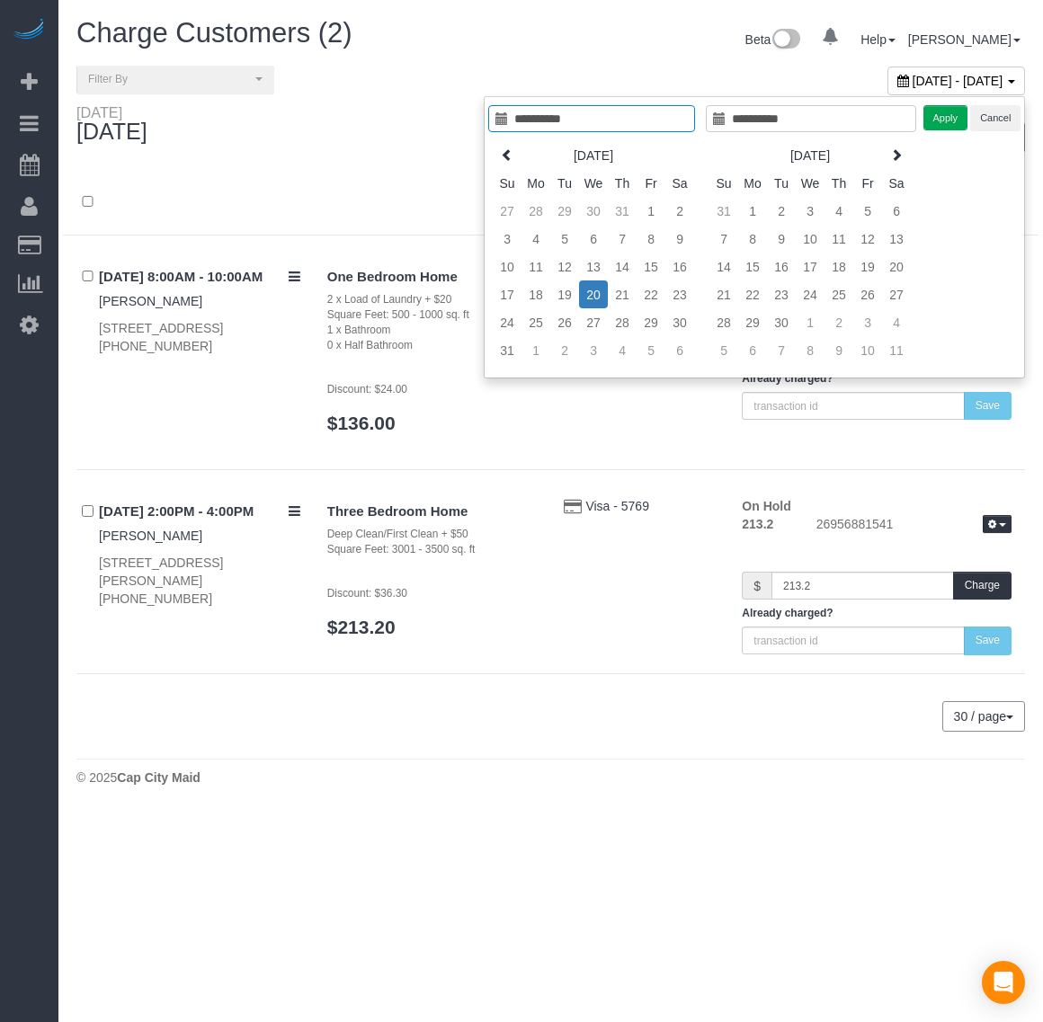
type input "**********"
click at [1004, 129] on button "Cancel" at bounding box center [995, 118] width 50 height 26
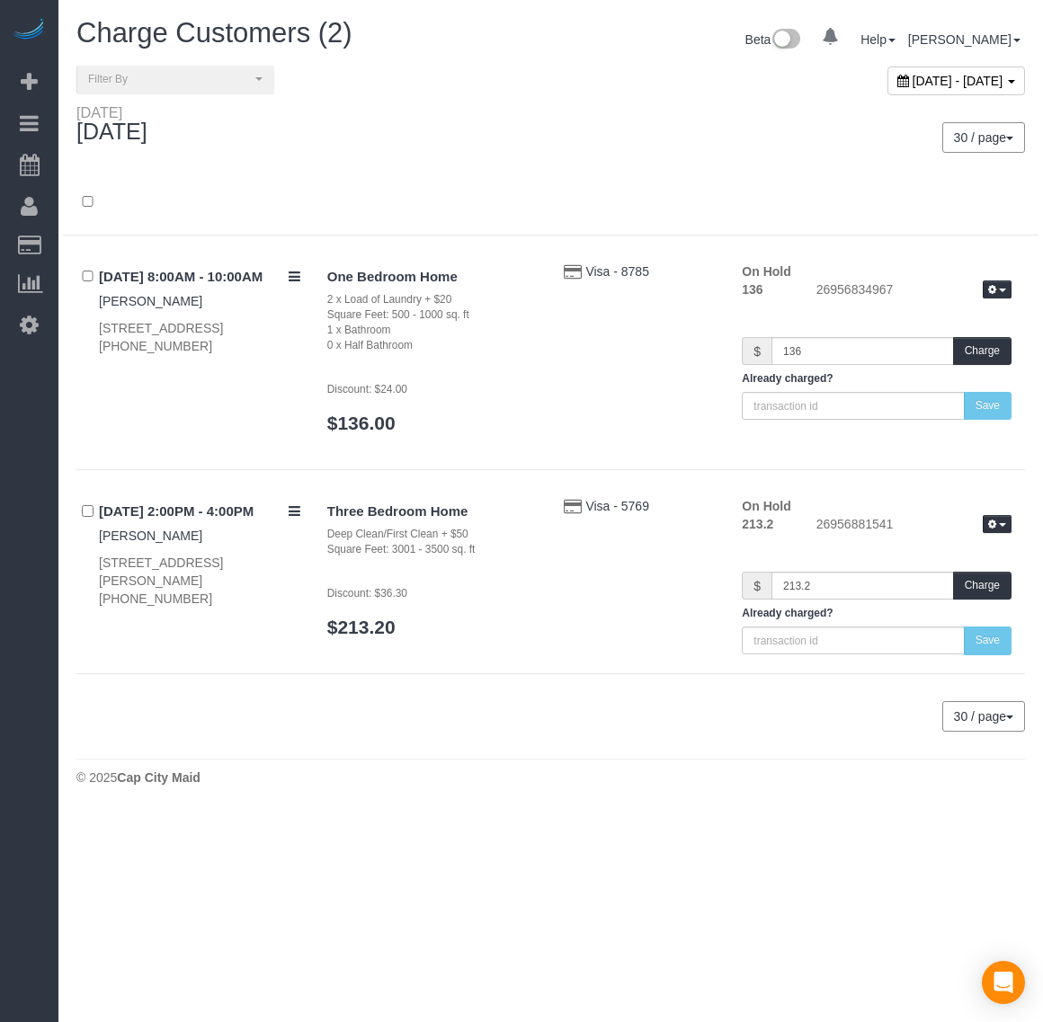
click at [887, 91] on div "[DATE] - [DATE]" at bounding box center [956, 81] width 138 height 29
